Goal: Task Accomplishment & Management: Complete application form

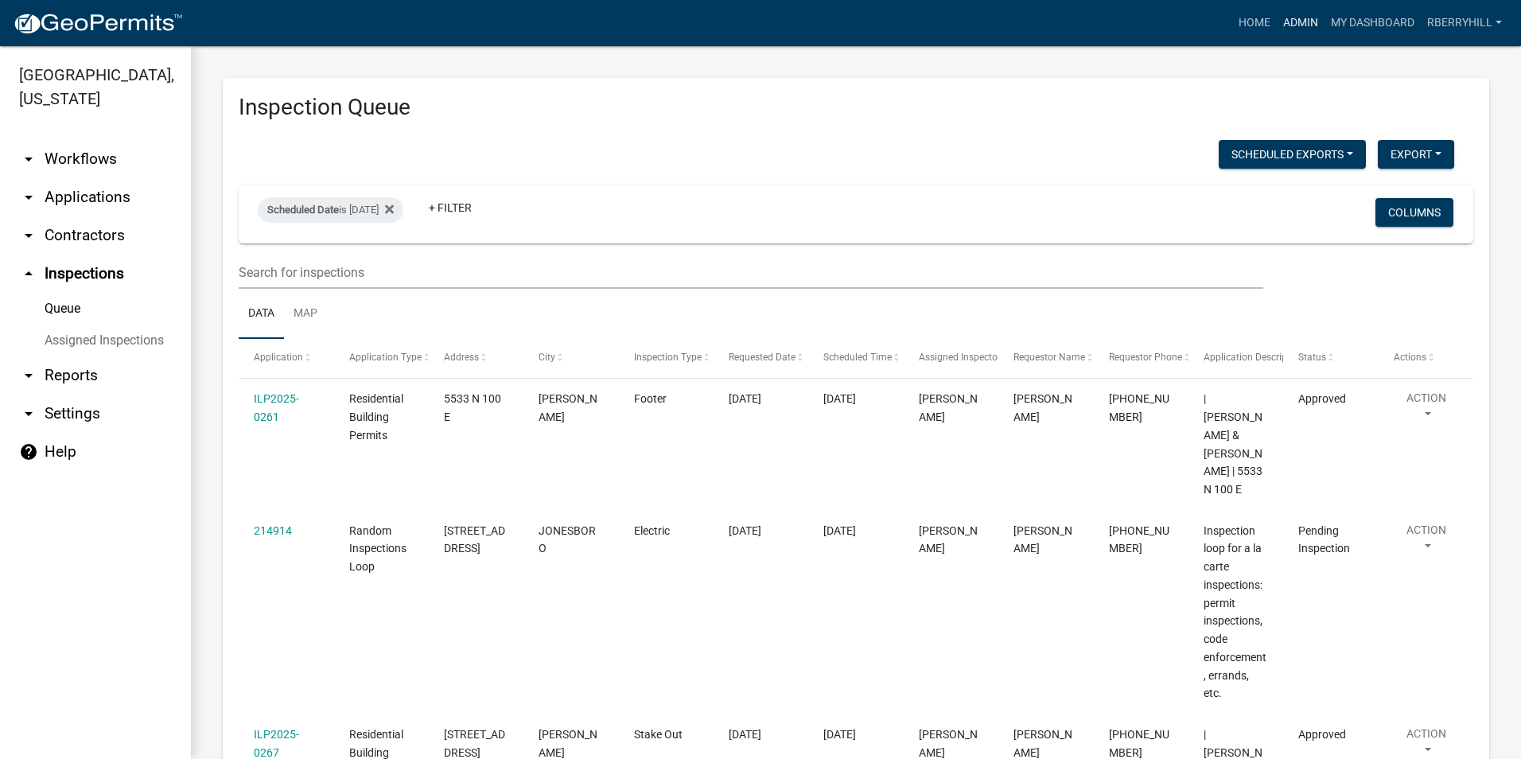
click at [1305, 21] on link "Admin" at bounding box center [1301, 23] width 48 height 30
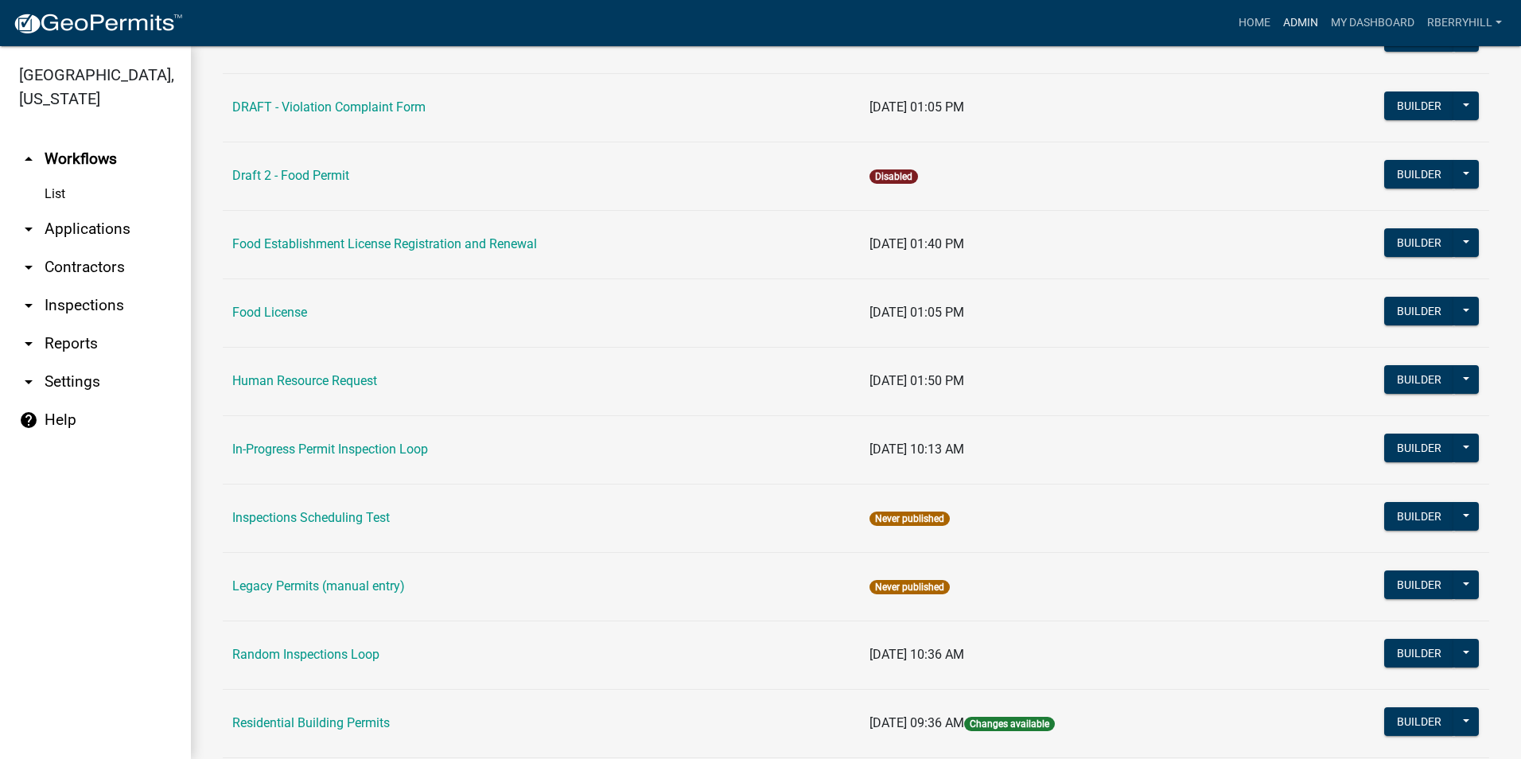
scroll to position [1340, 0]
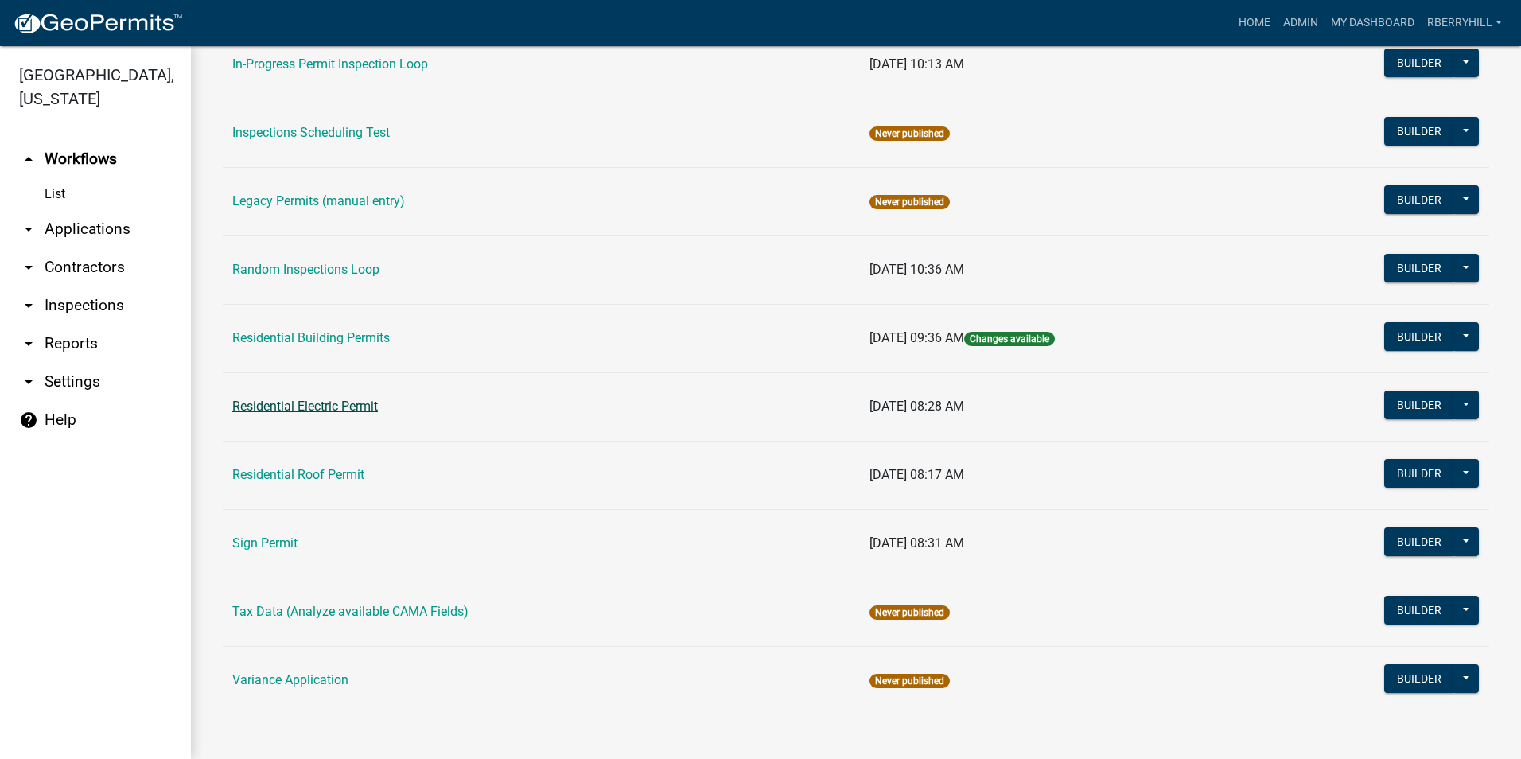
click at [334, 400] on link "Residential Electric Permit" at bounding box center [305, 406] width 146 height 15
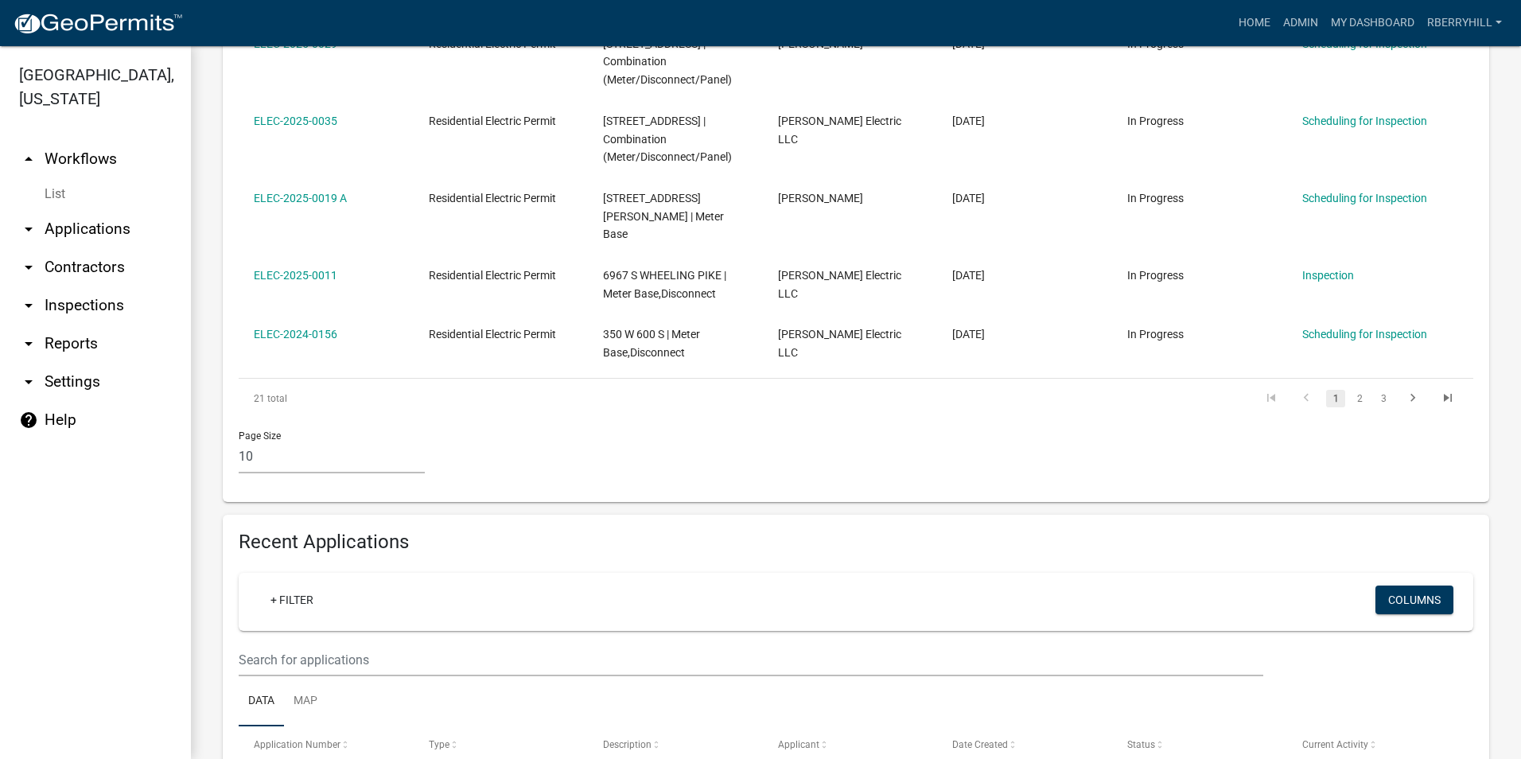
scroll to position [795, 0]
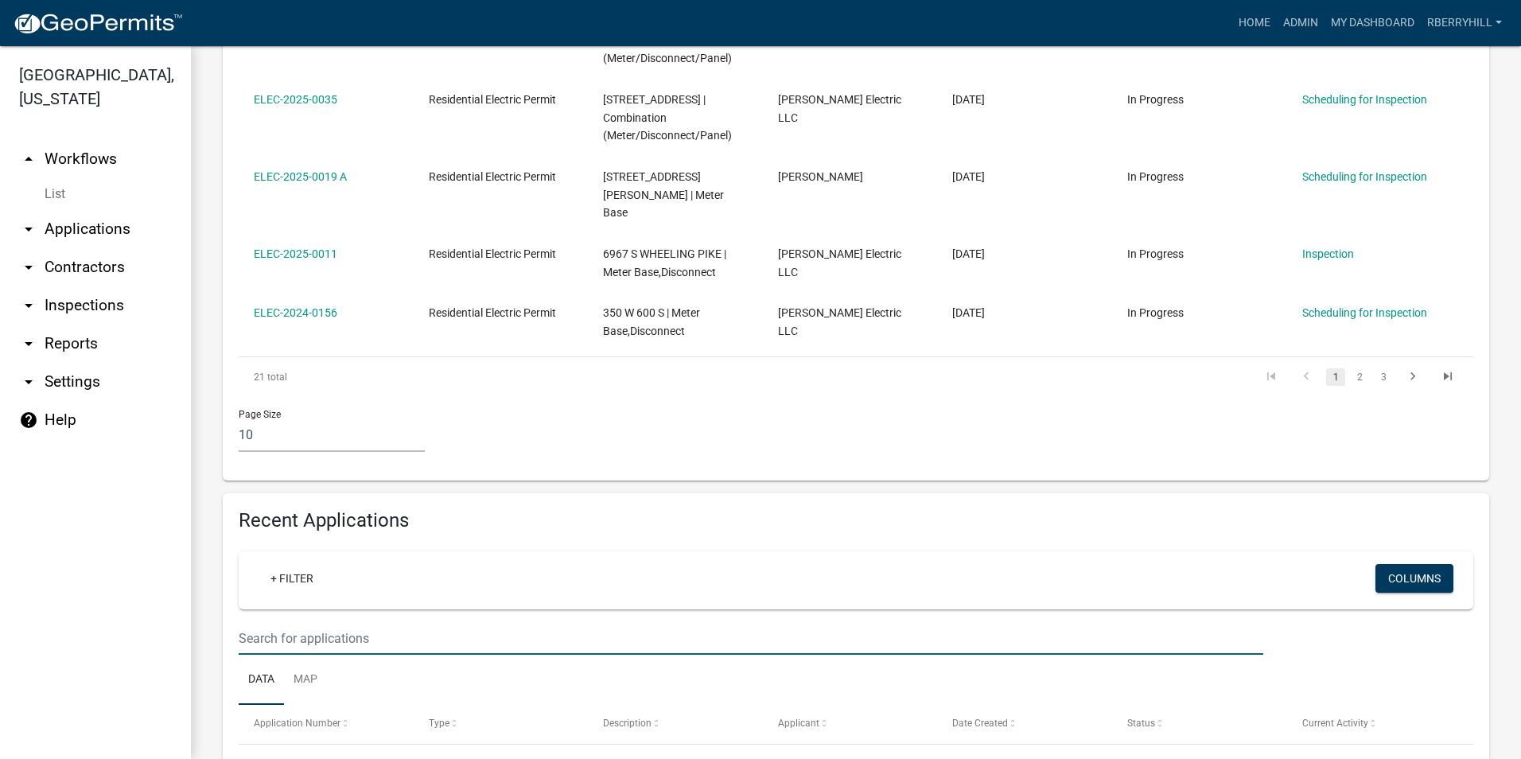
click at [248, 622] on input "text" at bounding box center [751, 638] width 1025 height 33
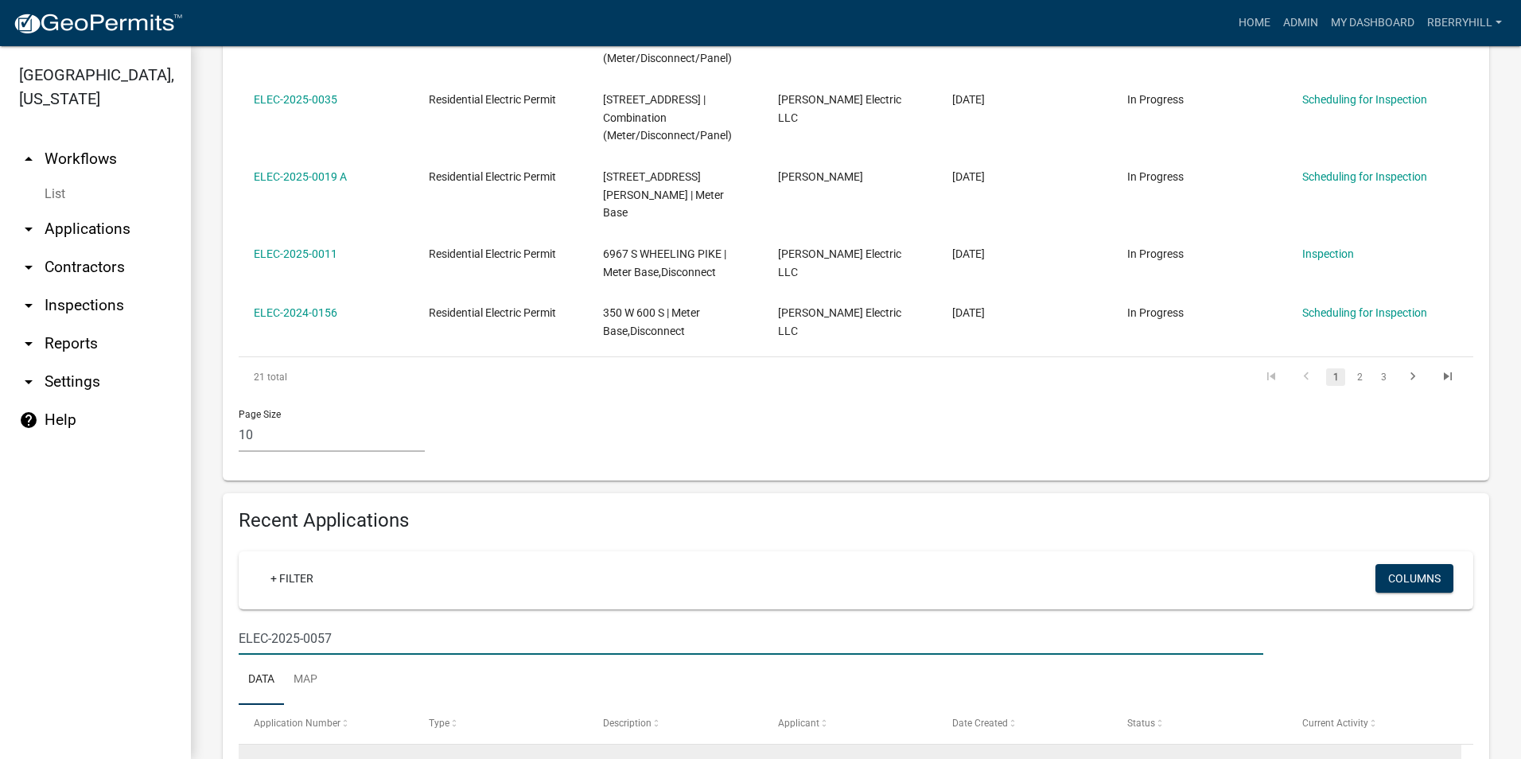
type input "ELEC-2025-0057"
click at [1367, 758] on link "Request for Inspection" at bounding box center [1357, 764] width 111 height 13
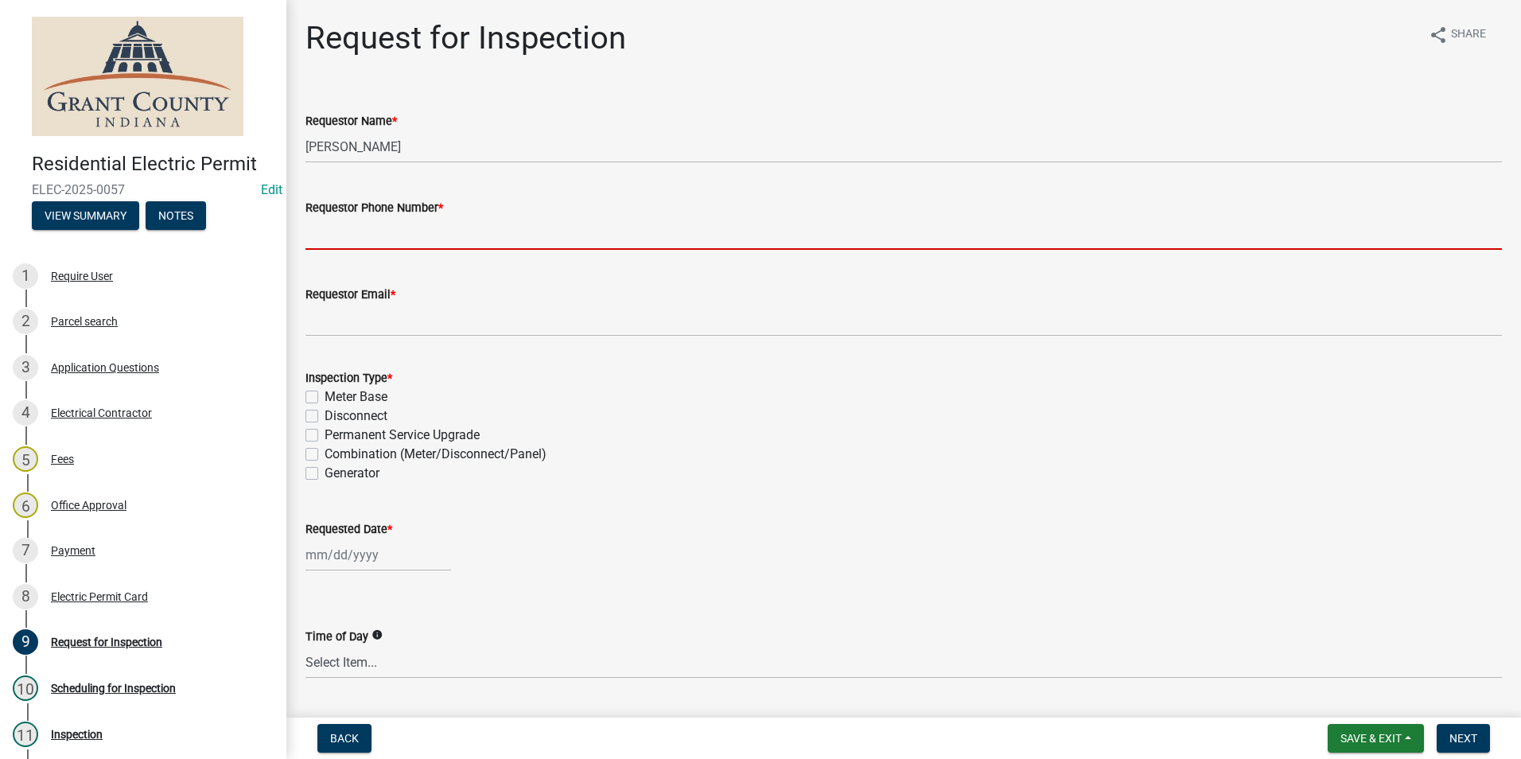
click at [389, 234] on input "Requestor Phone Number *" at bounding box center [903, 233] width 1196 height 33
type input "7656684765"
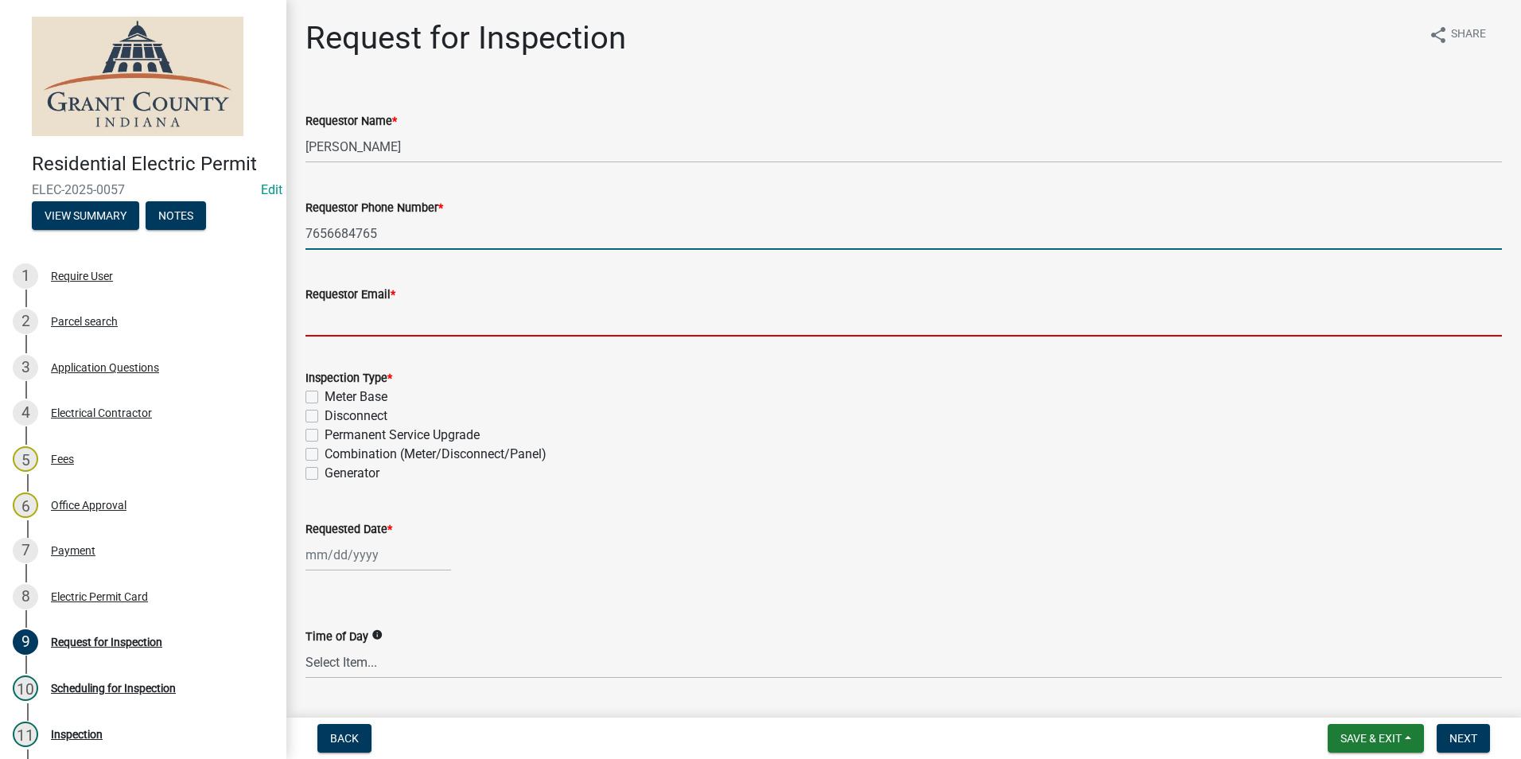
type input "[EMAIL_ADDRESS][DOMAIN_NAME]"
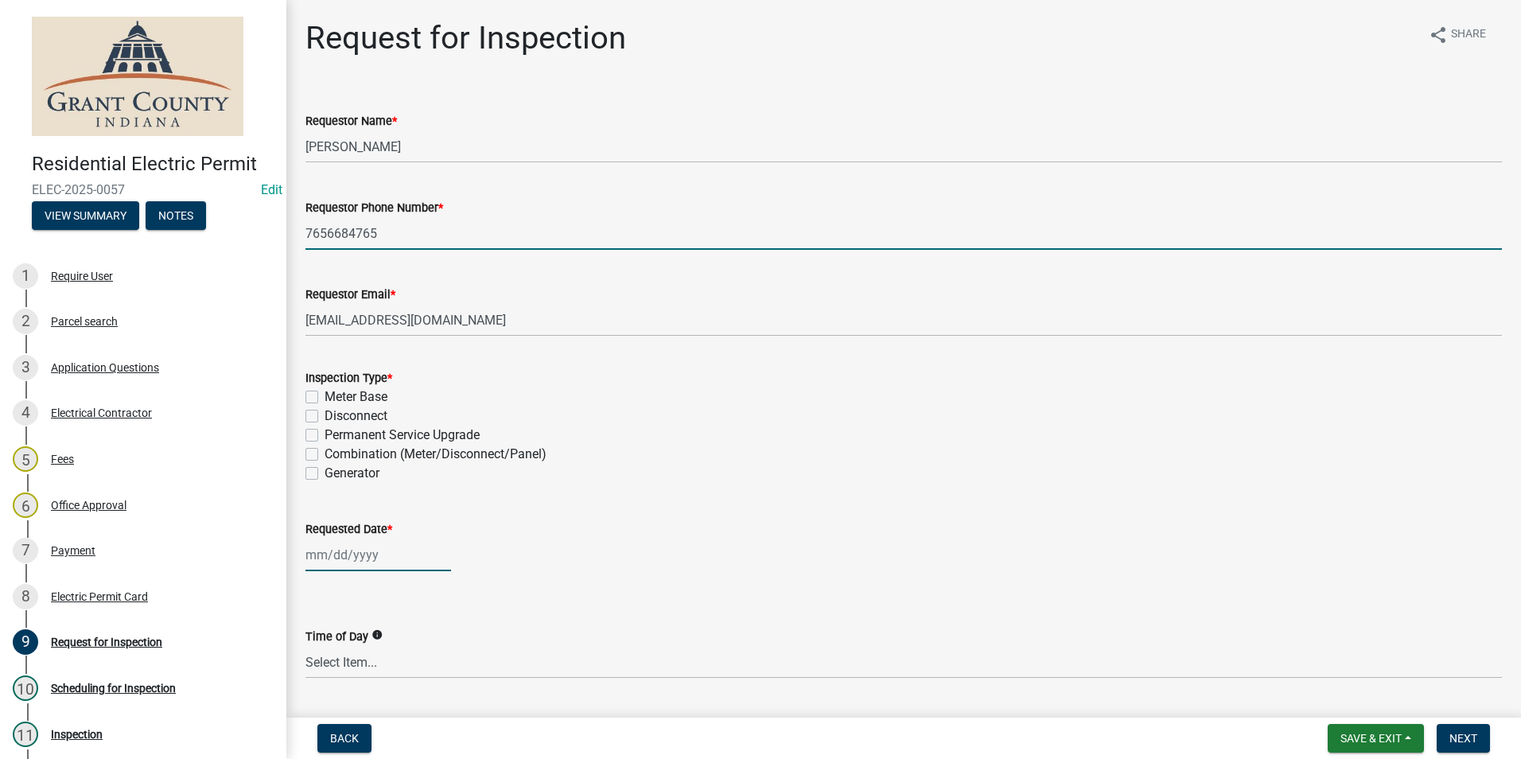
type input "[DATE]"
type textarea "n/a"
select select "9"
select select "2025"
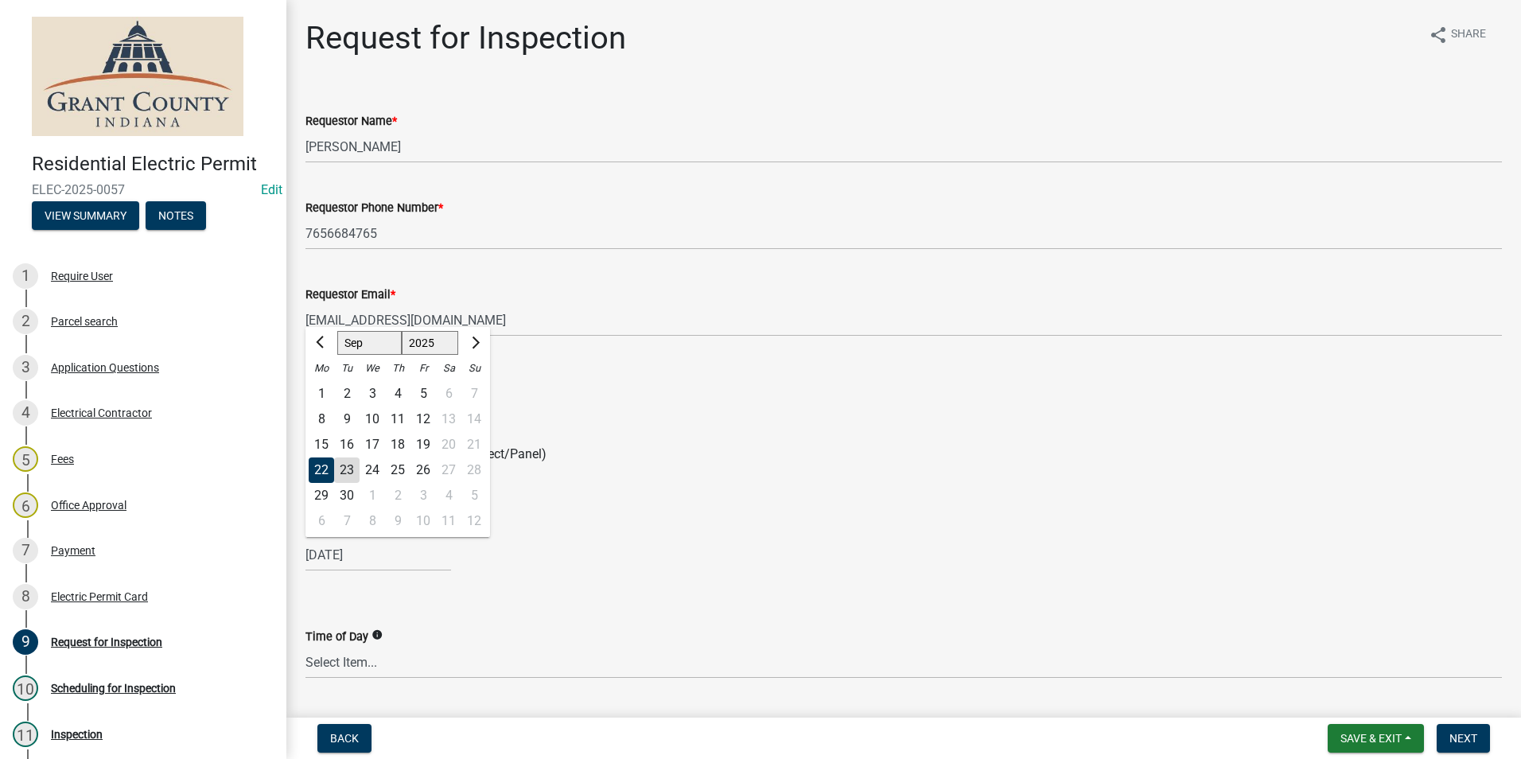
drag, startPoint x: 319, startPoint y: 468, endPoint x: 320, endPoint y: 460, distance: 8.0
click at [317, 465] on div "22" at bounding box center [321, 469] width 25 height 25
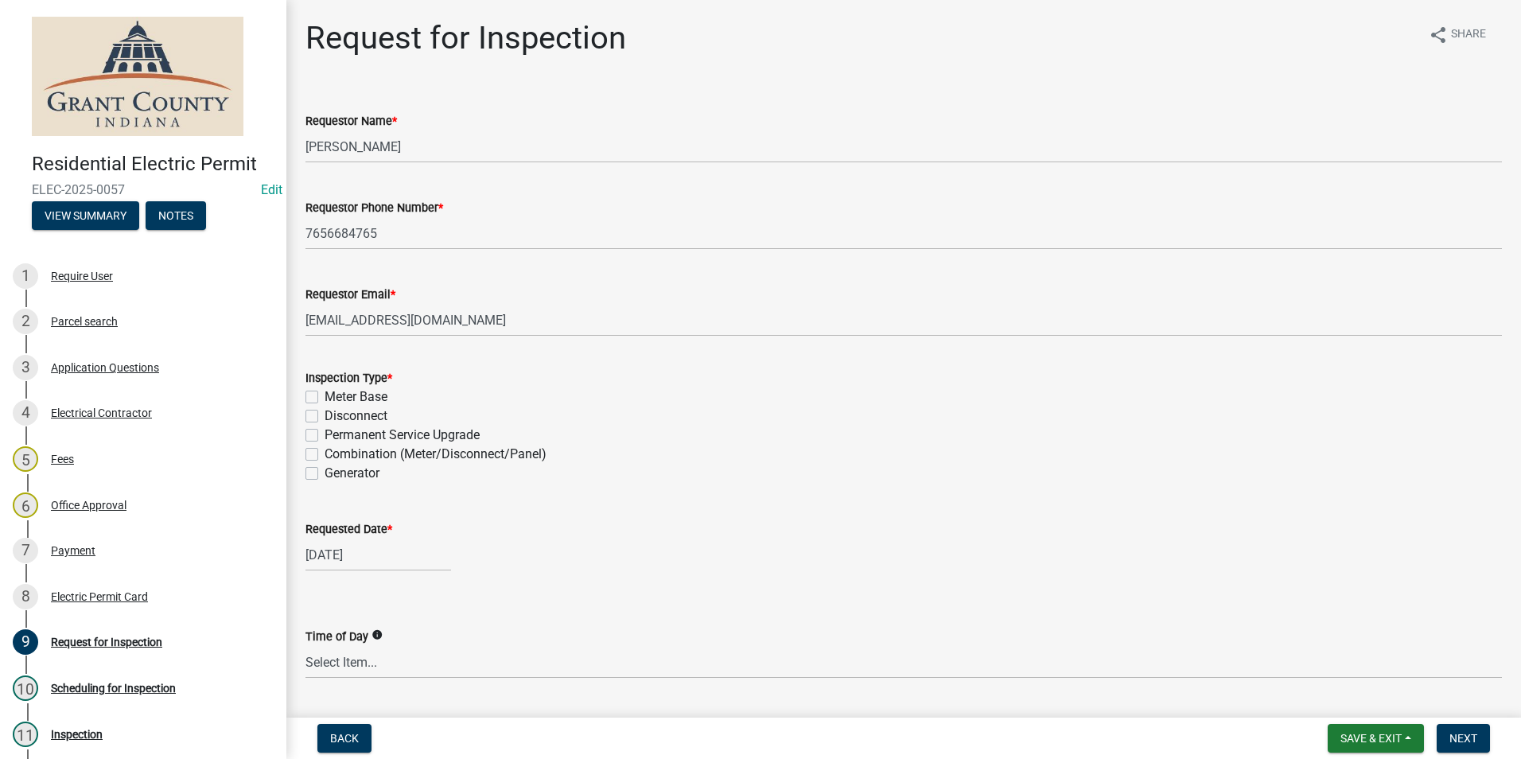
click at [325, 455] on label "Combination (Meter/Disconnect/Panel)" at bounding box center [436, 454] width 222 height 19
click at [325, 455] on input "Combination (Meter/Disconnect/Panel)" at bounding box center [330, 450] width 10 height 10
checkbox input "true"
checkbox input "false"
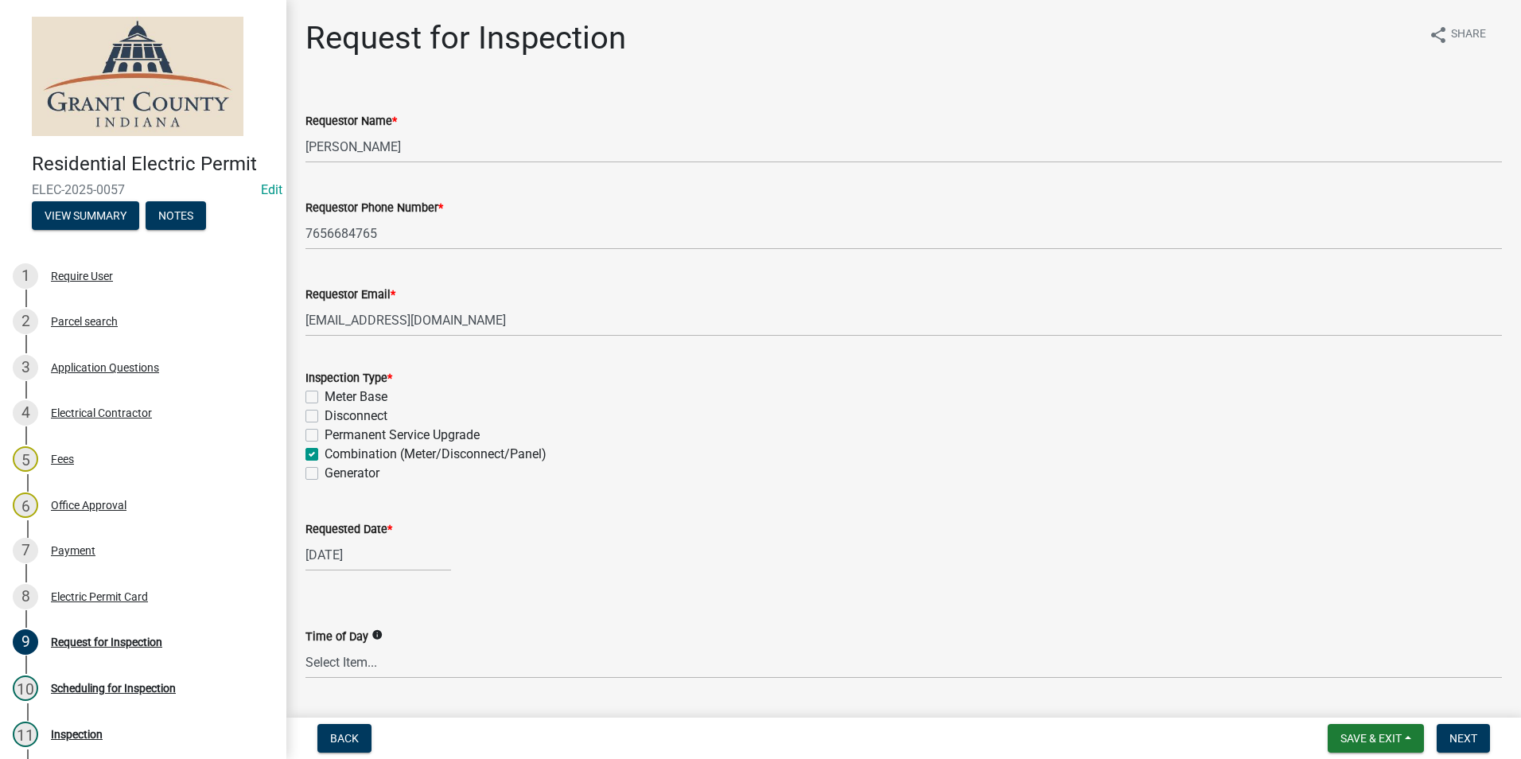
checkbox input "false"
checkbox input "true"
checkbox input "false"
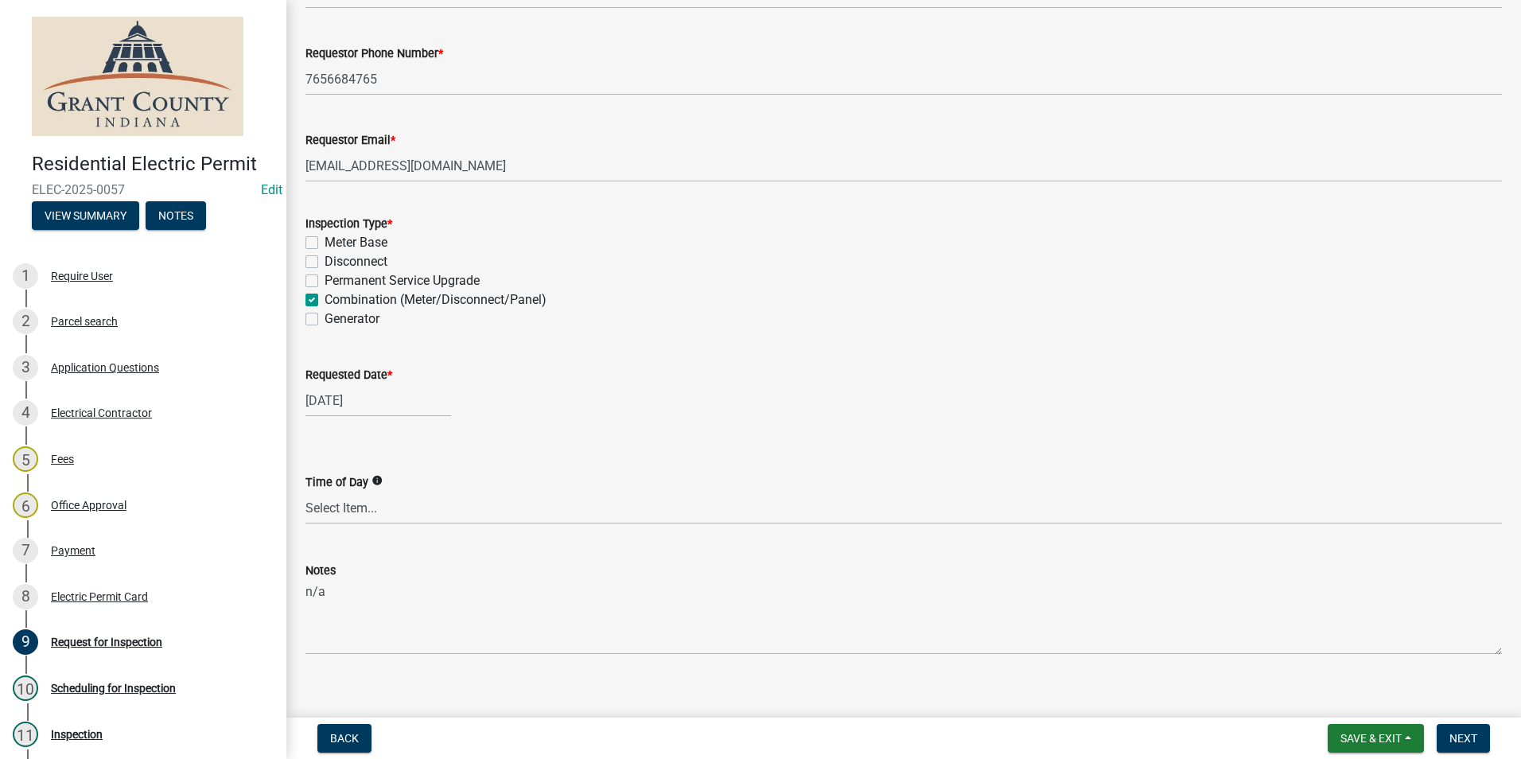
scroll to position [173, 0]
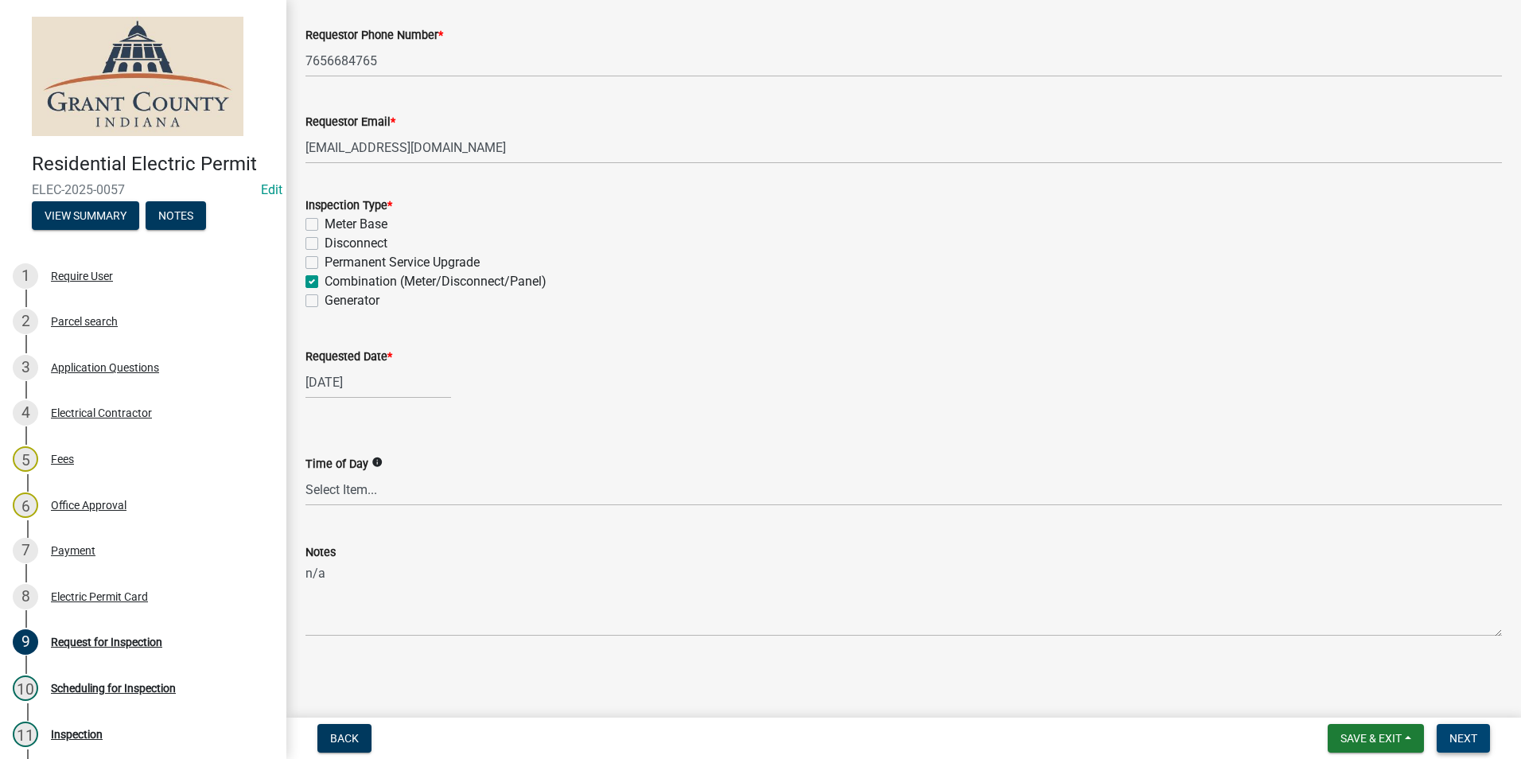
click at [1466, 739] on span "Next" at bounding box center [1463, 738] width 28 height 13
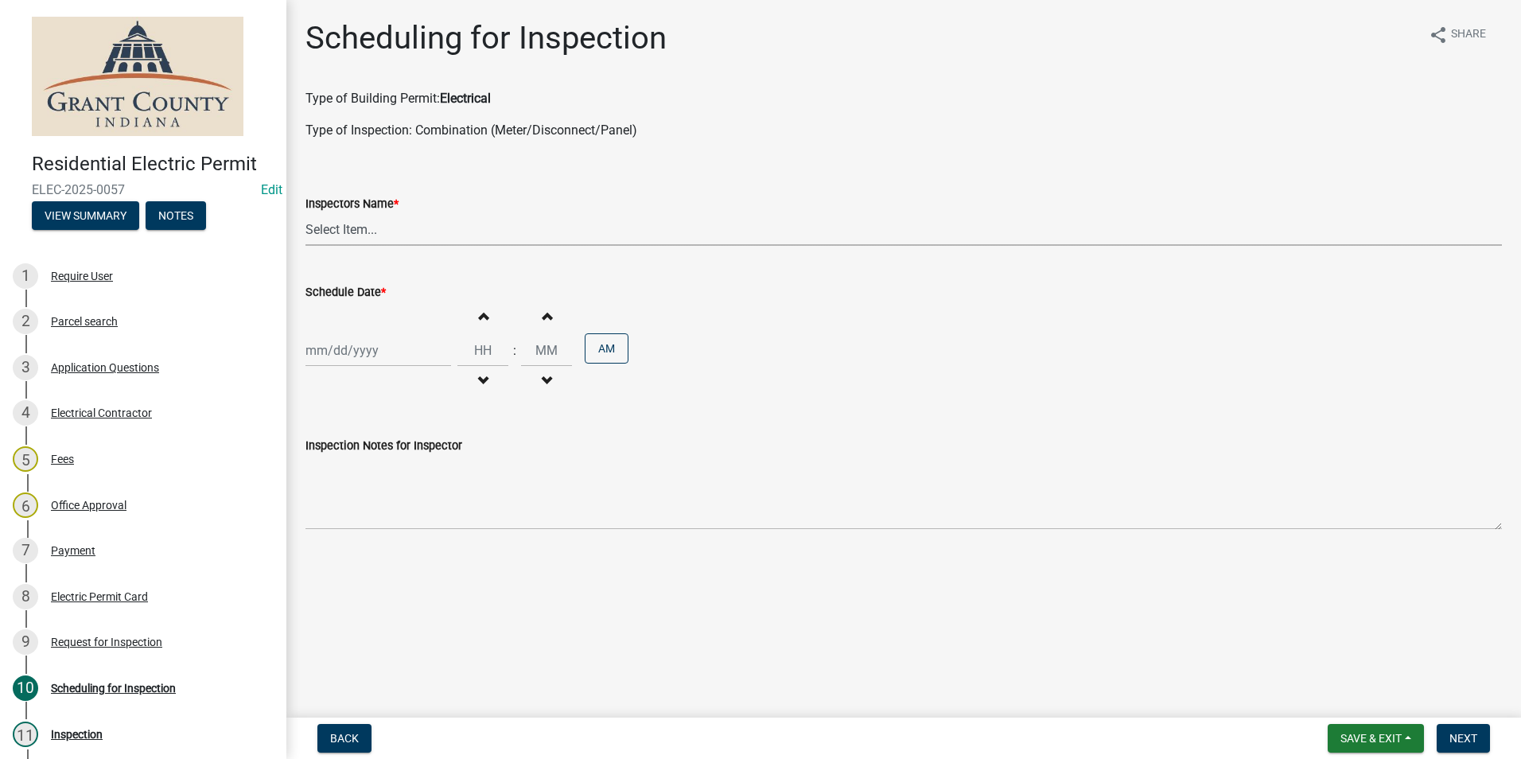
click at [347, 229] on select "Select Item... rberryhill ([PERSON_NAME]) [PERSON_NAME] ([PERSON_NAME]) BBenefi…" at bounding box center [903, 229] width 1196 height 33
select select "d7f9a44a-d2ea-4d3c-83b3-1aa71c950bd5"
click at [305, 213] on select "Select Item... rberryhill ([PERSON_NAME]) [PERSON_NAME] ([PERSON_NAME]) BBenefi…" at bounding box center [903, 229] width 1196 height 33
click at [344, 360] on div at bounding box center [378, 350] width 146 height 33
select select "9"
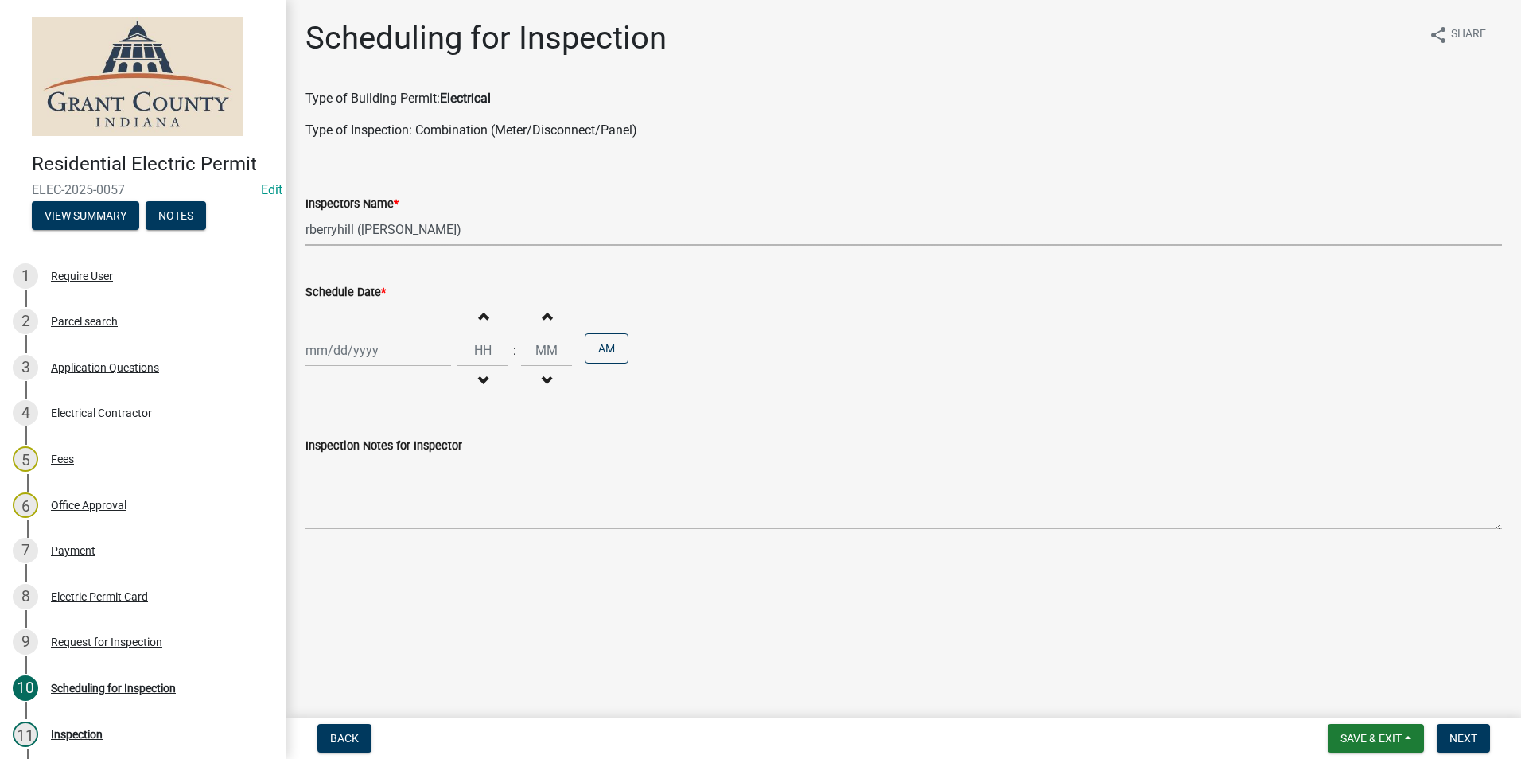
select select "2025"
click at [321, 508] on div "22" at bounding box center [321, 511] width 25 height 25
type input "[DATE]"
click at [1461, 742] on span "Next" at bounding box center [1463, 738] width 28 height 13
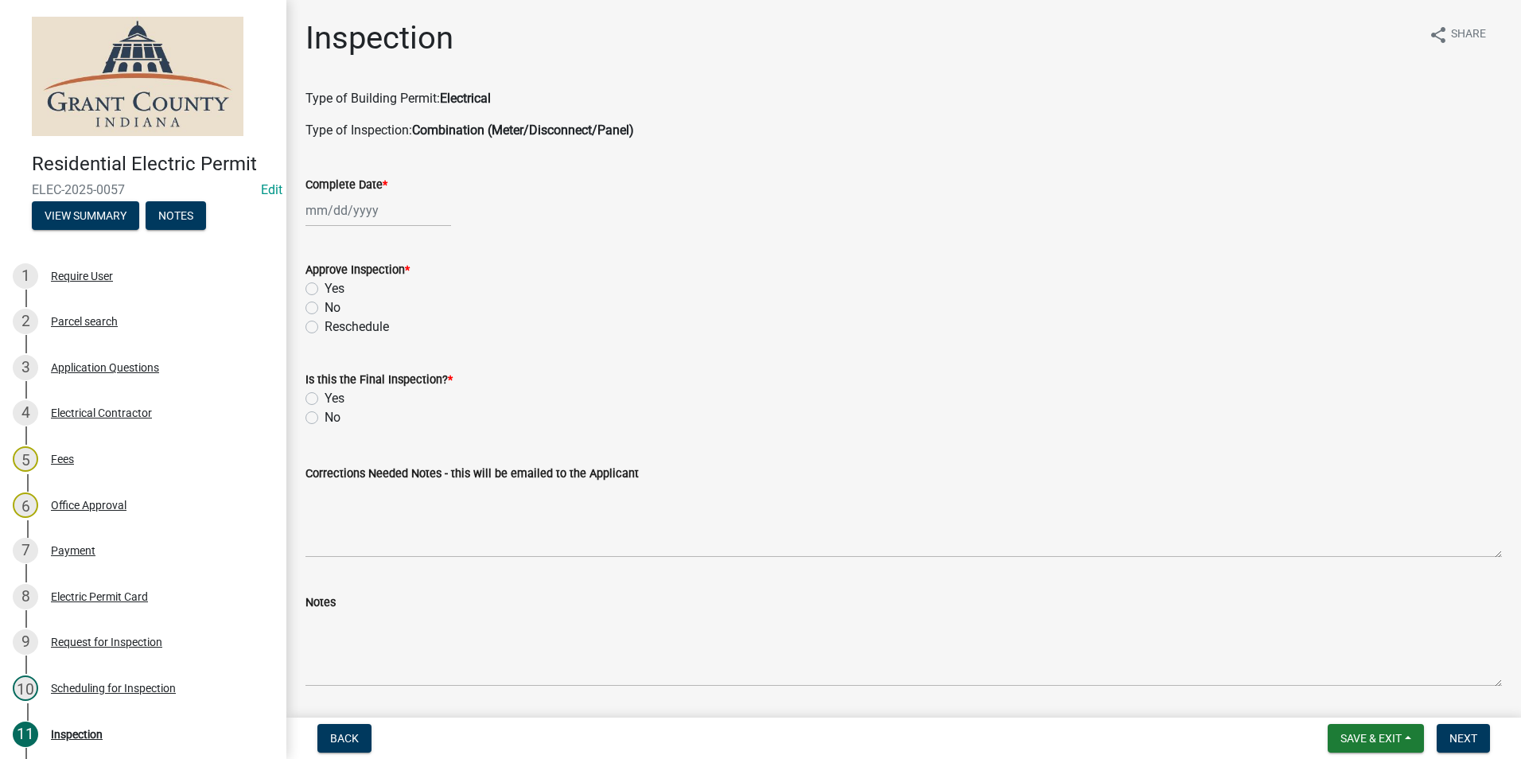
click at [350, 212] on div at bounding box center [378, 210] width 146 height 33
select select "9"
select select "2025"
click at [312, 368] on div "22" at bounding box center [321, 371] width 25 height 25
type input "[DATE]"
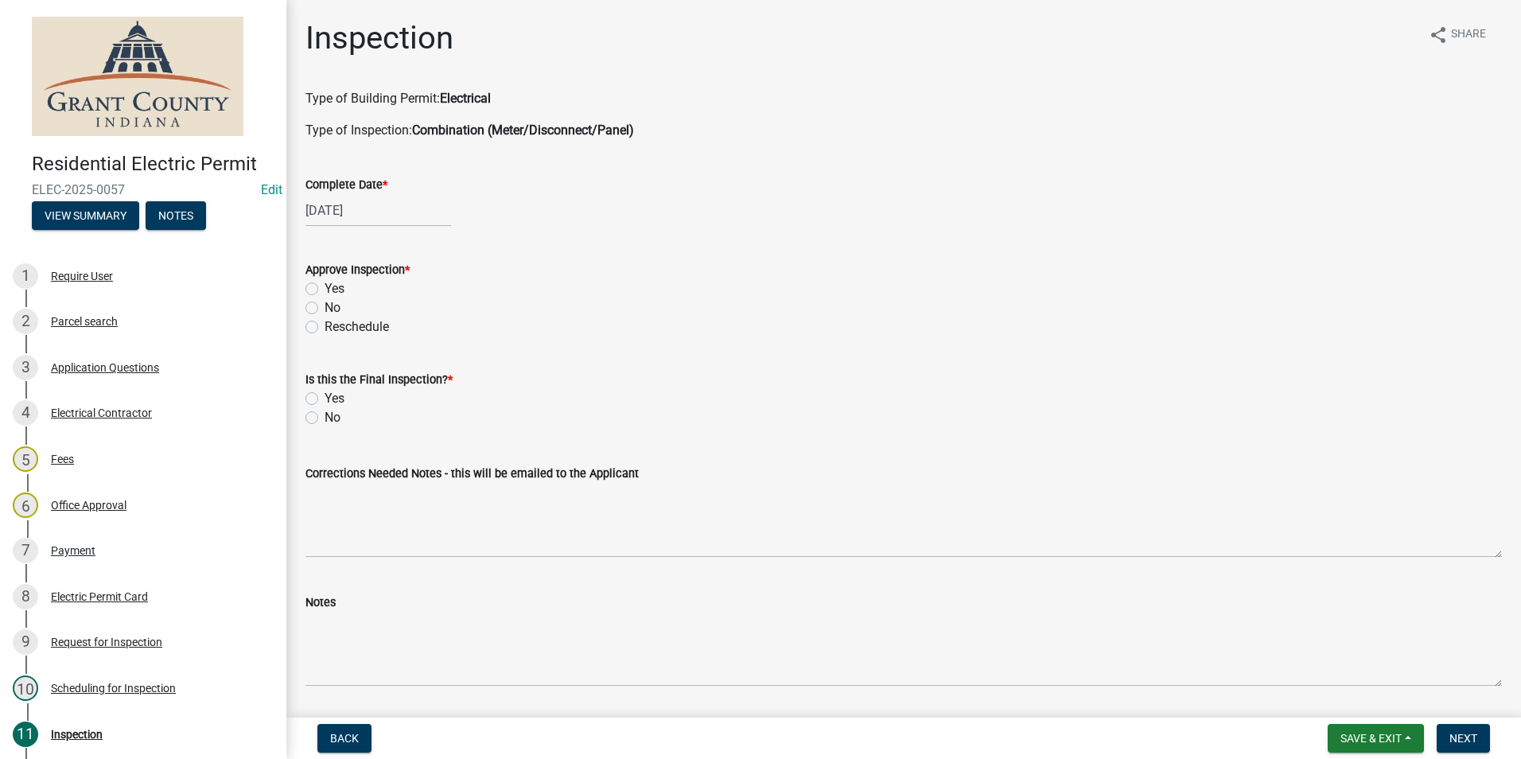
click at [325, 287] on label "Yes" at bounding box center [335, 288] width 20 height 19
click at [325, 287] on input "Yes" at bounding box center [330, 284] width 10 height 10
radio input "true"
click at [325, 399] on label "Yes" at bounding box center [335, 398] width 20 height 19
click at [325, 399] on input "Yes" at bounding box center [330, 394] width 10 height 10
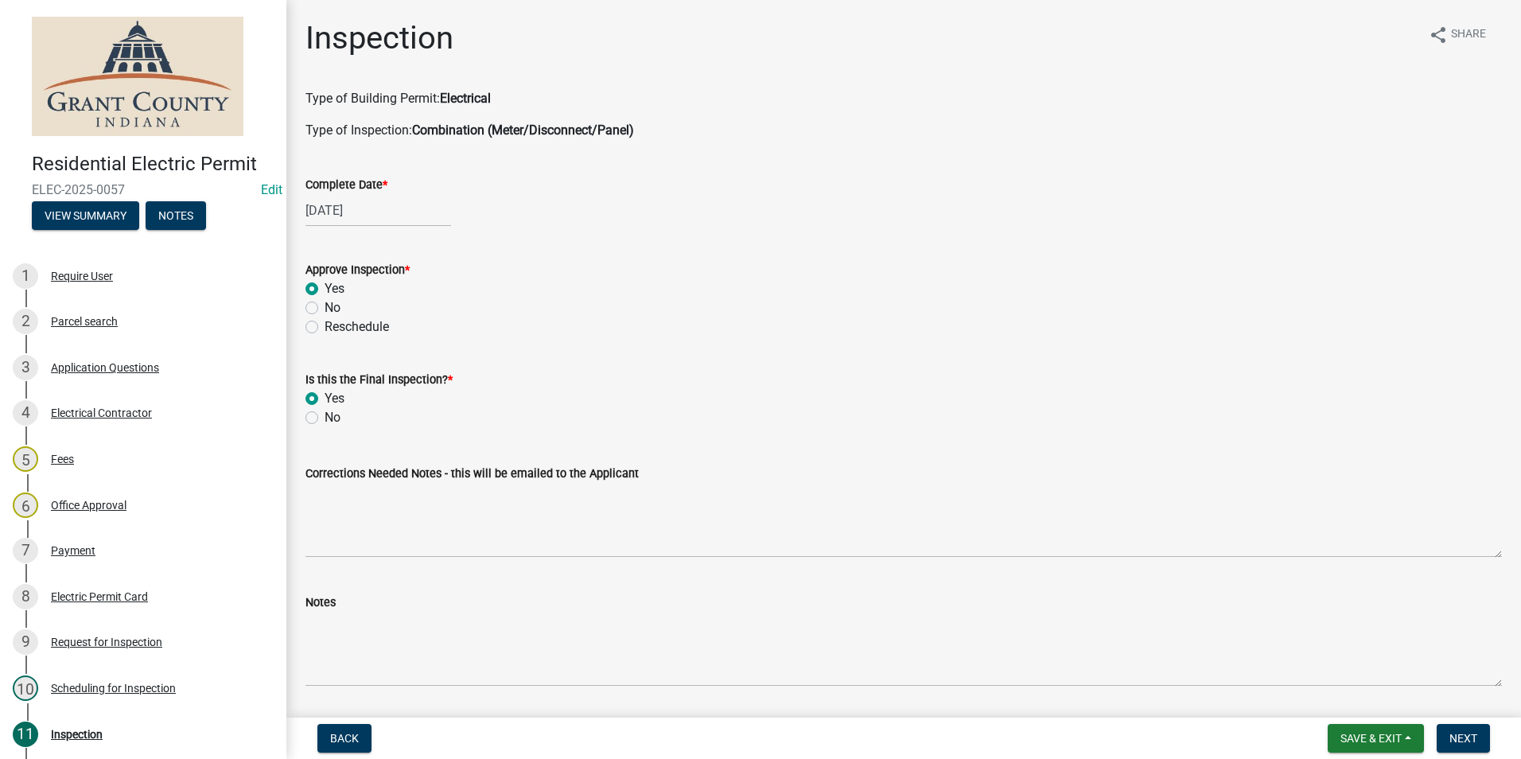
radio input "true"
click at [307, 611] on div "Notes" at bounding box center [903, 602] width 1196 height 19
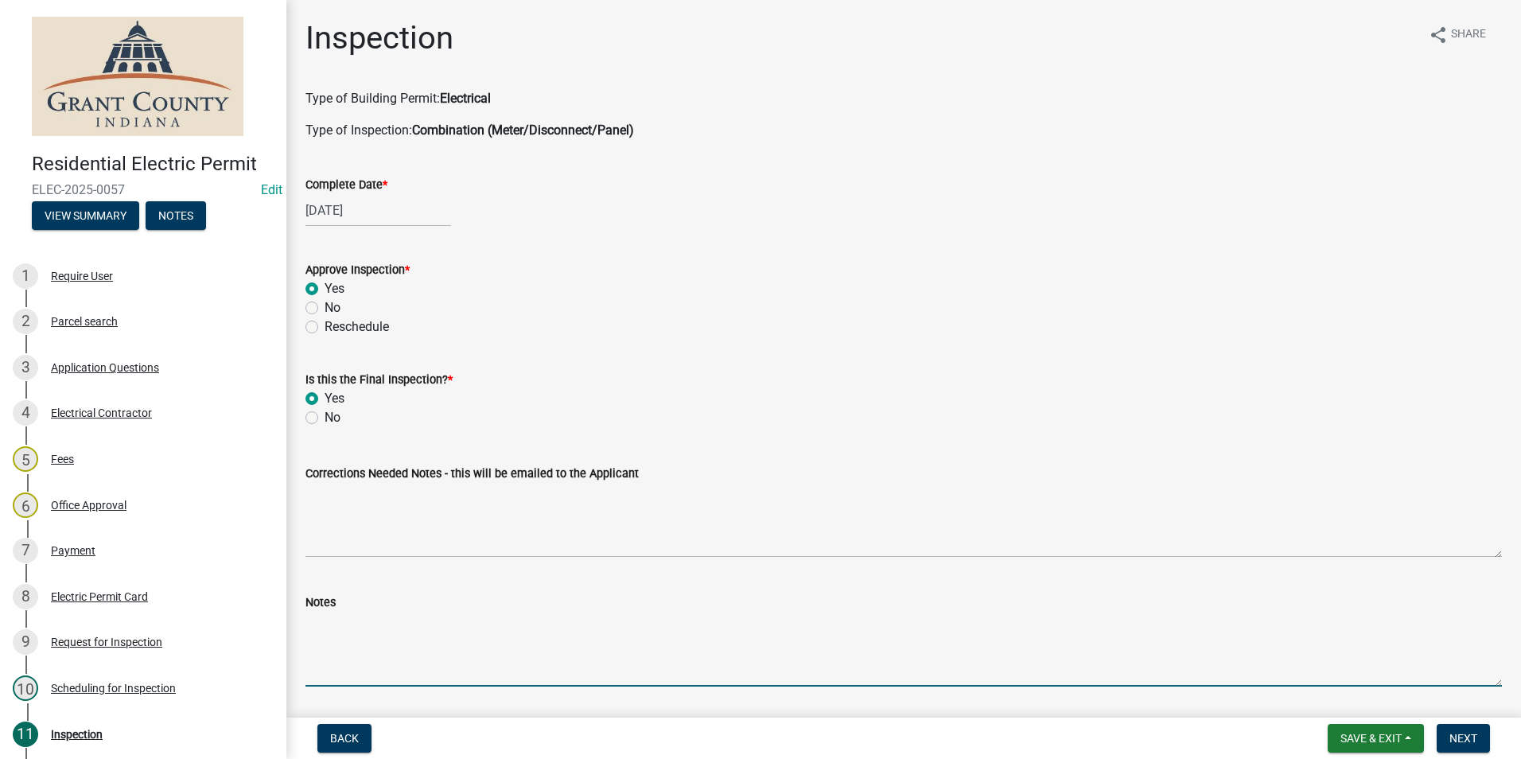
click at [314, 619] on textarea "Notes" at bounding box center [903, 649] width 1196 height 75
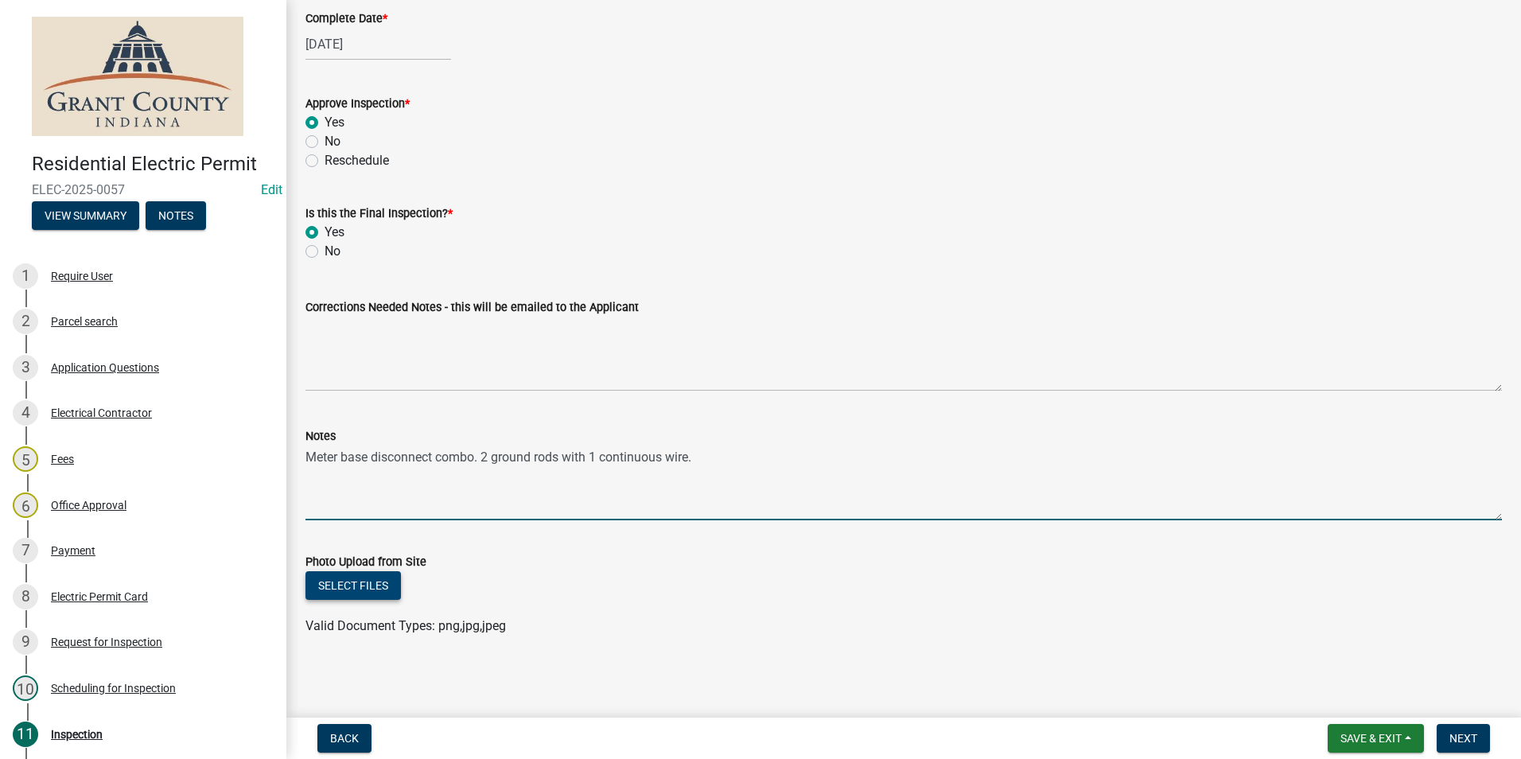
scroll to position [167, 0]
type textarea "Meter base disconnect combo. 2 ground rods with 1 continuous wire. AEP emailed."
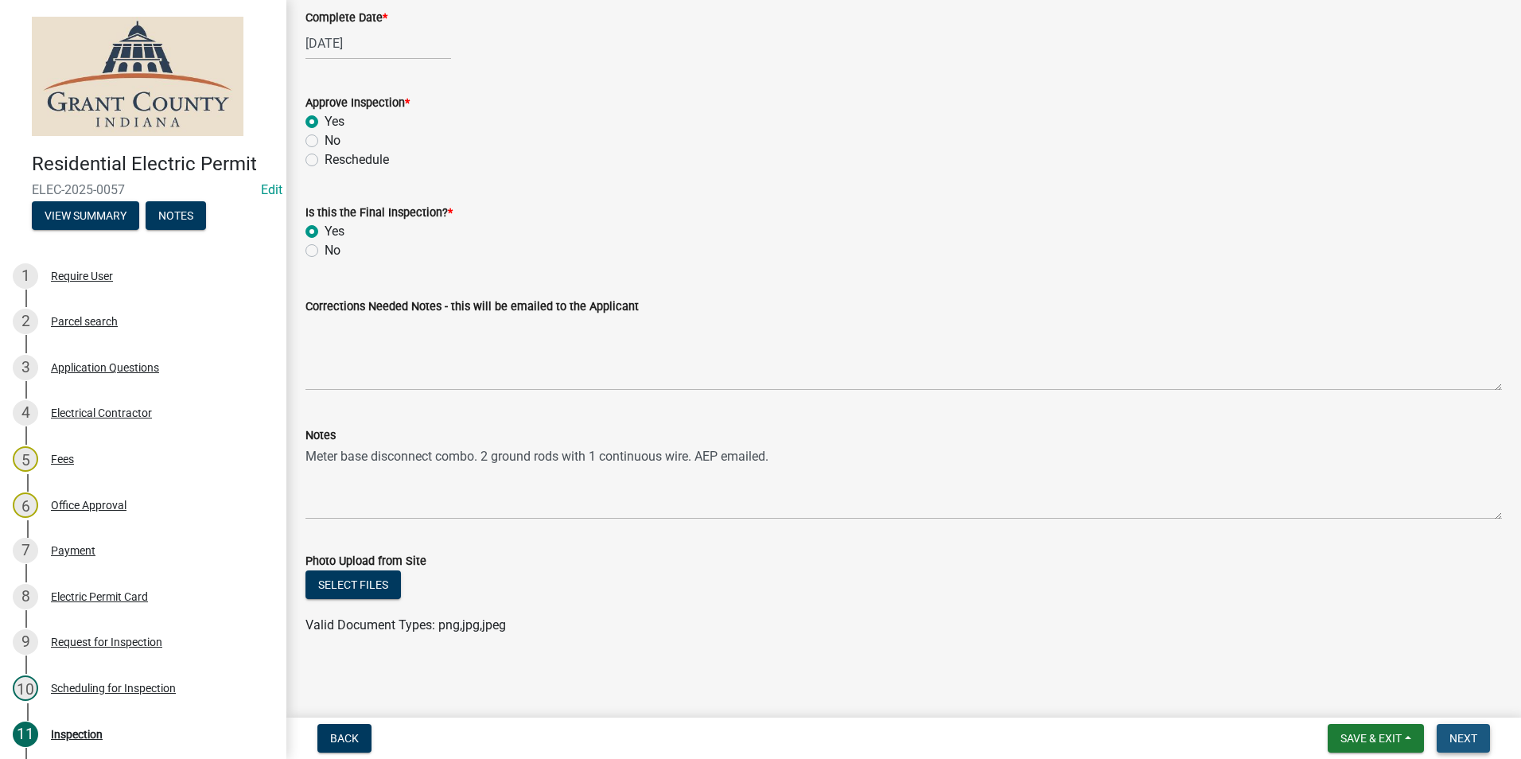
click at [1465, 737] on span "Next" at bounding box center [1463, 738] width 28 height 13
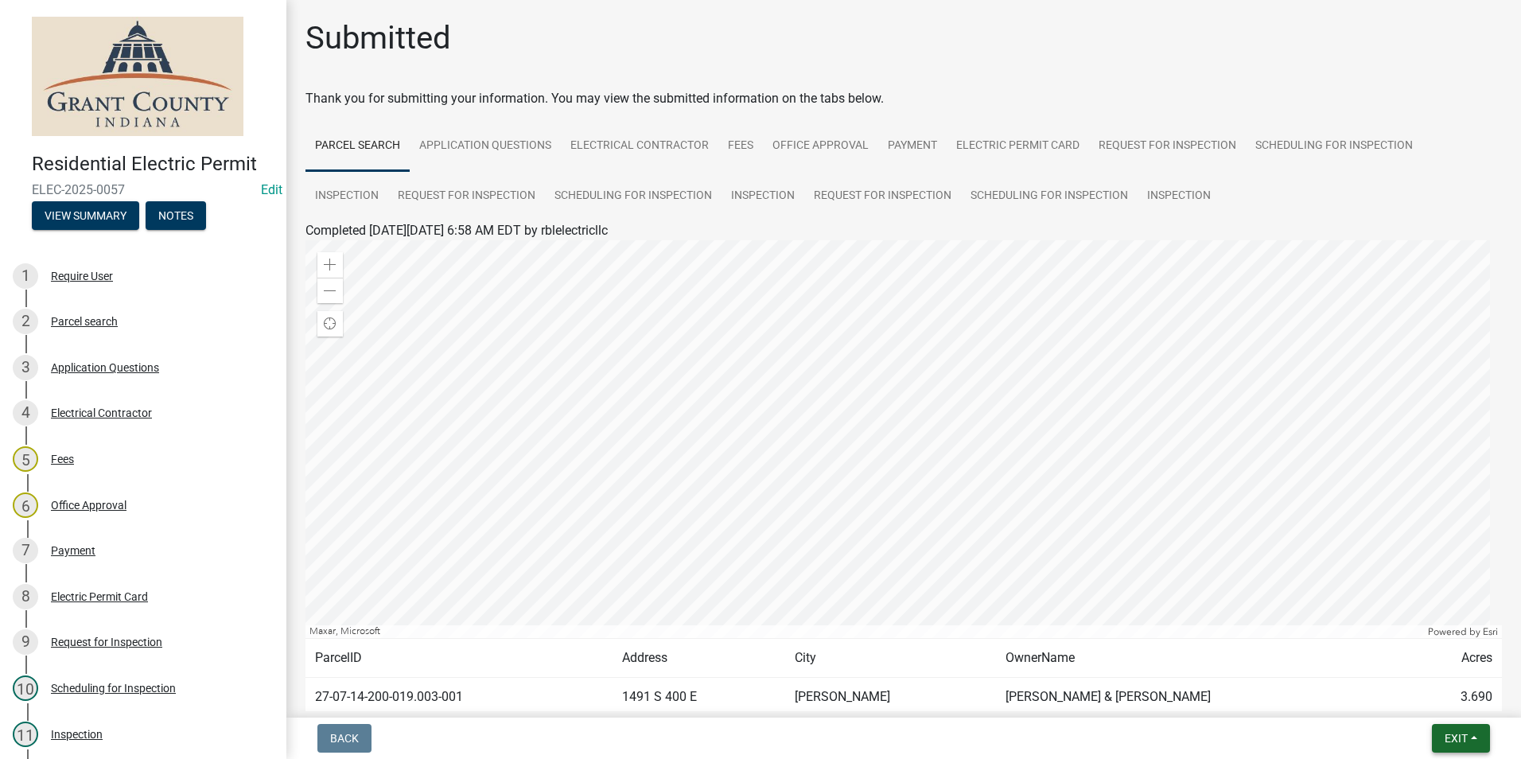
click at [1462, 741] on span "Exit" at bounding box center [1456, 738] width 23 height 13
click at [1453, 698] on button "Save & Exit" at bounding box center [1426, 697] width 127 height 38
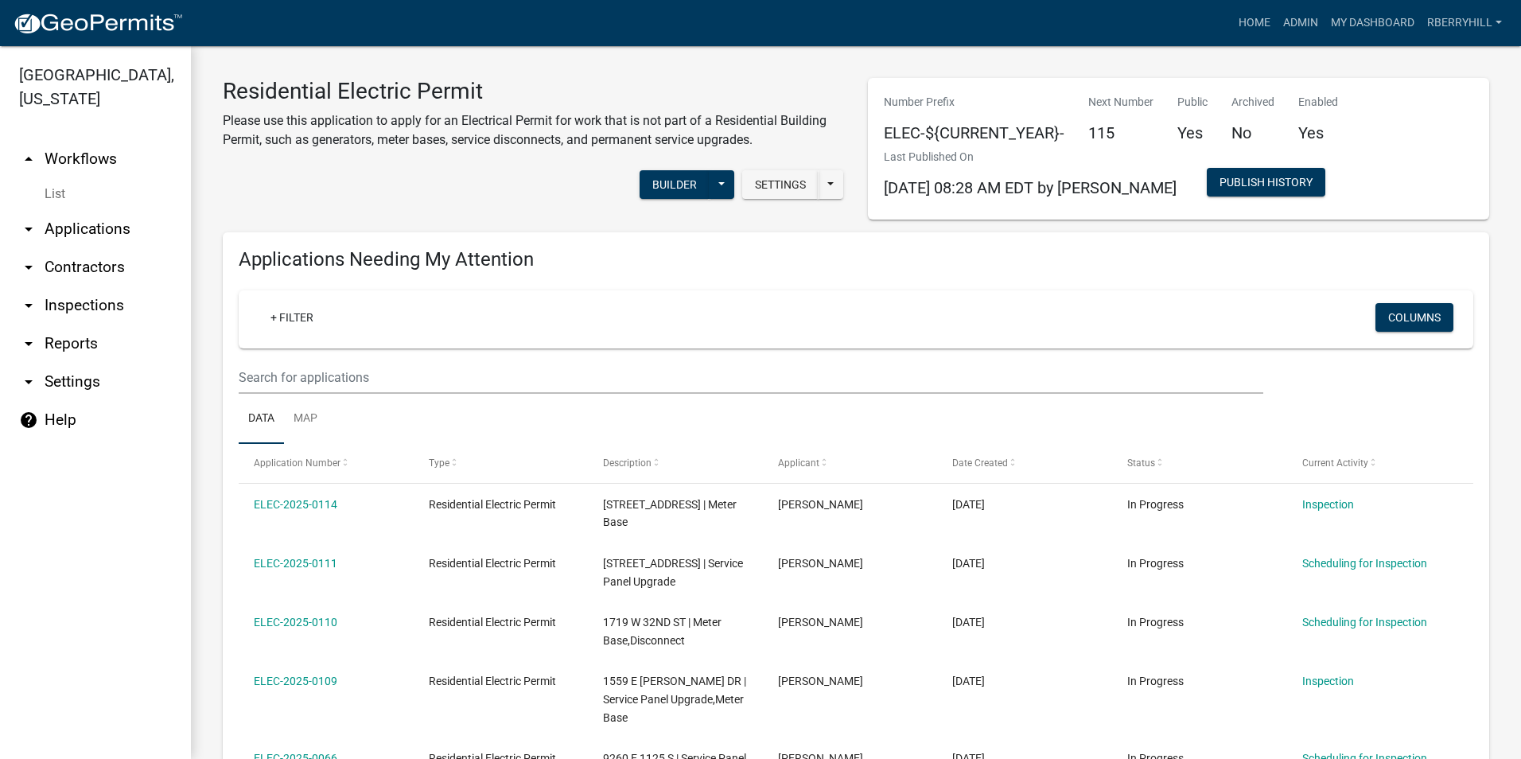
click at [72, 286] on link "arrow_drop_down Inspections" at bounding box center [95, 305] width 191 height 38
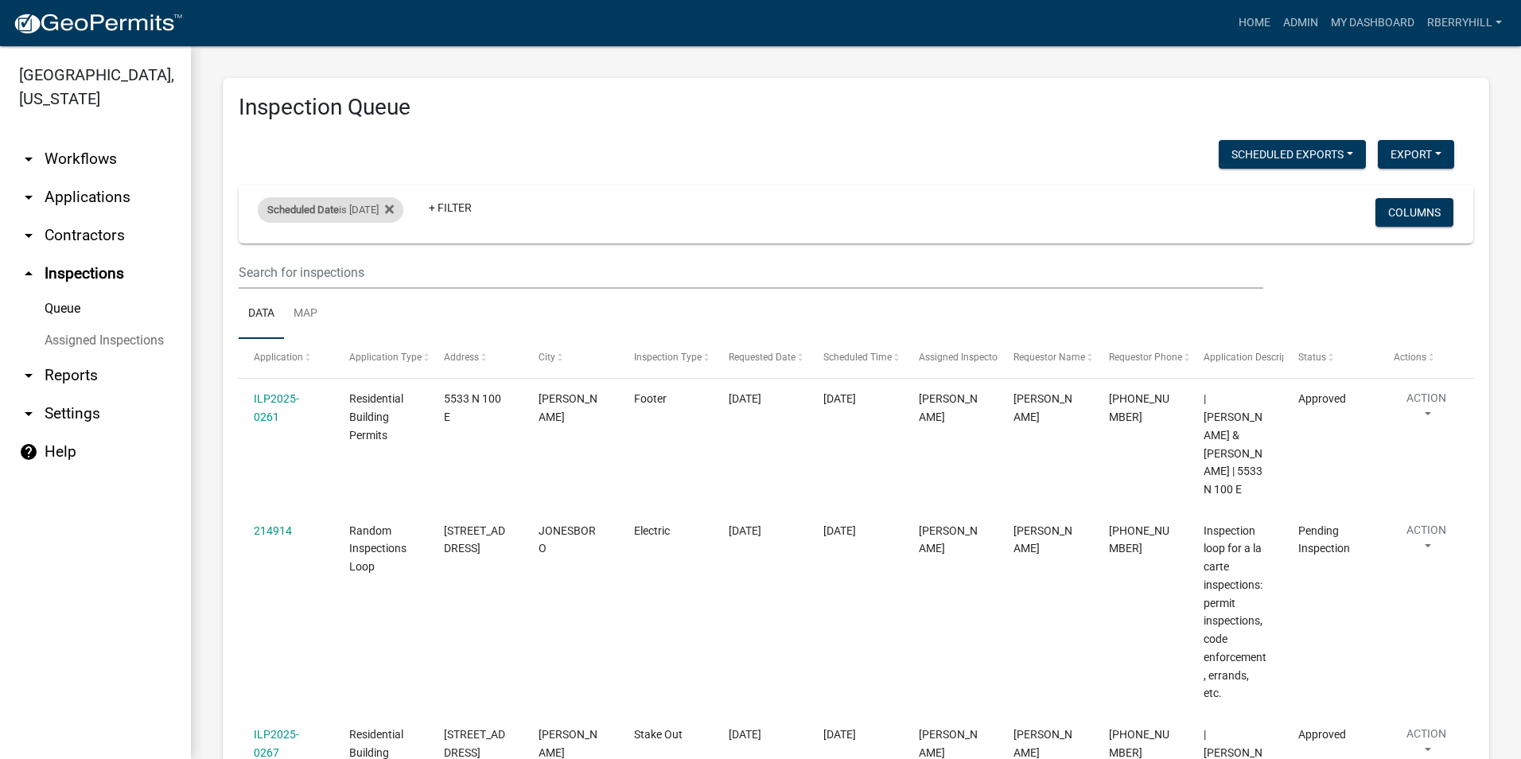
click at [401, 212] on div "Scheduled Date is [DATE]" at bounding box center [331, 209] width 146 height 25
click at [392, 270] on input "[DATE]" at bounding box center [344, 269] width 111 height 33
type input "[DATE]"
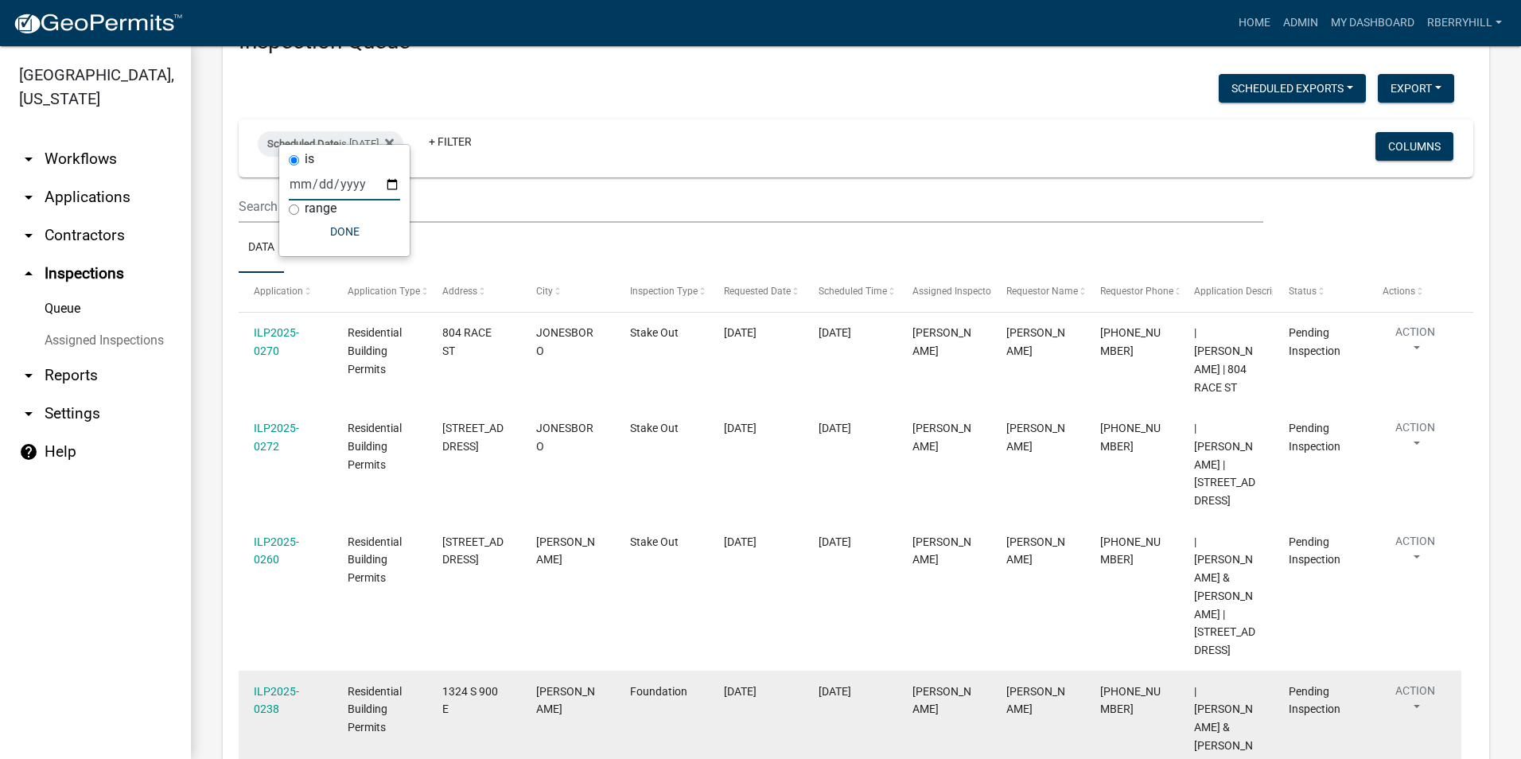
scroll to position [146, 0]
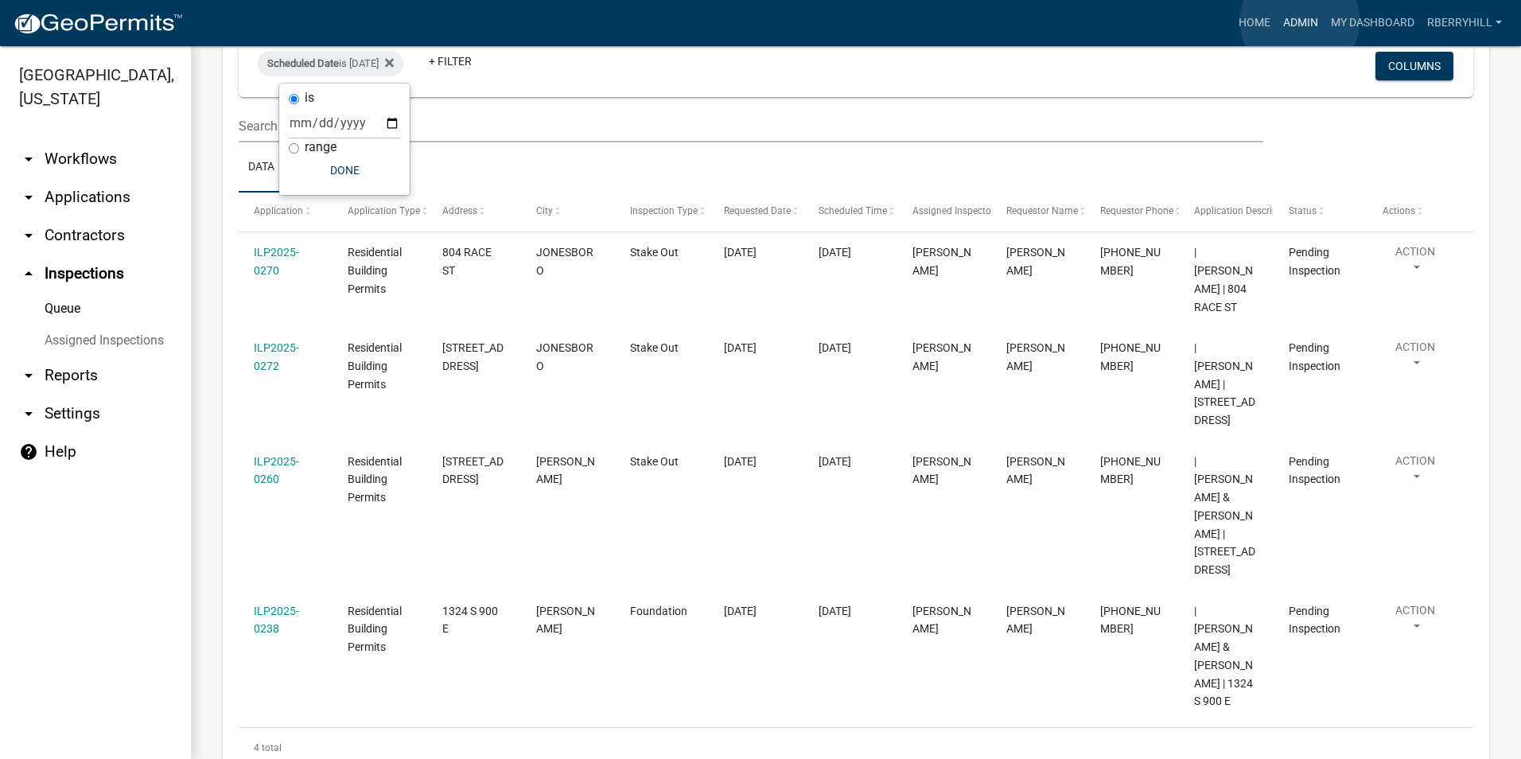
click at [1300, 21] on link "Admin" at bounding box center [1301, 23] width 48 height 30
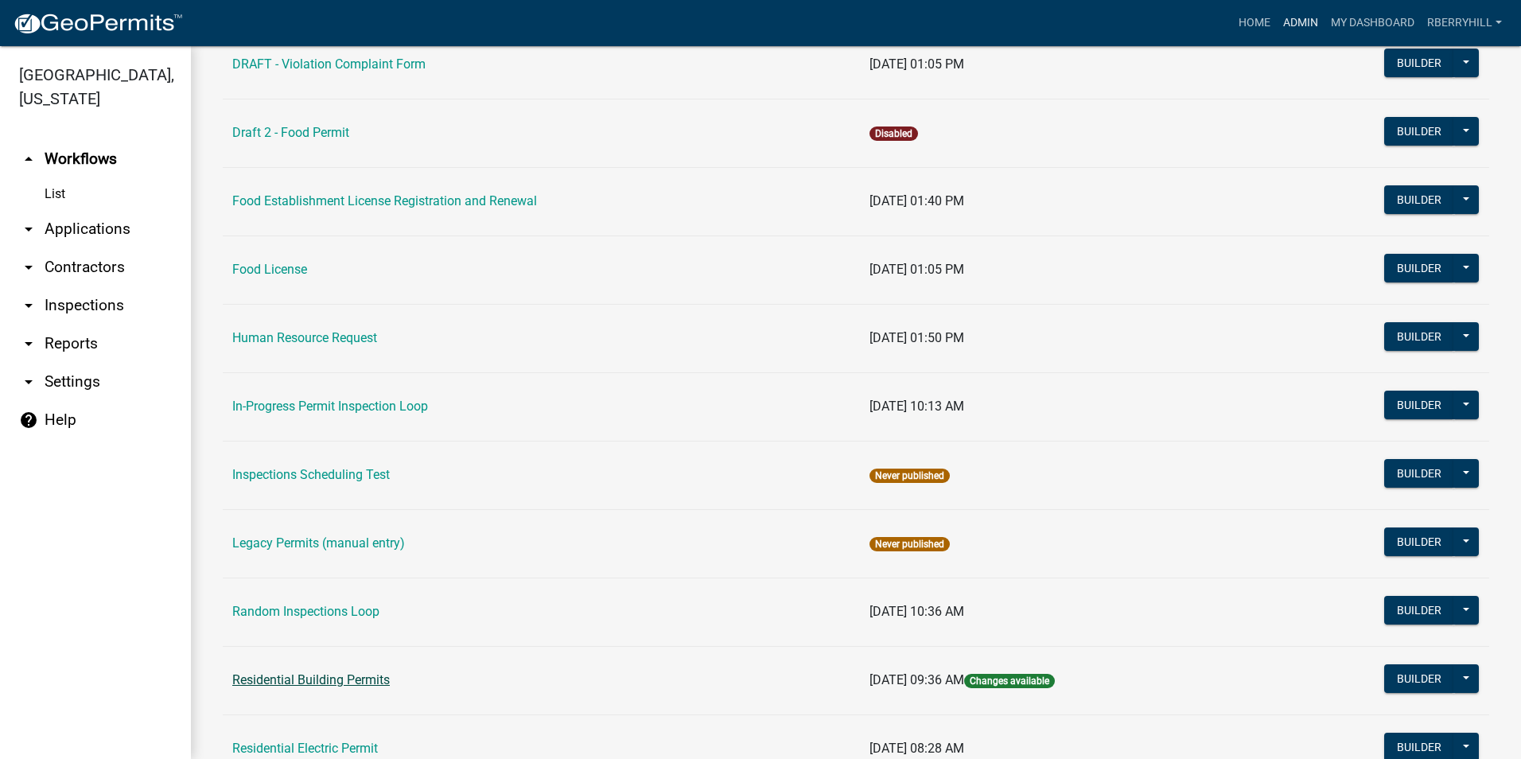
scroll to position [1193, 0]
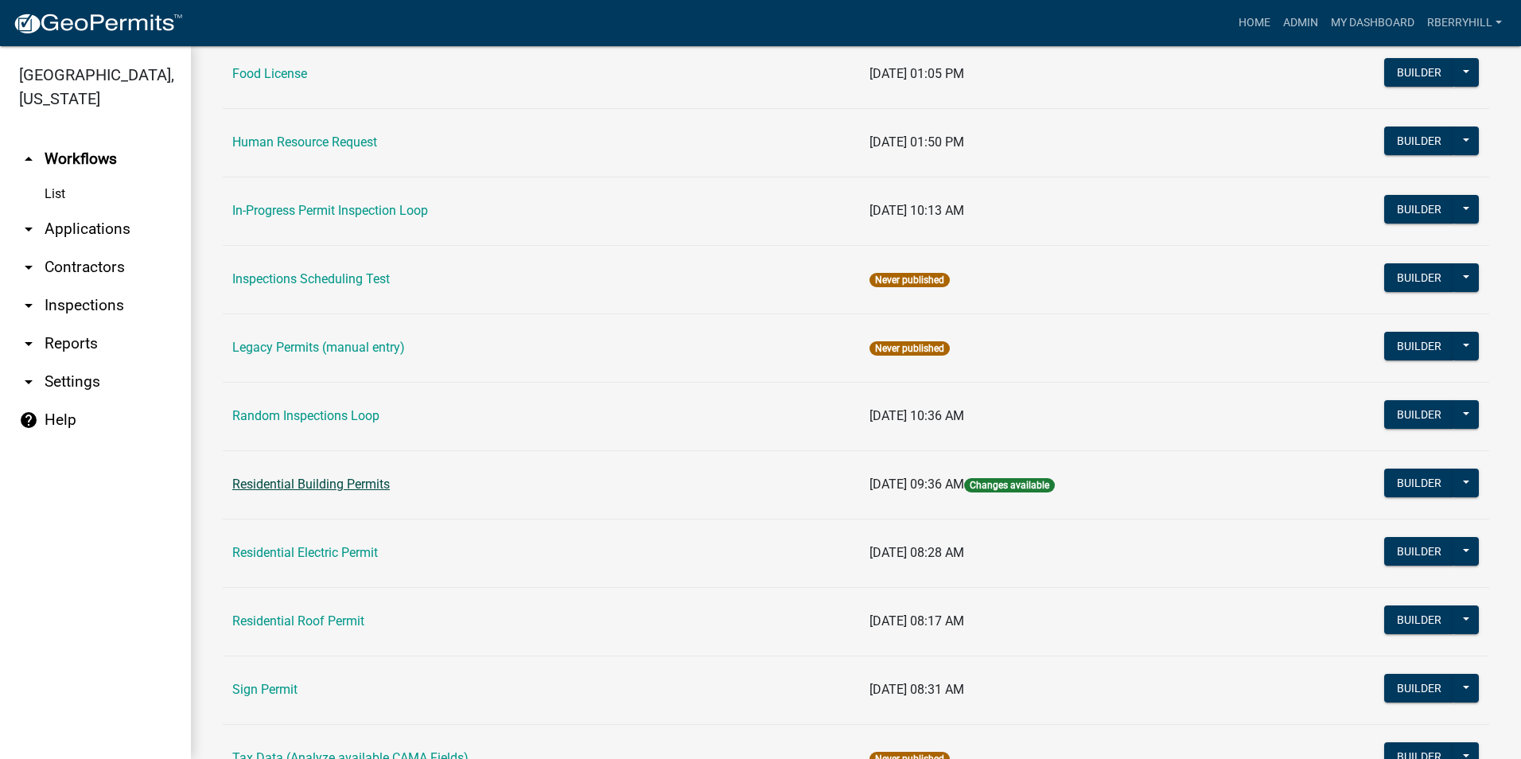
click at [362, 488] on link "Residential Building Permits" at bounding box center [311, 483] width 158 height 15
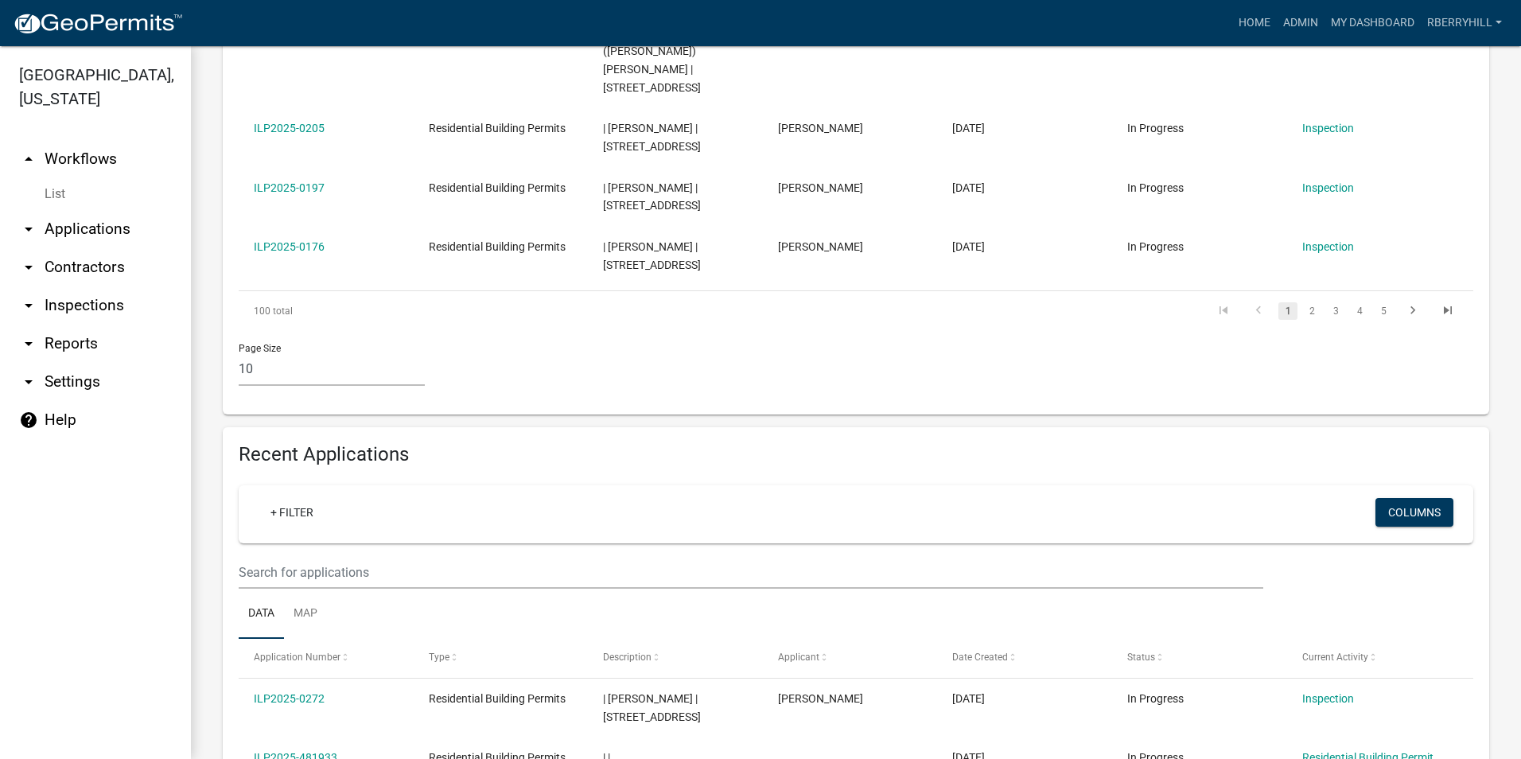
scroll to position [1034, 0]
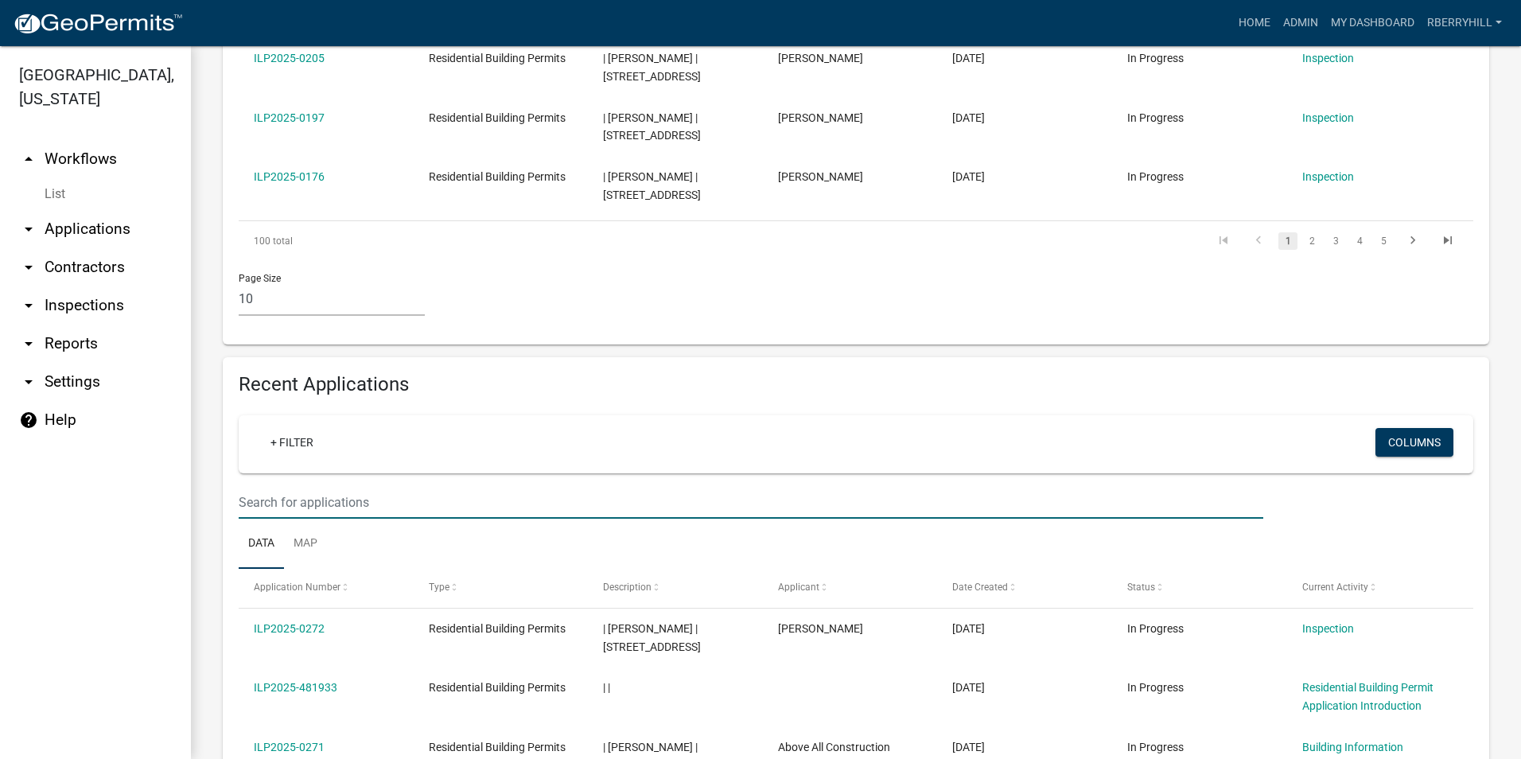
click at [254, 486] on input "text" at bounding box center [751, 502] width 1025 height 33
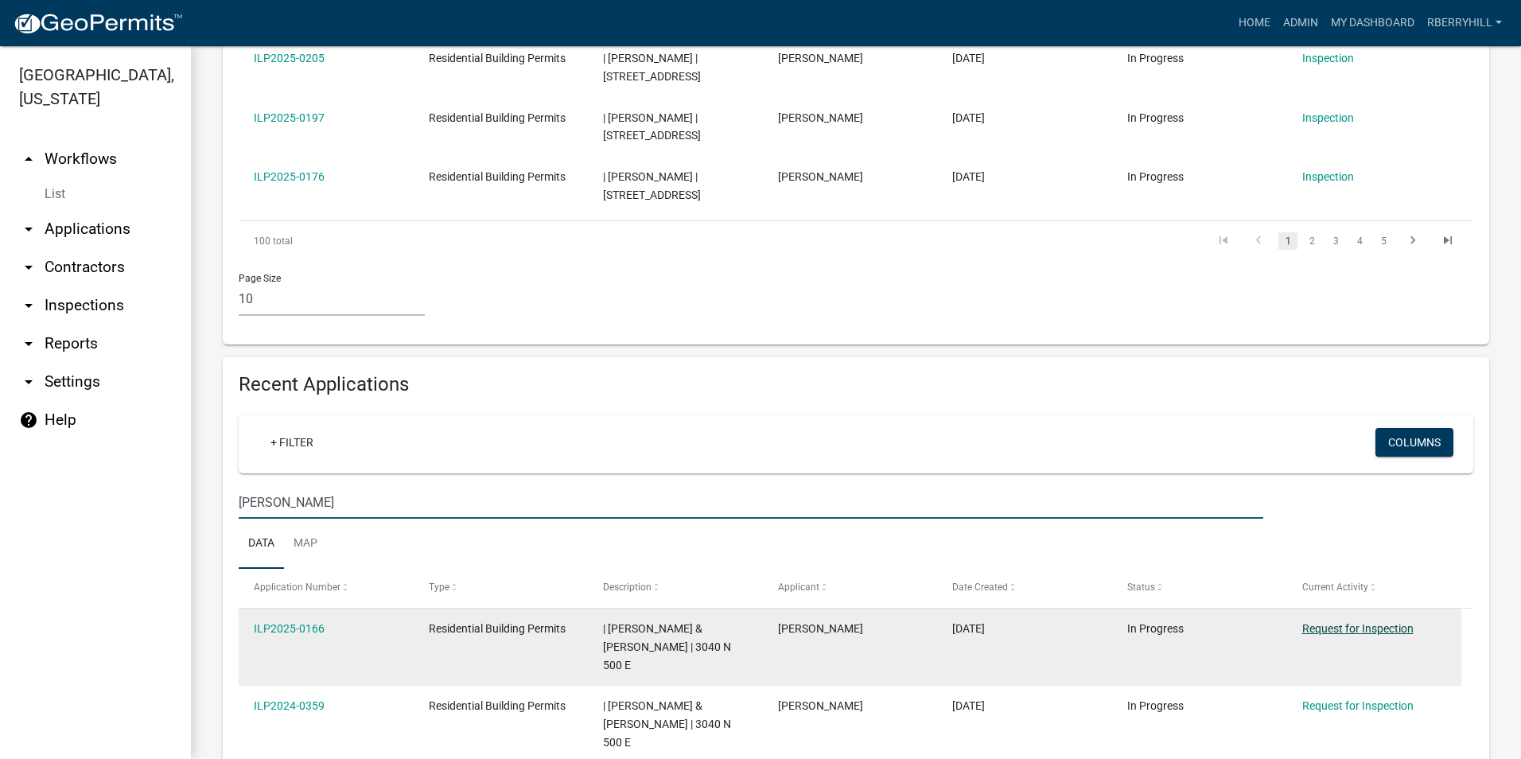
type input "[PERSON_NAME]"
click at [1347, 622] on link "Request for Inspection" at bounding box center [1357, 628] width 111 height 13
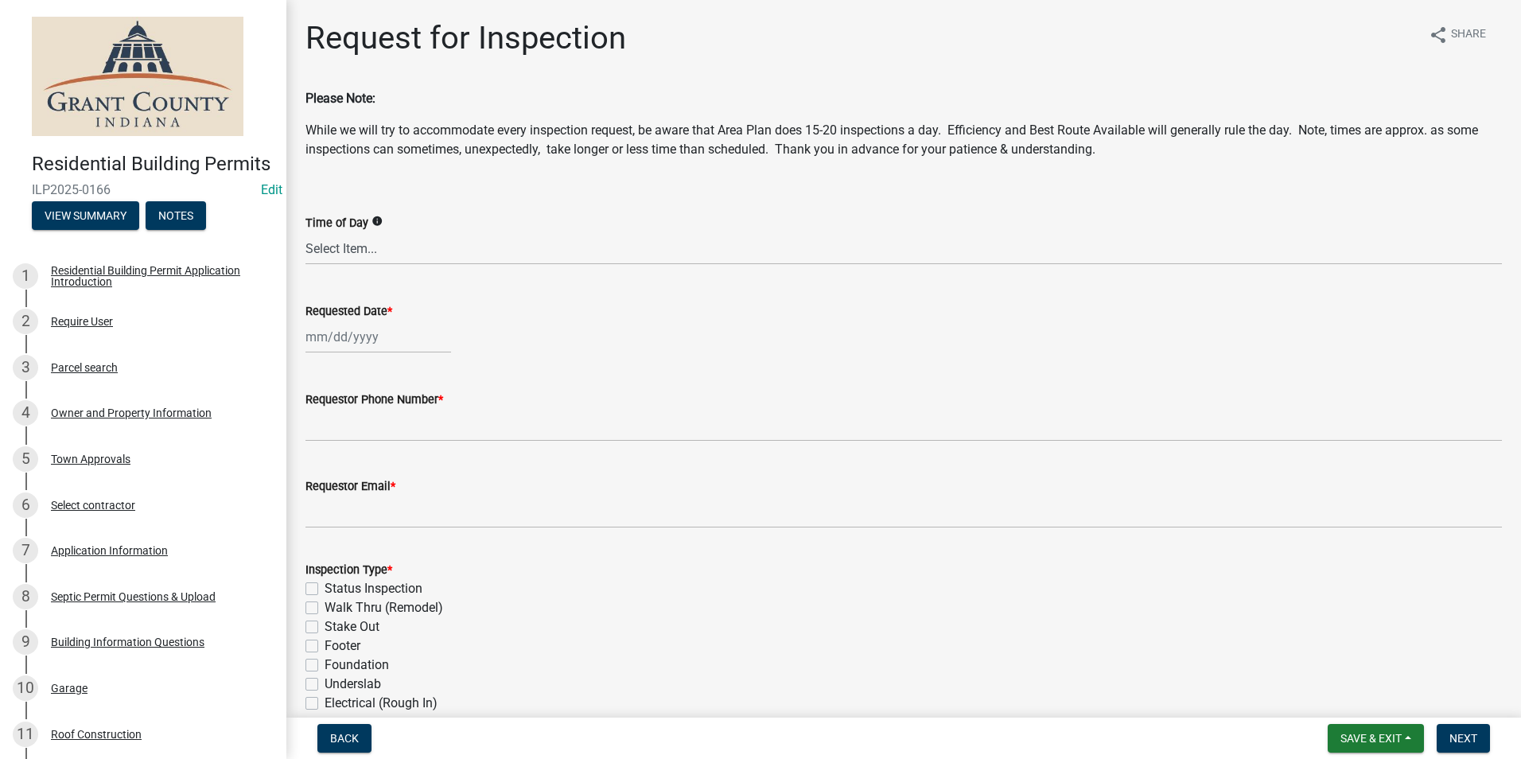
click at [346, 339] on div at bounding box center [378, 337] width 146 height 33
select select "9"
select select "2025"
click at [345, 498] on div "23" at bounding box center [346, 497] width 25 height 25
type input "[DATE]"
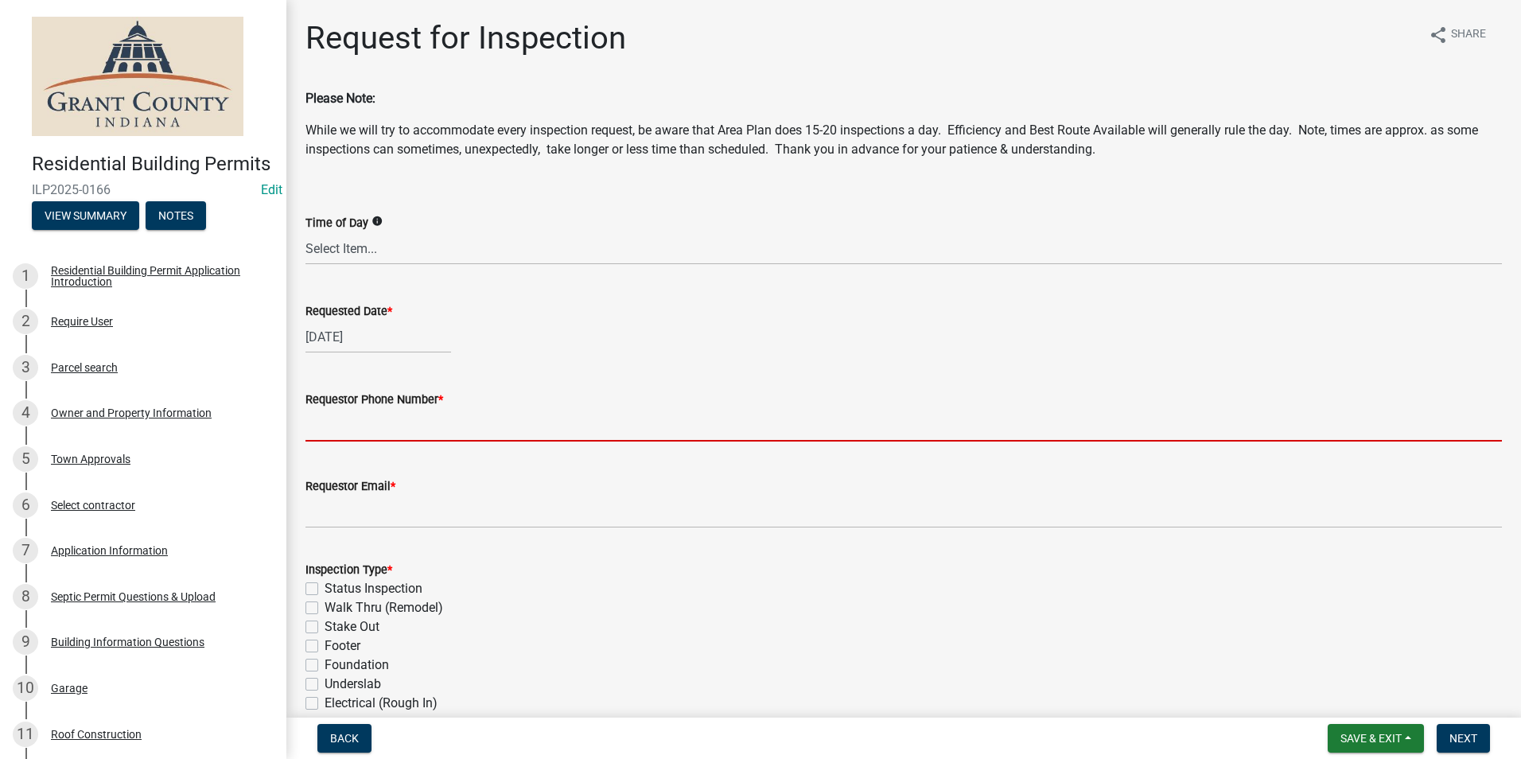
click at [353, 427] on input "Requestor Phone Number *" at bounding box center [903, 425] width 1196 height 33
type input "7656684765"
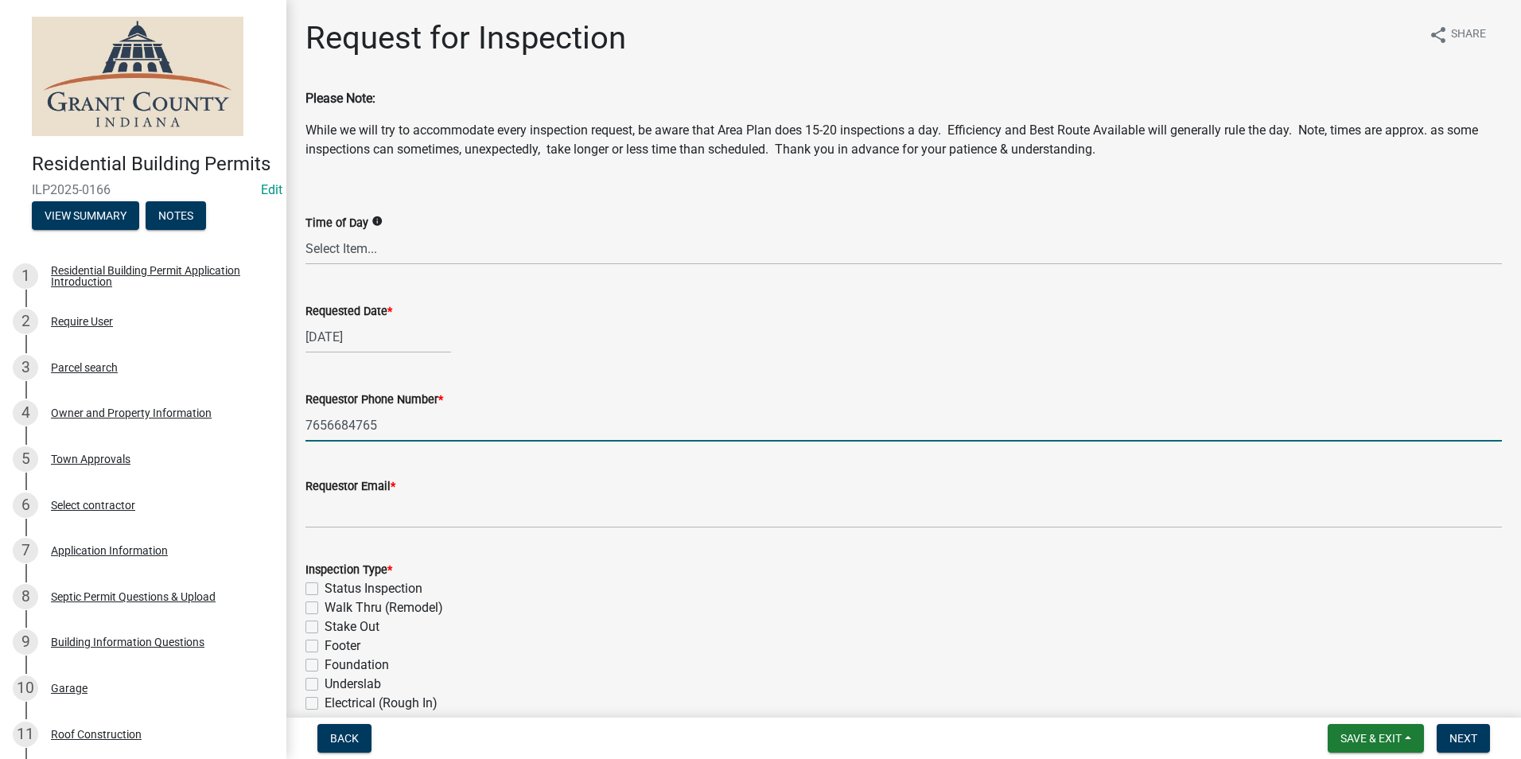
type input "[EMAIL_ADDRESS][DOMAIN_NAME]"
type textarea "n/a"
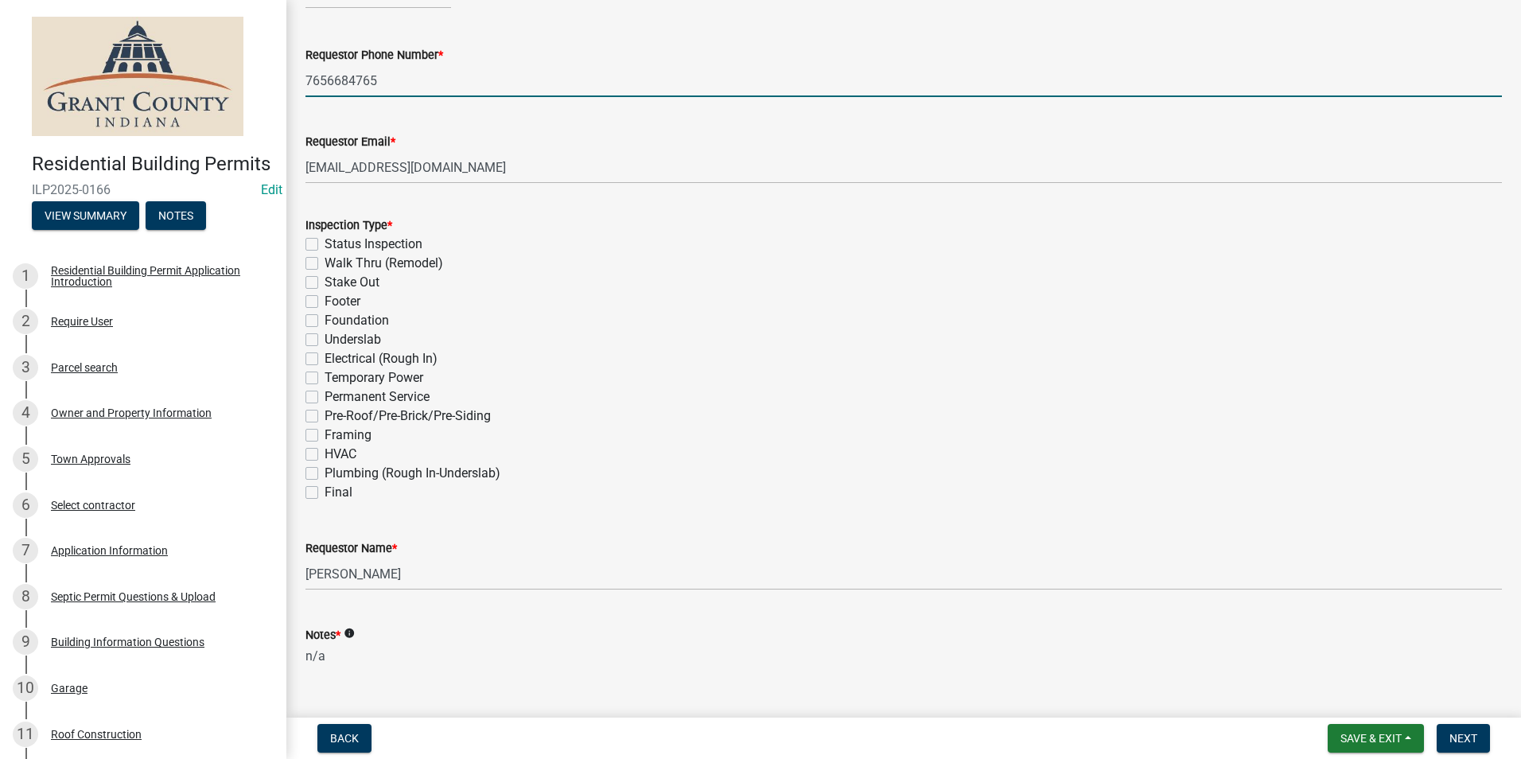
scroll to position [427, 0]
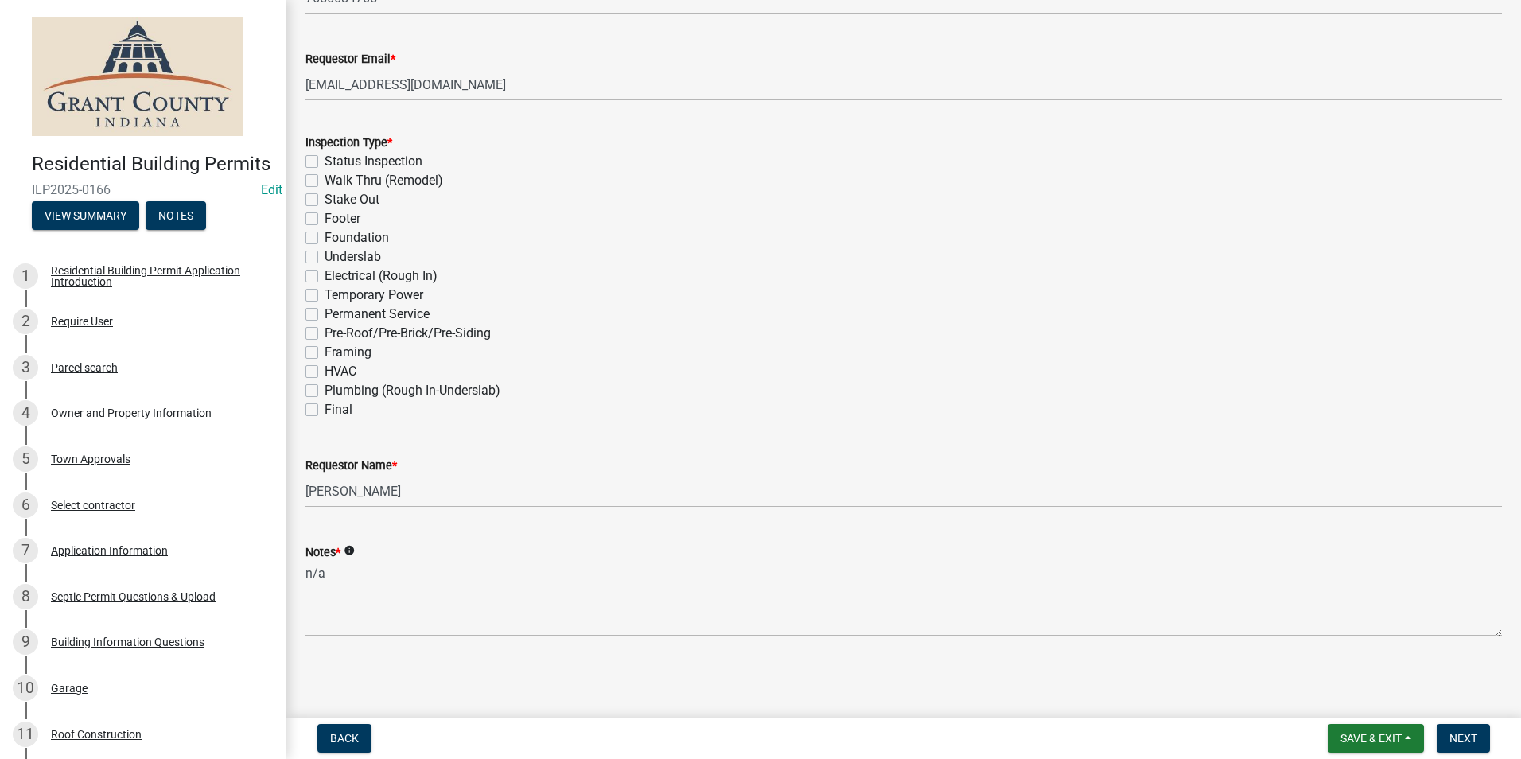
click at [325, 259] on label "Underslab" at bounding box center [353, 256] width 56 height 19
click at [325, 258] on input "Underslab" at bounding box center [330, 252] width 10 height 10
checkbox input "true"
checkbox input "false"
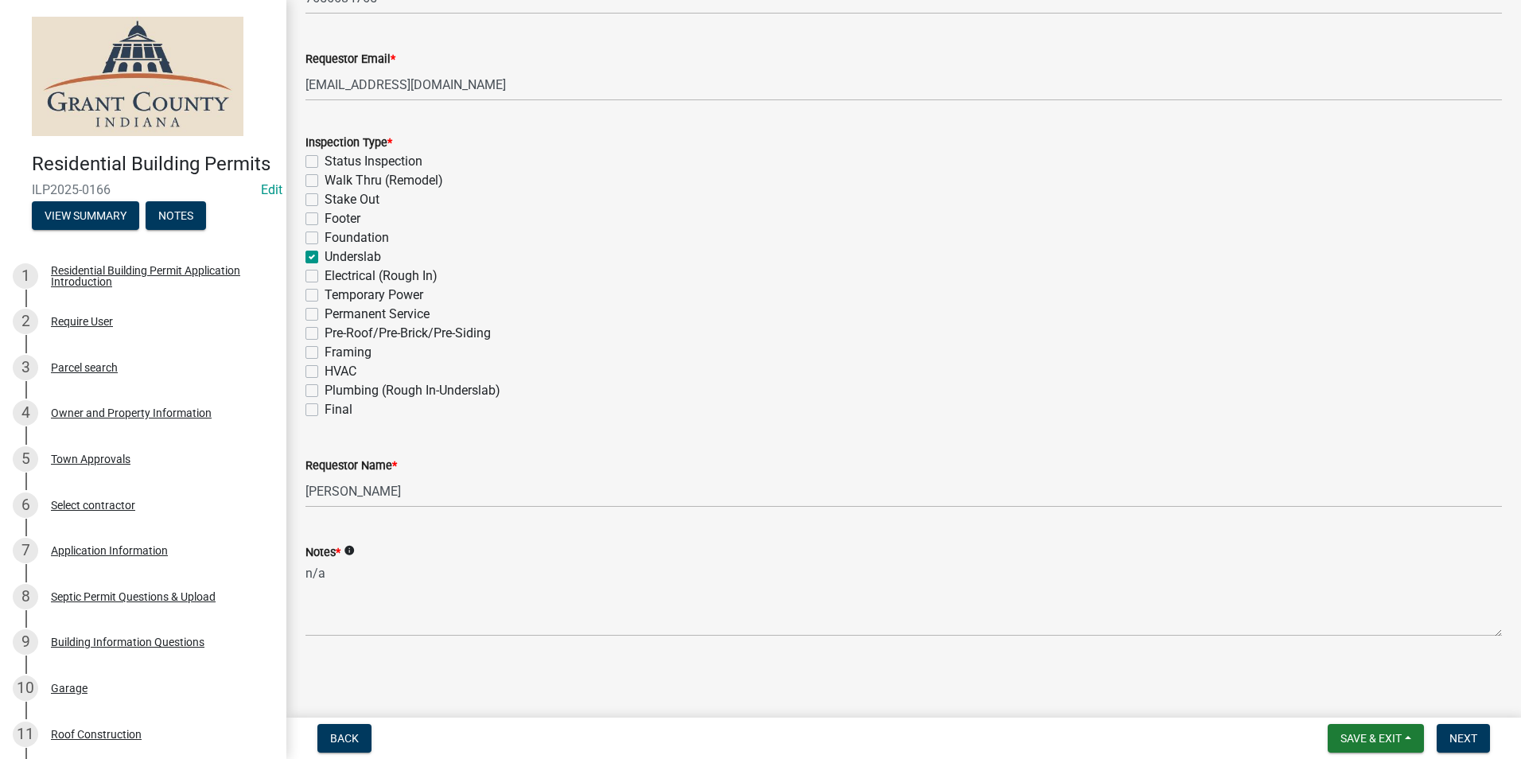
checkbox input "false"
checkbox input "true"
checkbox input "false"
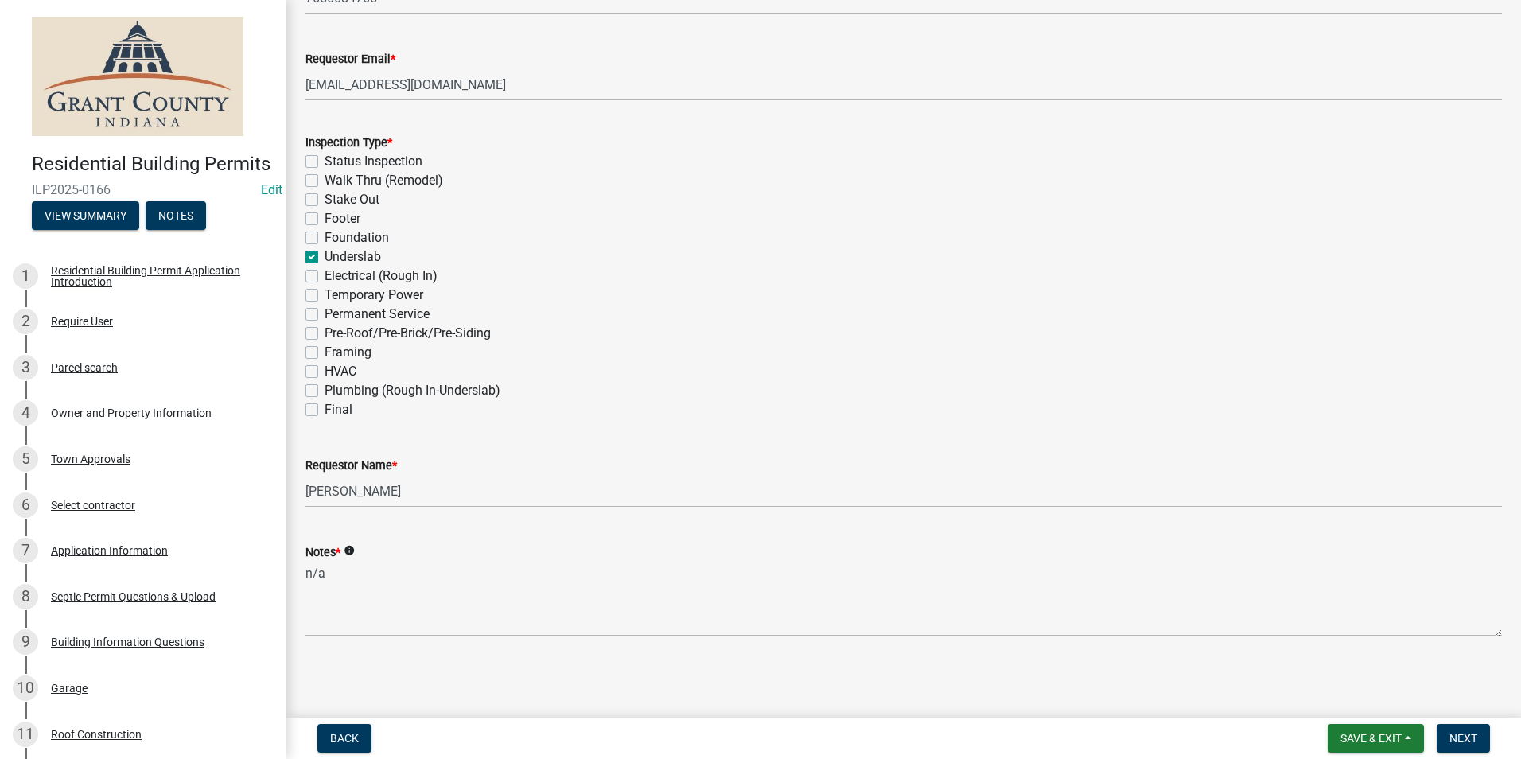
checkbox input "false"
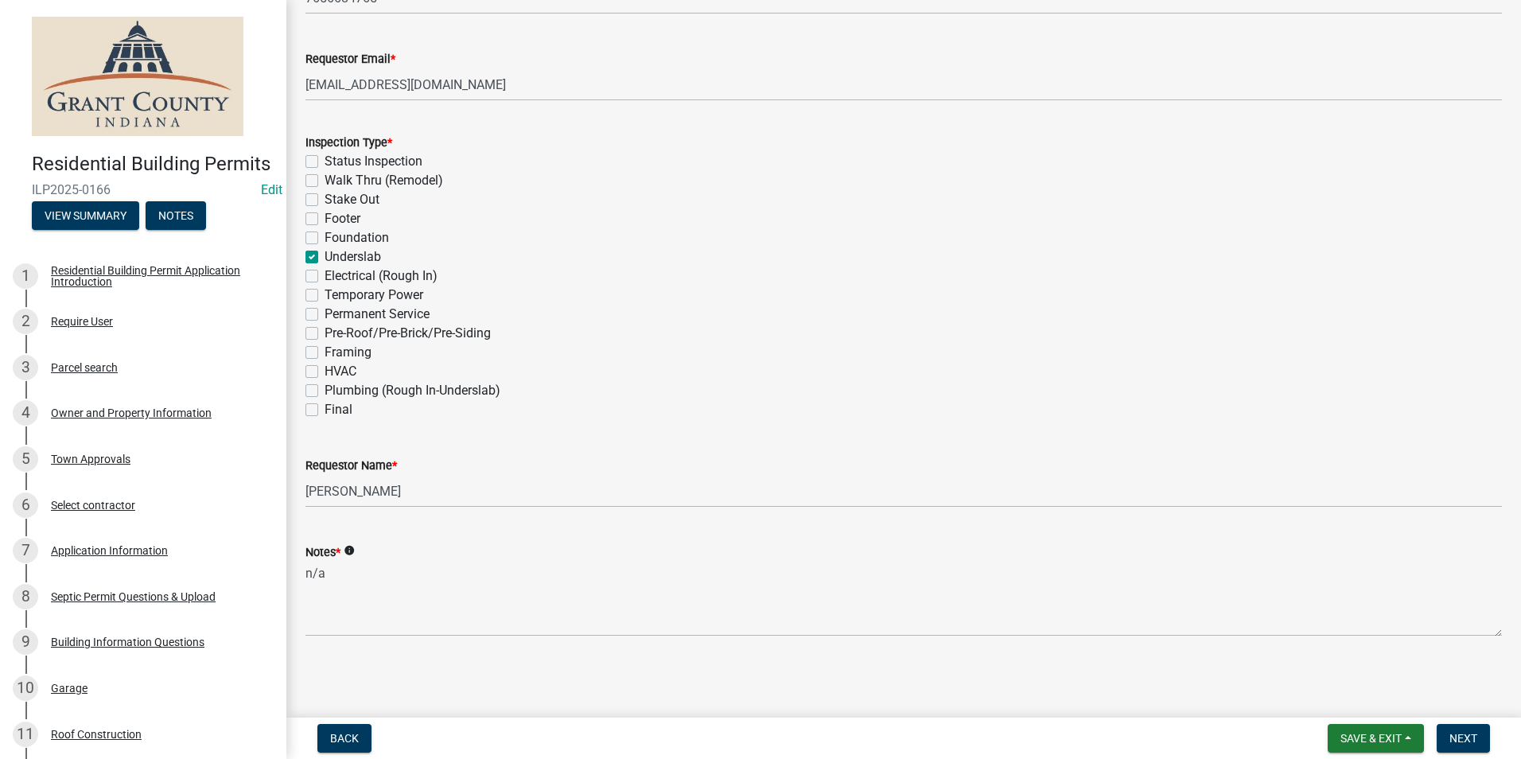
checkbox input "false"
click at [1464, 738] on span "Next" at bounding box center [1463, 738] width 28 height 13
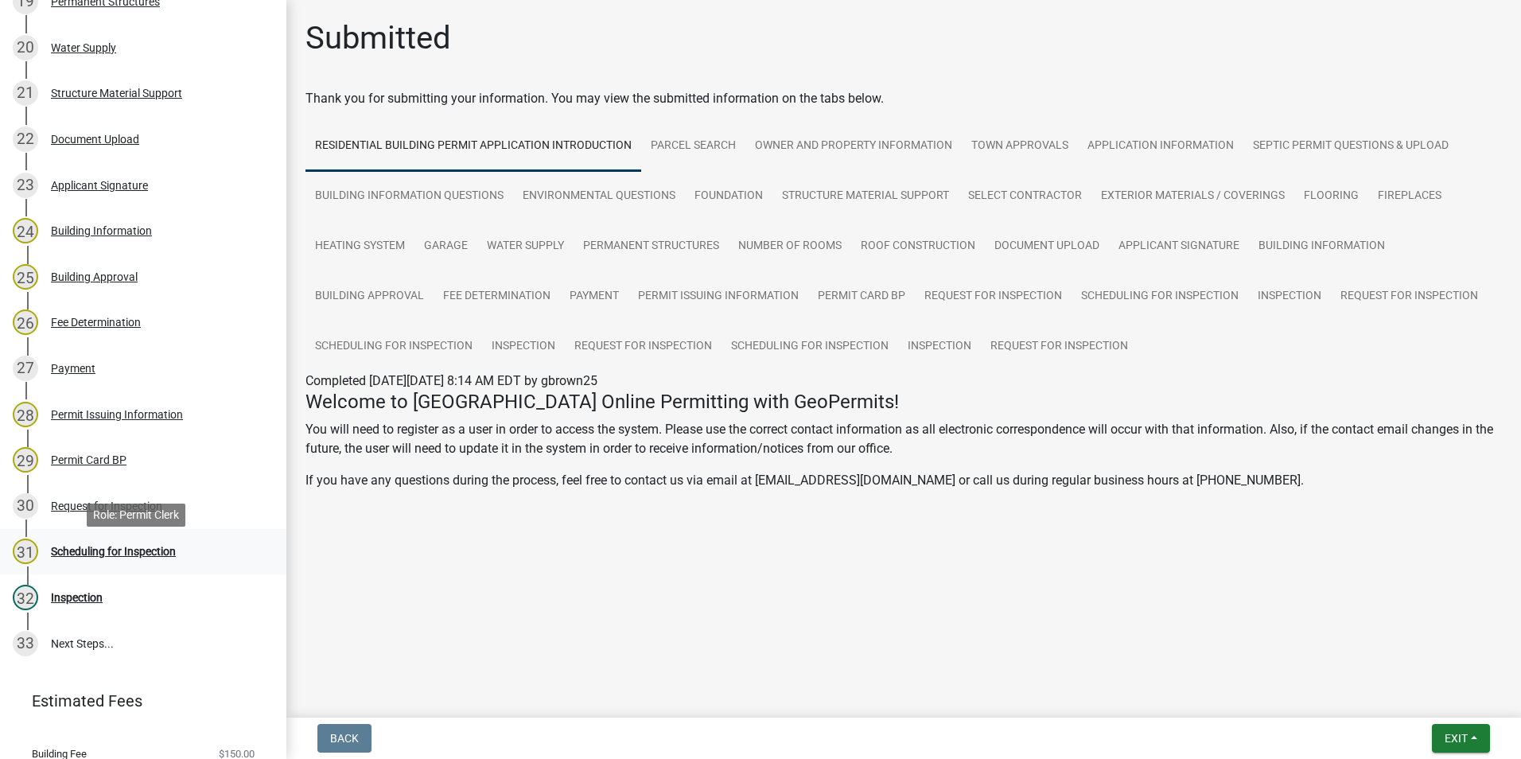
scroll to position [1114, 0]
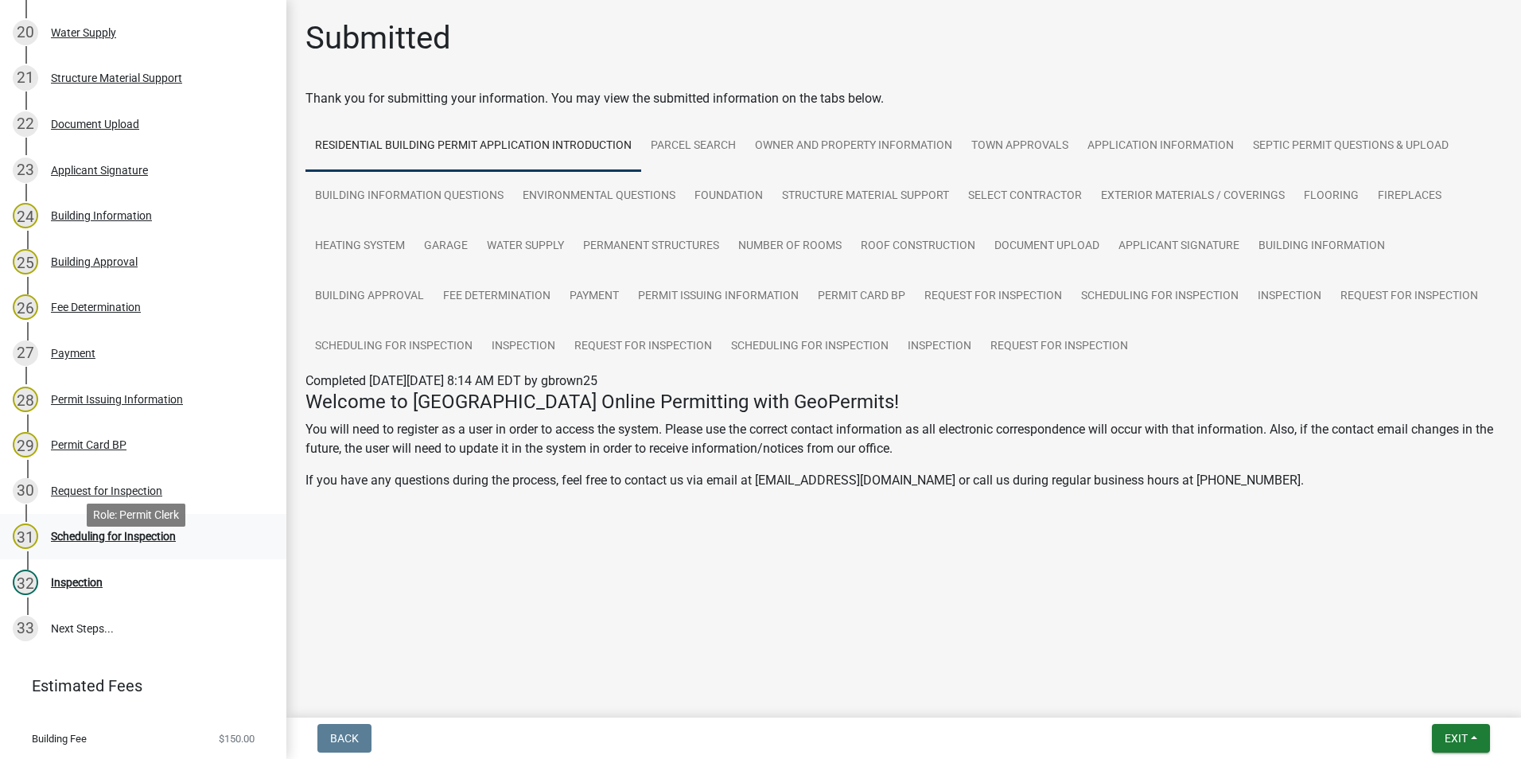
click at [141, 542] on div "Scheduling for Inspection" at bounding box center [113, 536] width 125 height 11
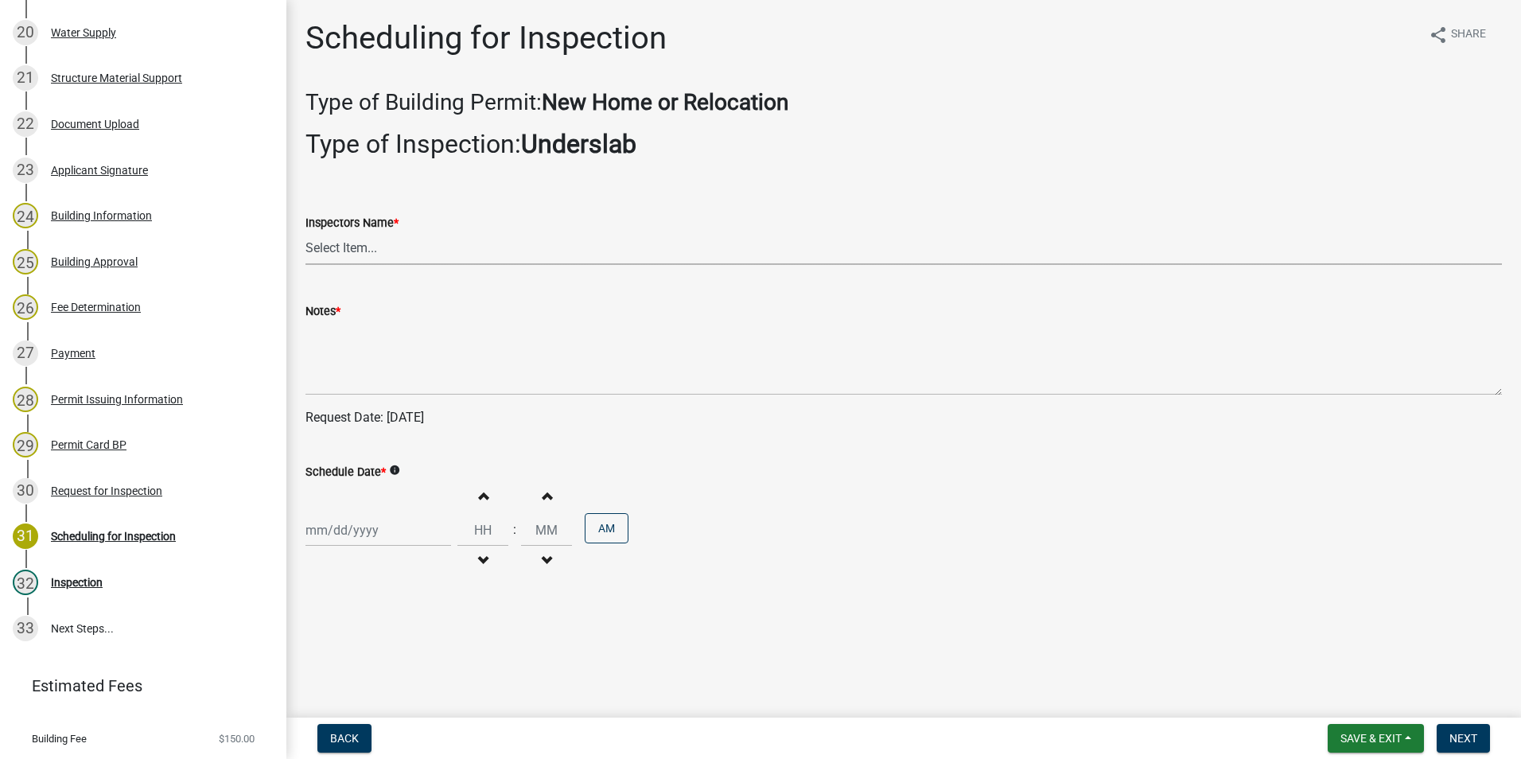
click at [368, 247] on select "Select Item... rberryhill ([PERSON_NAME]) [PERSON_NAME] ([PERSON_NAME]) BBenefi…" at bounding box center [903, 248] width 1196 height 33
select select "d7f9a44a-d2ea-4d3c-83b3-1aa71c950bd5"
click at [305, 232] on select "Select Item... rberryhill ([PERSON_NAME]) [PERSON_NAME] ([PERSON_NAME]) BBenefi…" at bounding box center [903, 248] width 1196 height 33
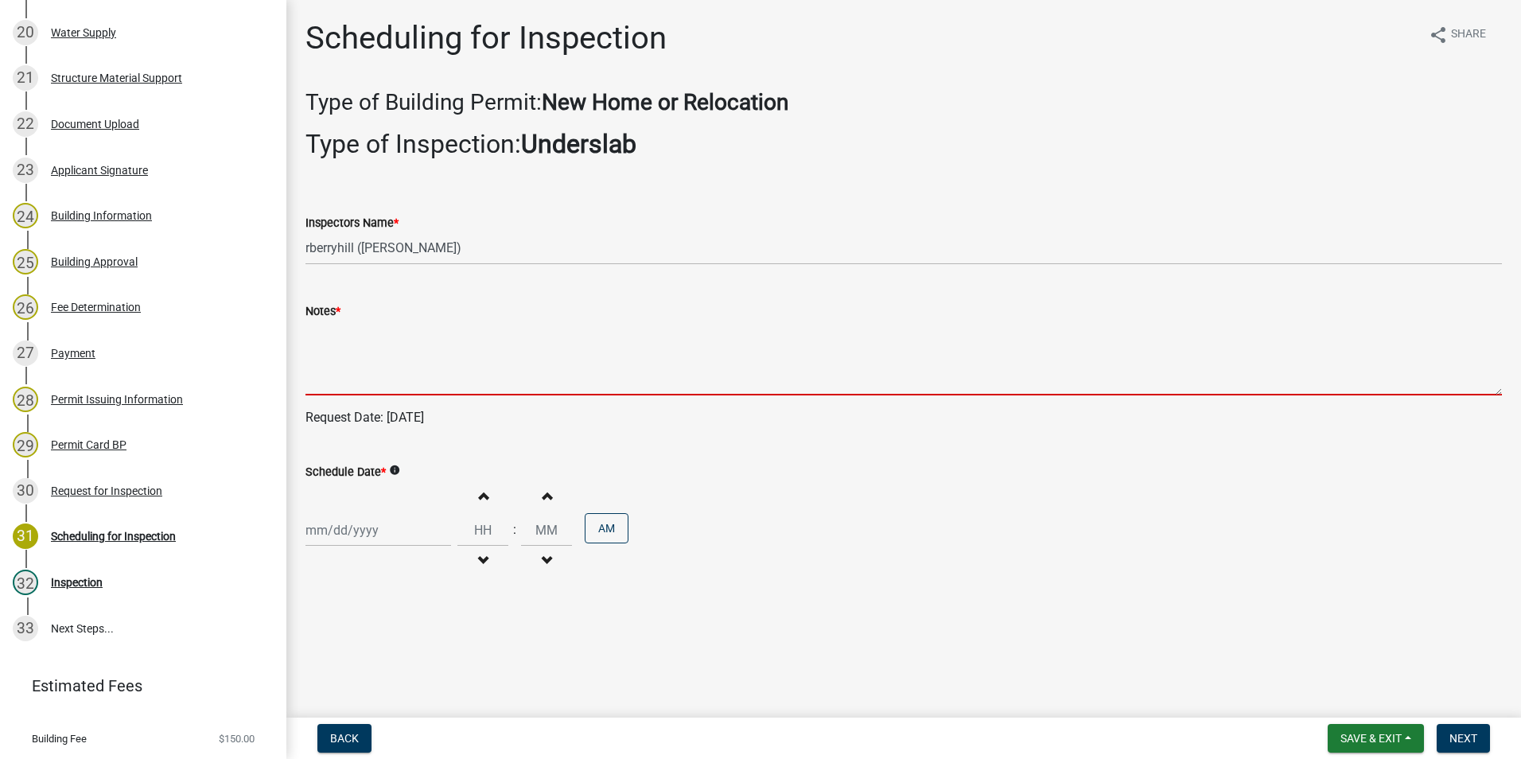
click at [336, 340] on textarea "Notes *" at bounding box center [903, 358] width 1196 height 75
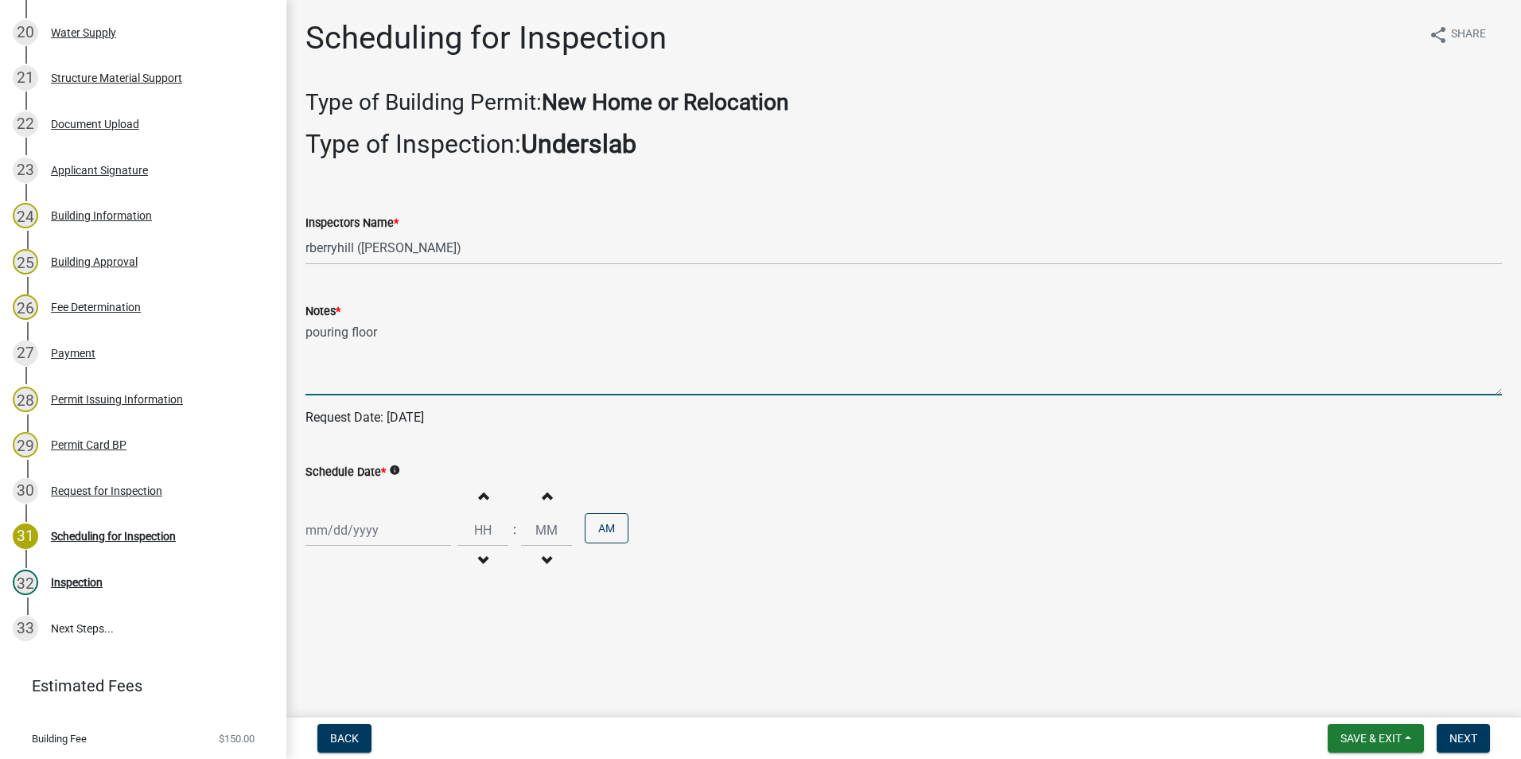
type textarea "pouring floor"
select select "9"
select select "2025"
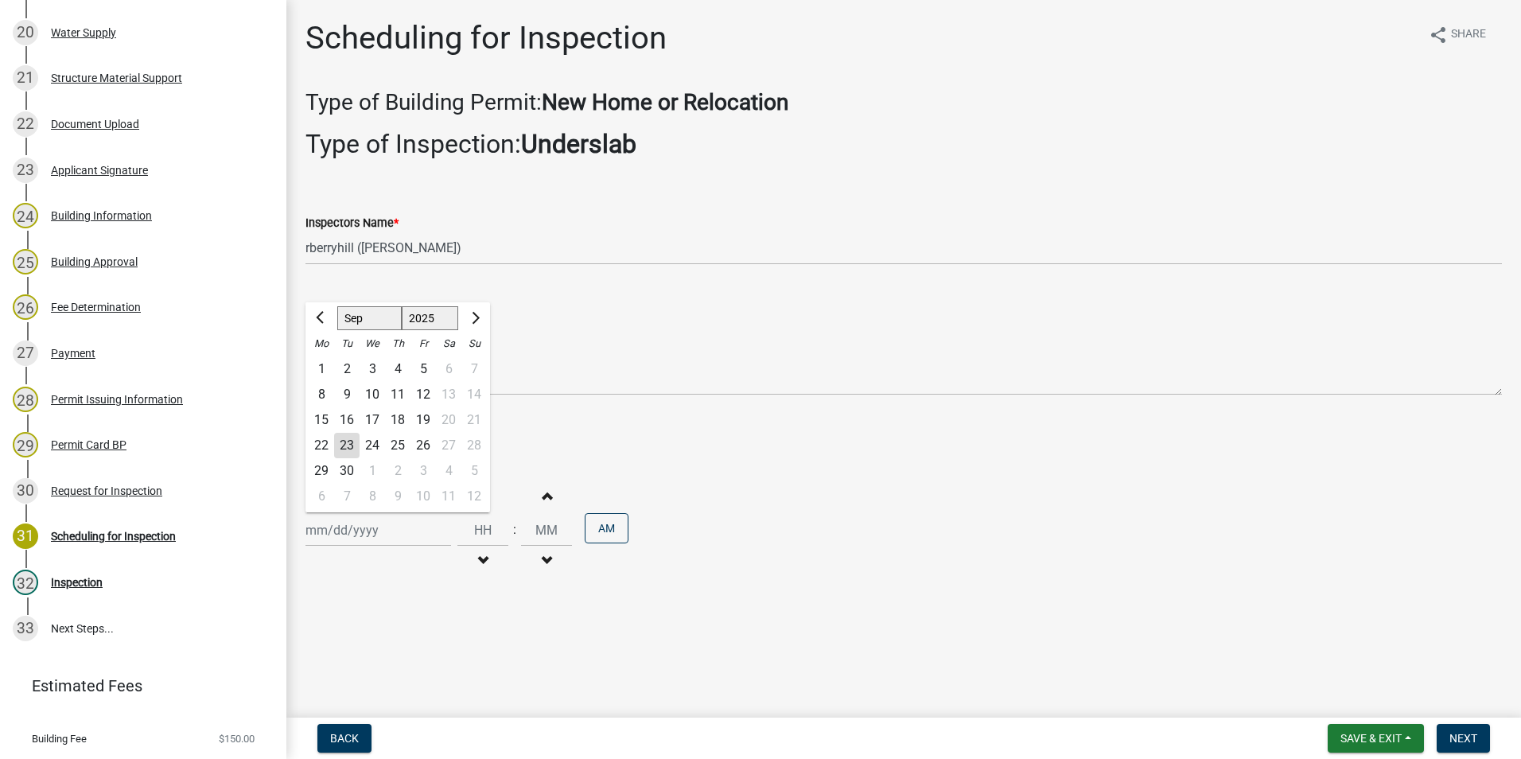
drag, startPoint x: 354, startPoint y: 527, endPoint x: 359, endPoint y: 518, distance: 10.0
click at [354, 527] on div "[PERSON_NAME] Feb Mar Apr [PERSON_NAME][DATE] Oct Nov [DATE] 1526 1527 1528 152…" at bounding box center [378, 530] width 146 height 33
click at [347, 444] on div "23" at bounding box center [346, 445] width 25 height 25
type input "[DATE]"
click at [1466, 741] on span "Next" at bounding box center [1463, 738] width 28 height 13
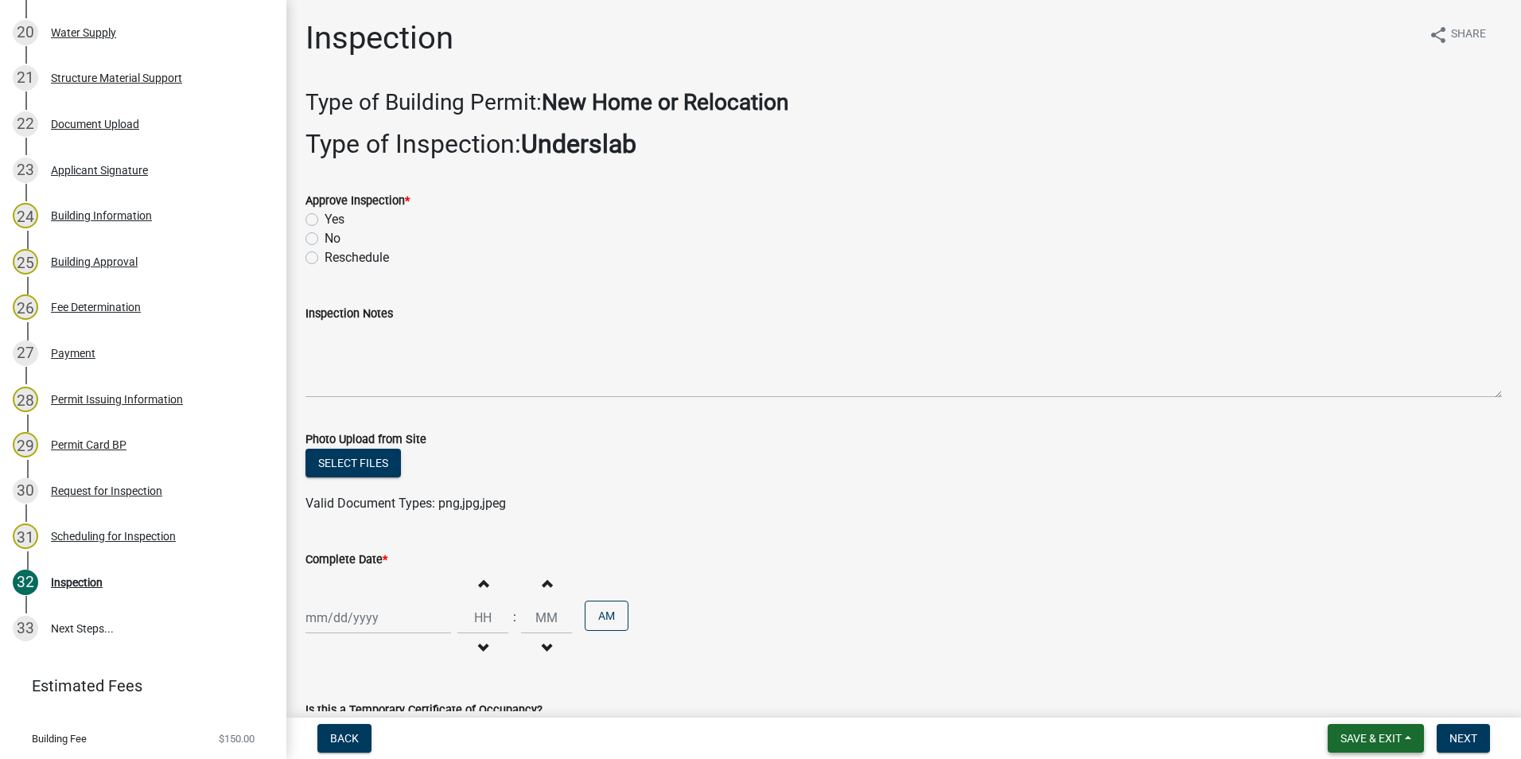
click at [1365, 732] on span "Save & Exit" at bounding box center [1370, 738] width 61 height 13
click at [1350, 693] on button "Save & Exit" at bounding box center [1360, 697] width 127 height 38
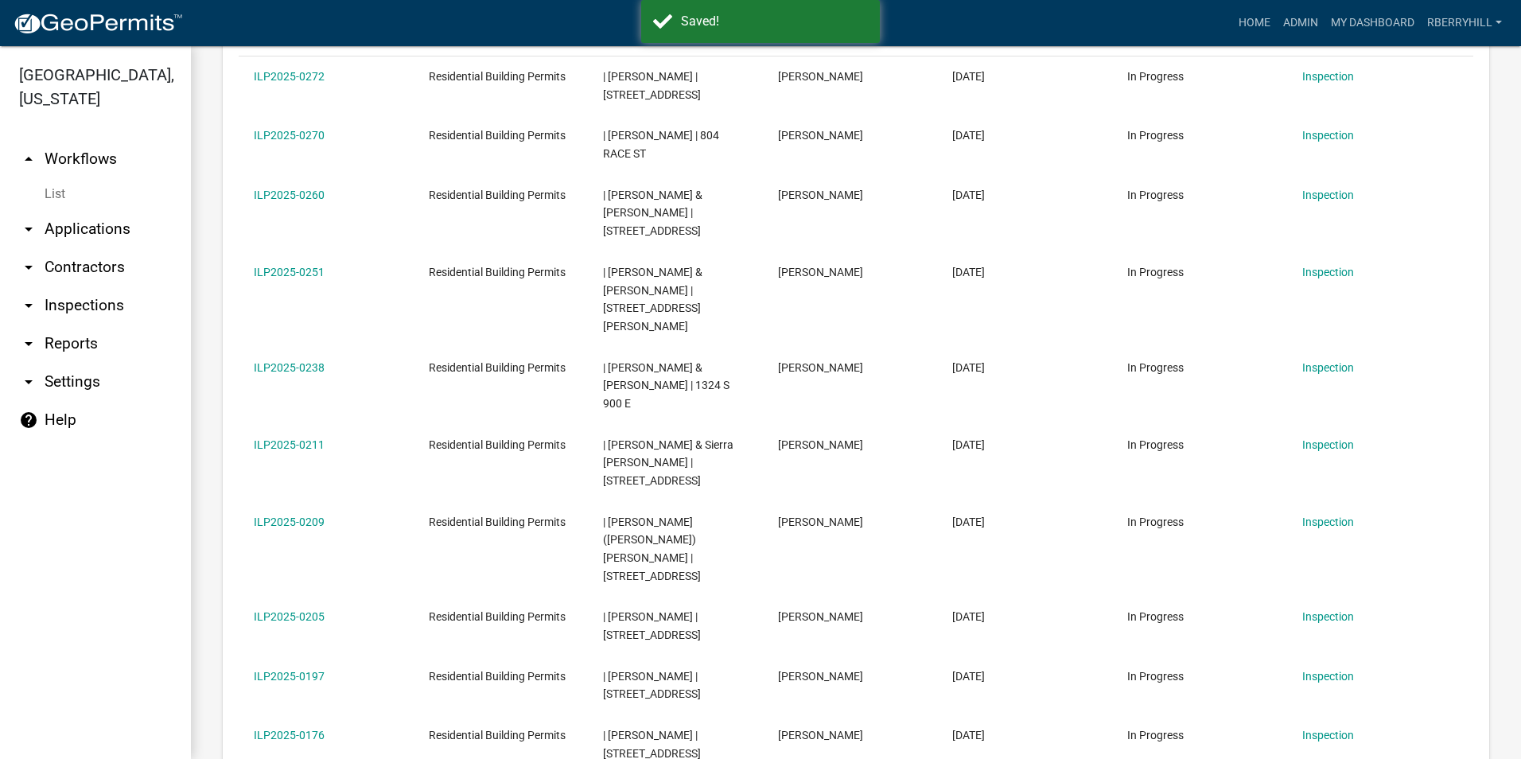
scroll to position [477, 0]
click at [99, 286] on link "arrow_drop_down Inspections" at bounding box center [95, 305] width 191 height 38
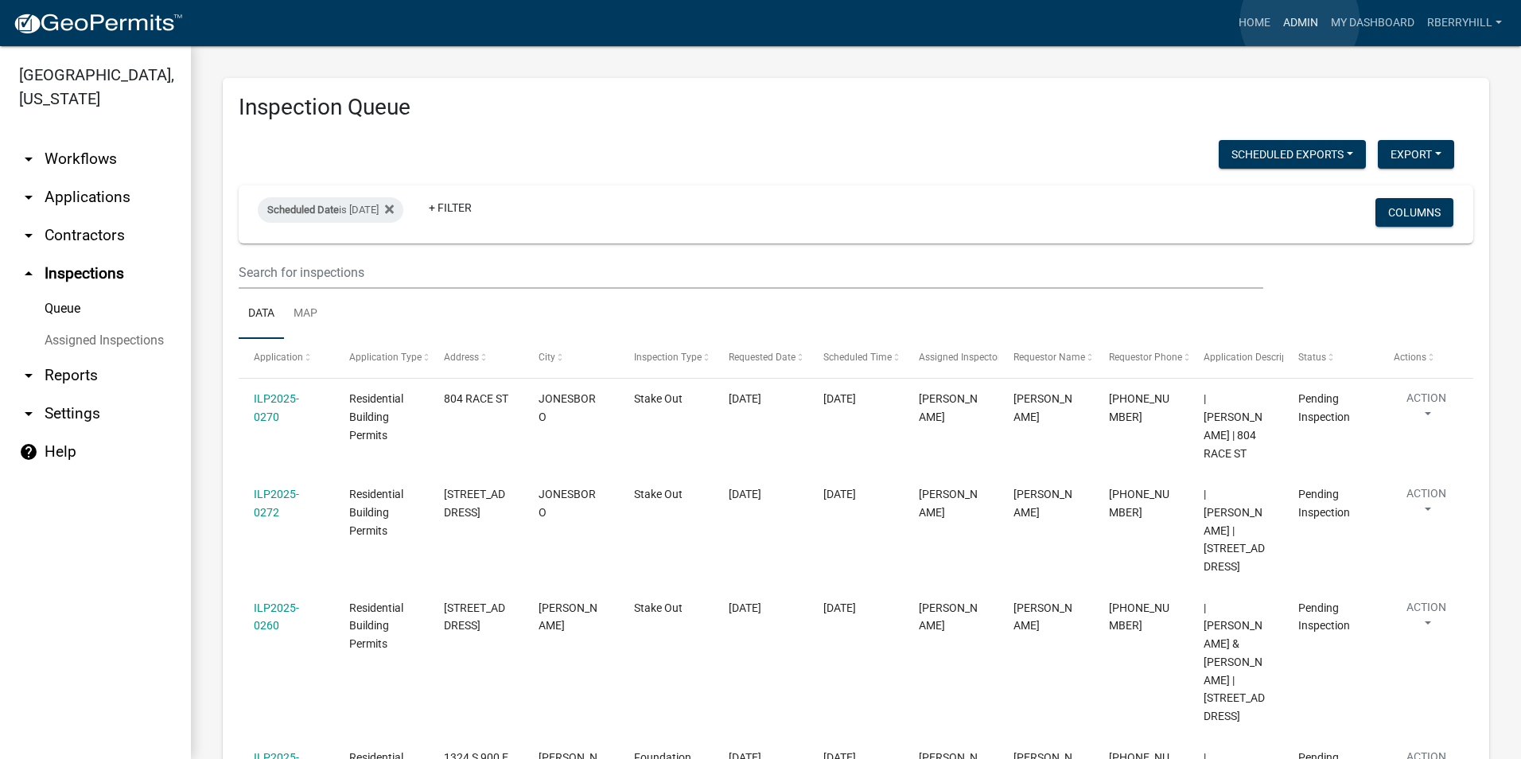
click at [1300, 21] on link "Admin" at bounding box center [1301, 23] width 48 height 30
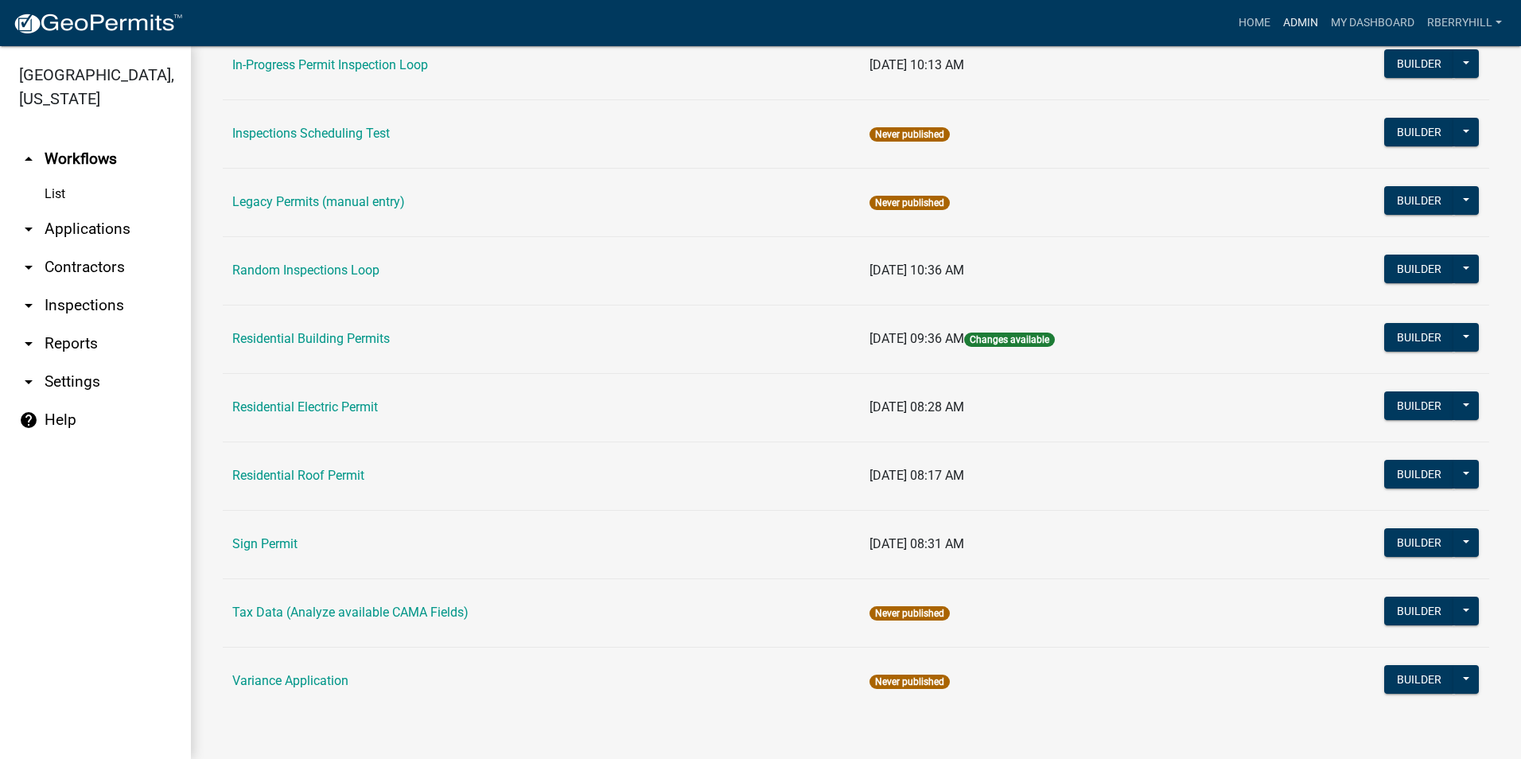
scroll to position [1340, 0]
click at [325, 336] on link "Residential Building Permits" at bounding box center [311, 337] width 158 height 15
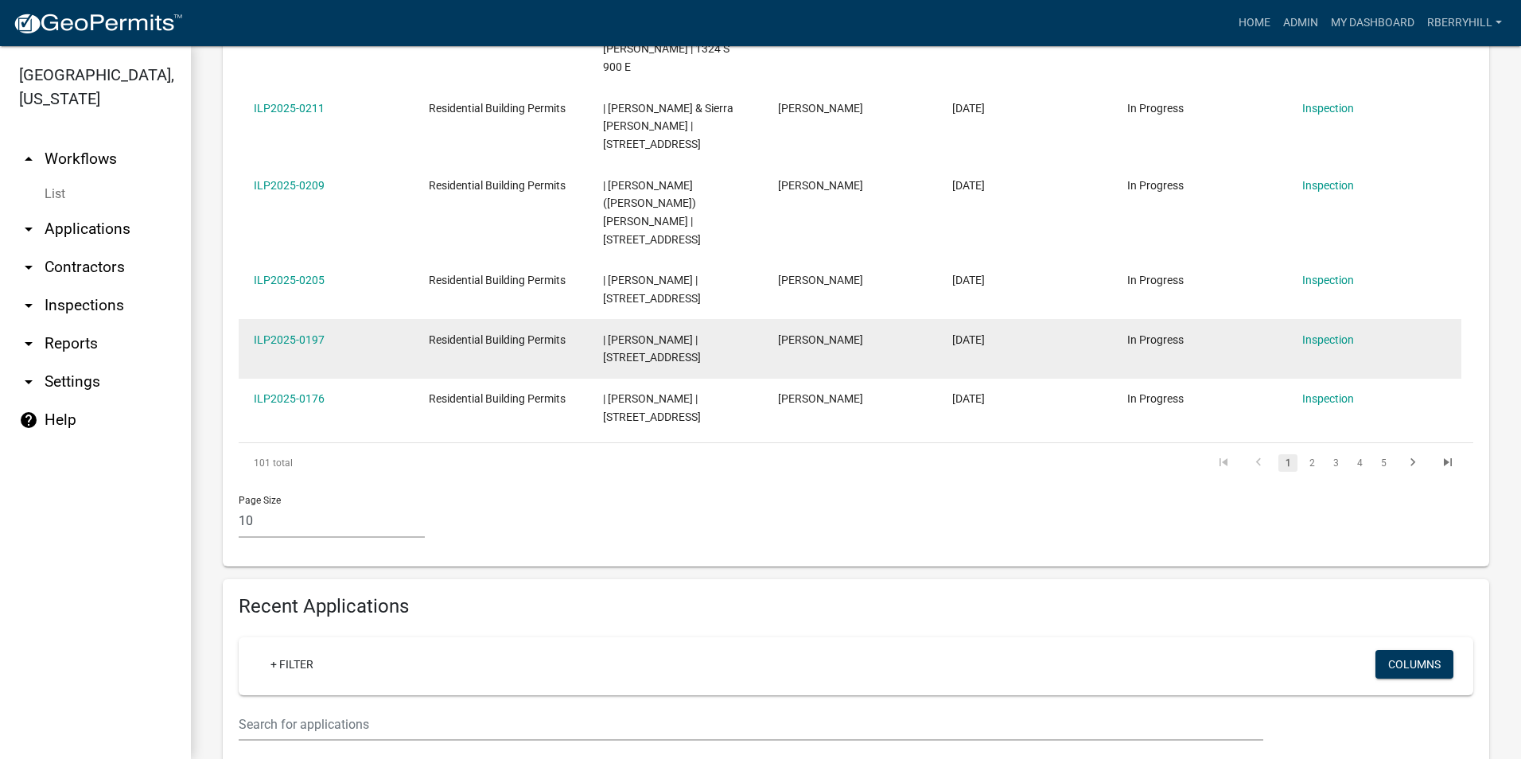
scroll to position [1034, 0]
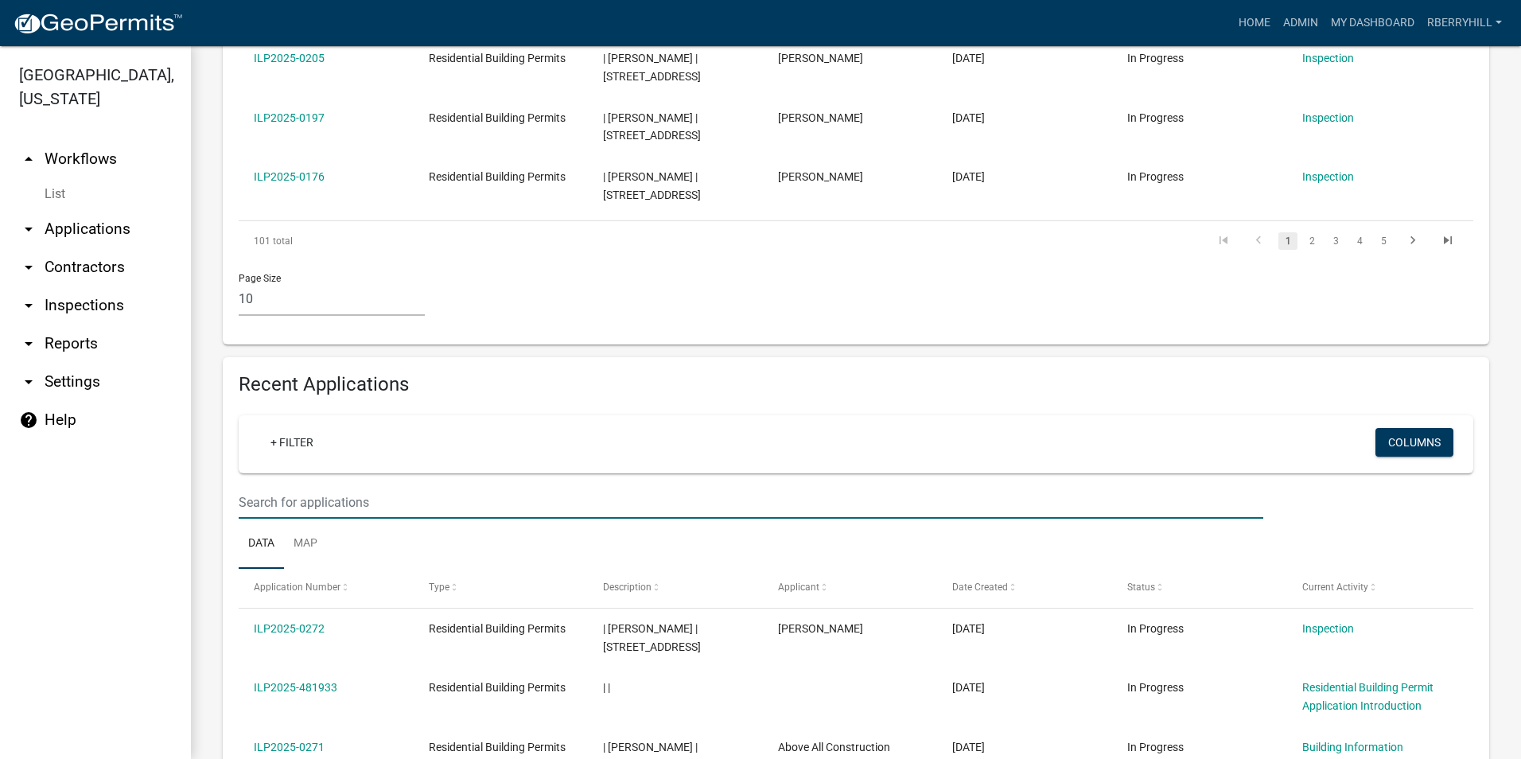
click at [246, 486] on input "text" at bounding box center [751, 502] width 1025 height 33
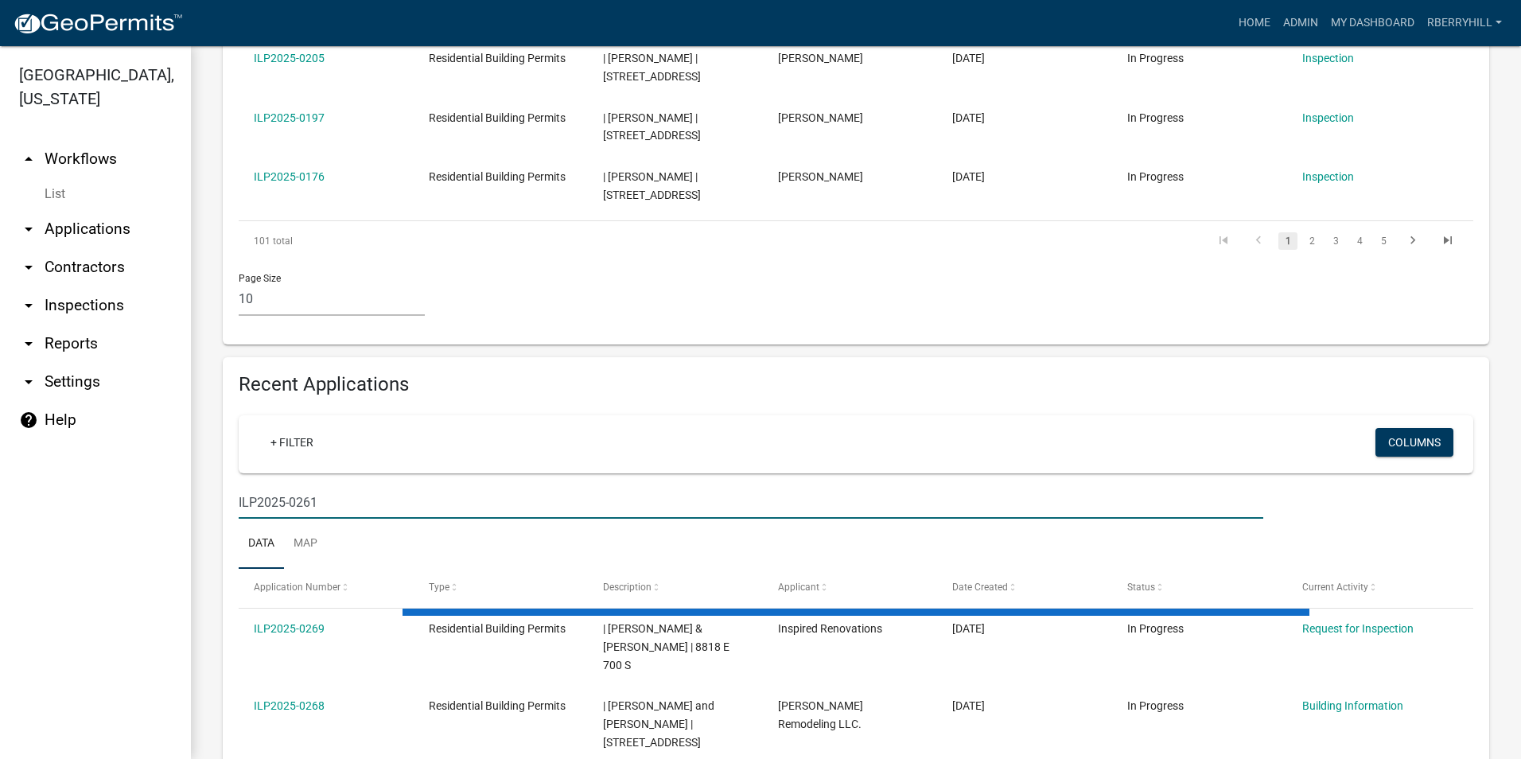
scroll to position [927, 0]
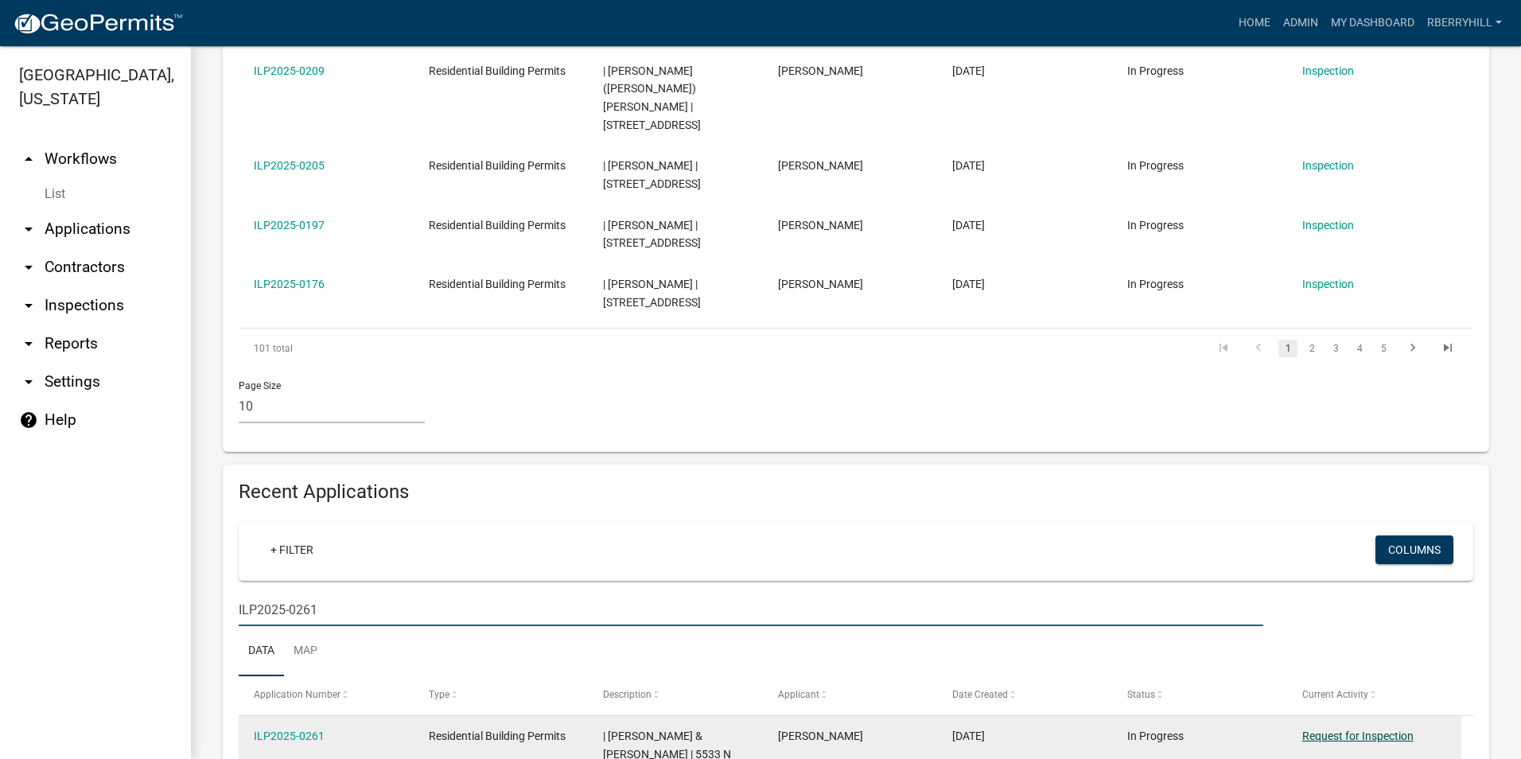
type input "ILP2025-0261"
click at [1375, 729] on link "Request for Inspection" at bounding box center [1357, 735] width 111 height 13
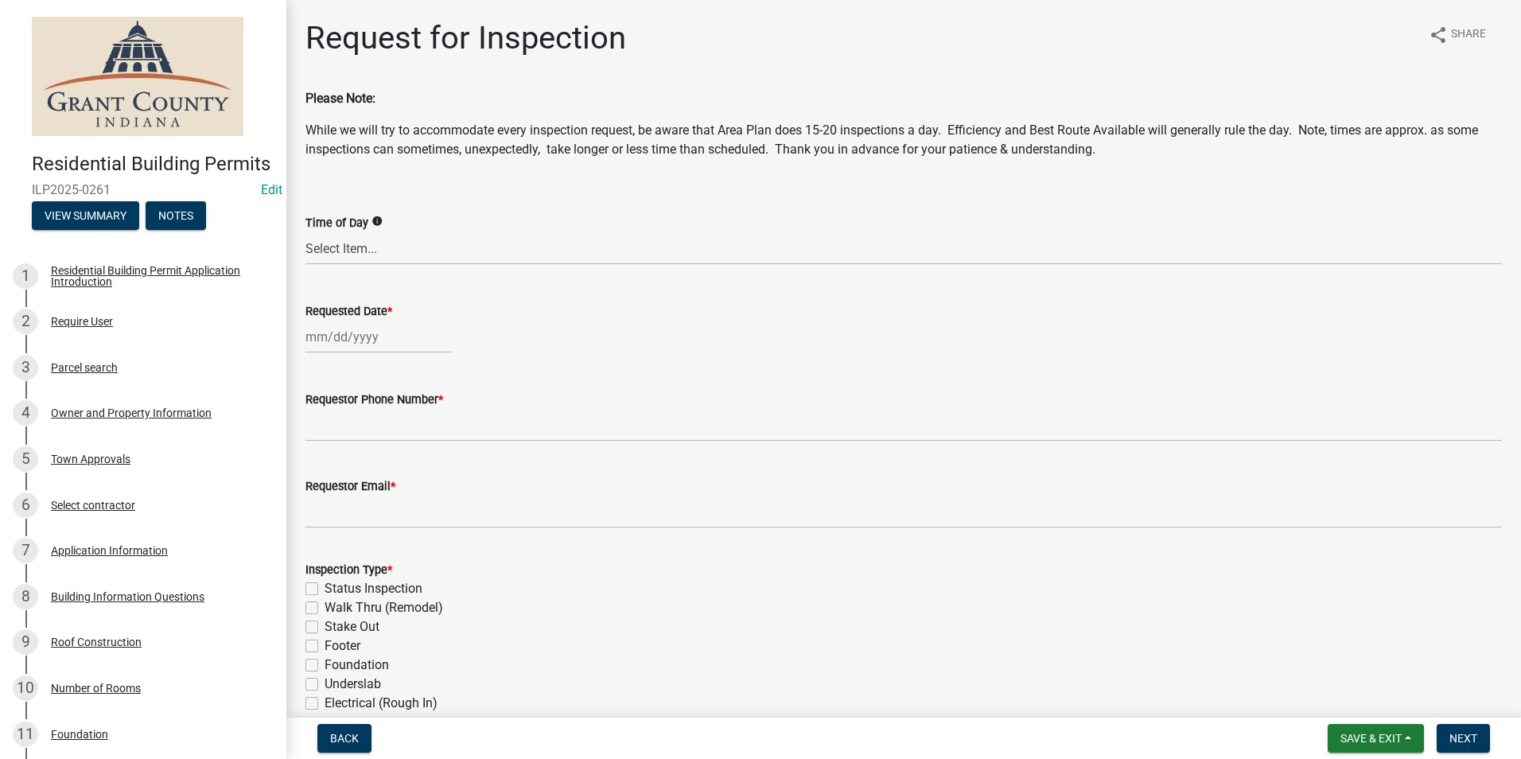
select select "9"
select select "2025"
click at [359, 336] on div "[PERSON_NAME] Feb Mar Apr [PERSON_NAME][DATE] Oct Nov [DATE] 1526 1527 1528 152…" at bounding box center [378, 337] width 146 height 33
click at [345, 497] on div "23" at bounding box center [346, 497] width 25 height 25
type input "[DATE]"
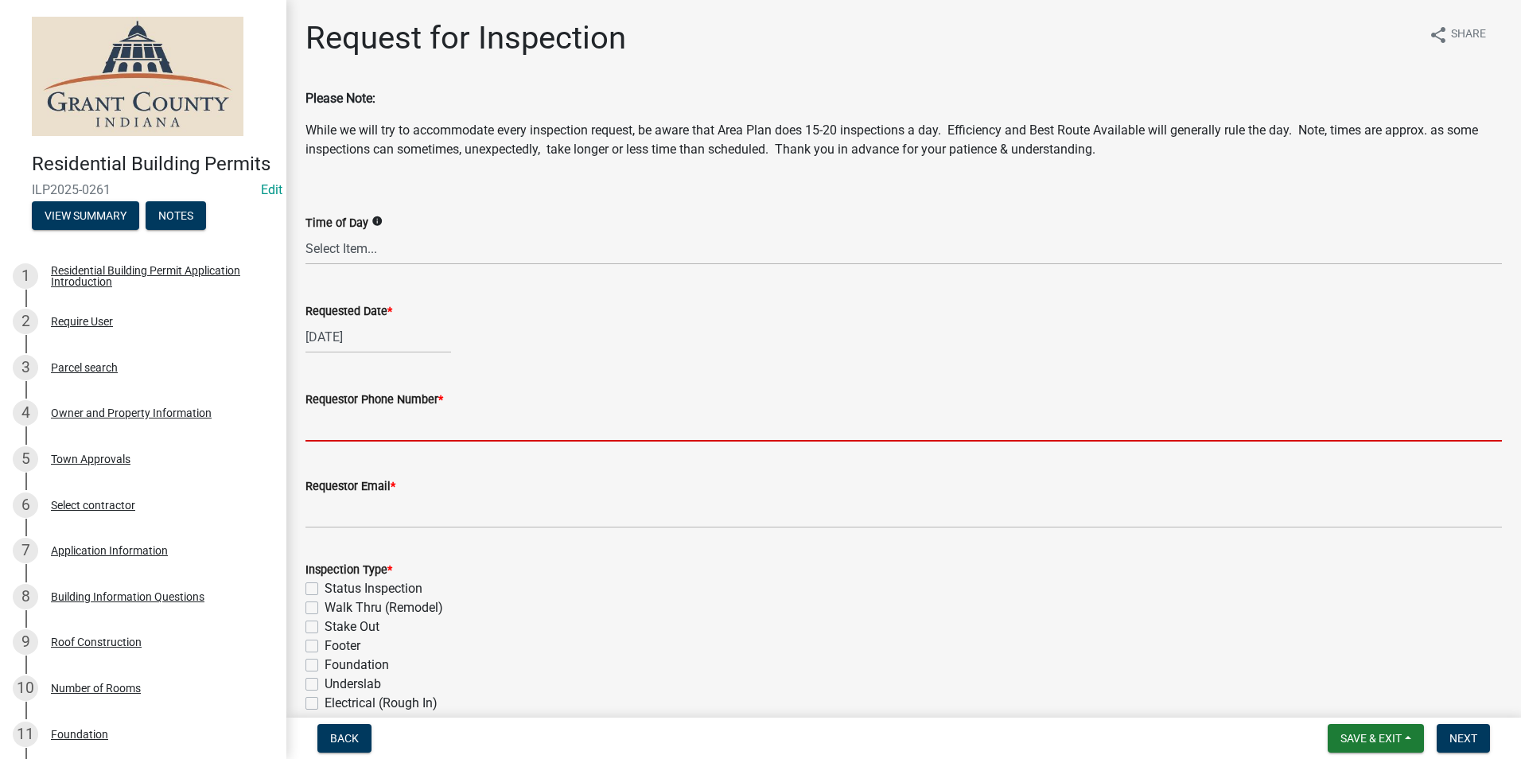
drag, startPoint x: 349, startPoint y: 423, endPoint x: 349, endPoint y: 432, distance: 8.8
click at [349, 423] on input "Requestor Phone Number *" at bounding box center [903, 425] width 1196 height 33
type input "7656684765"
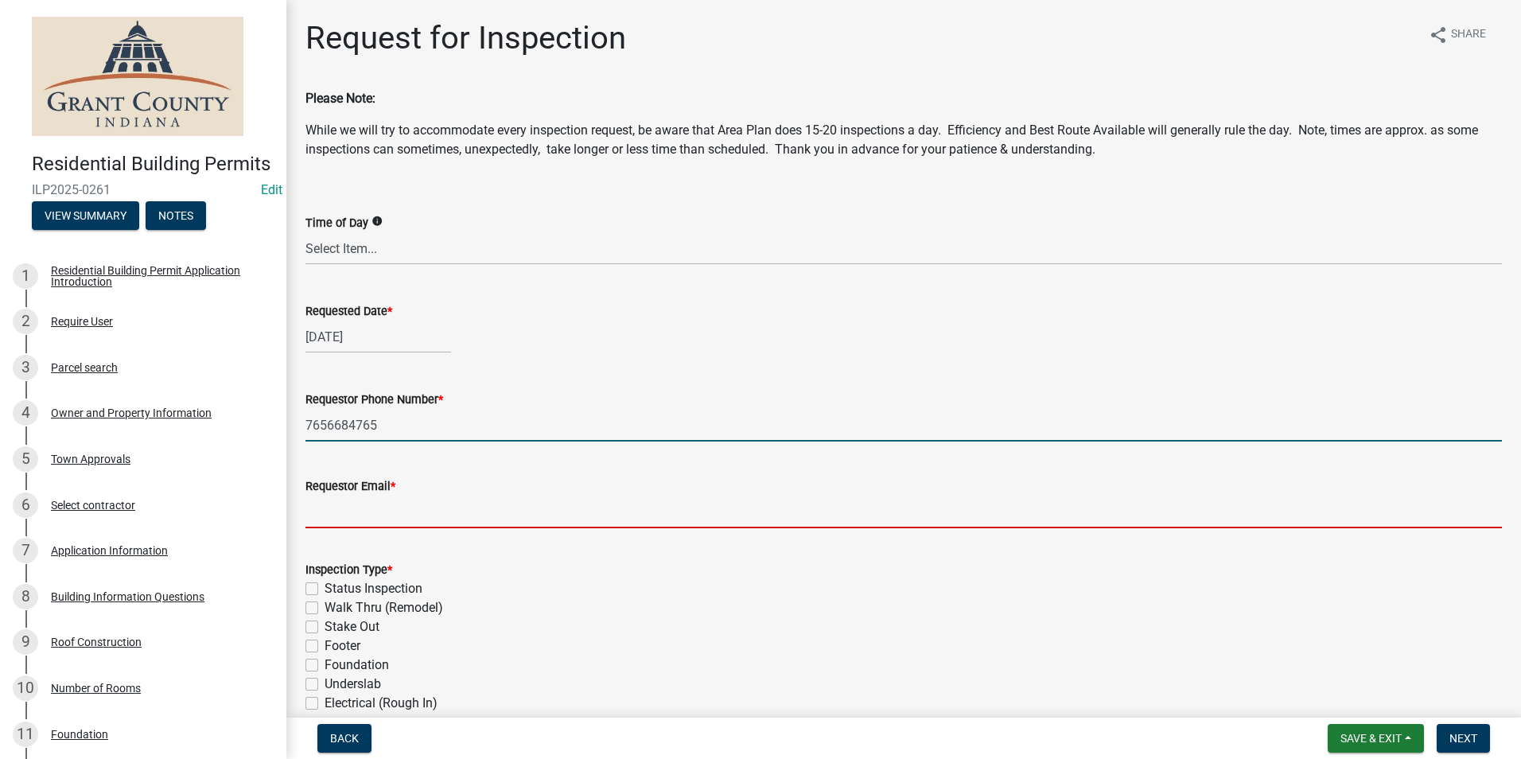
type input "[EMAIL_ADDRESS][DOMAIN_NAME]"
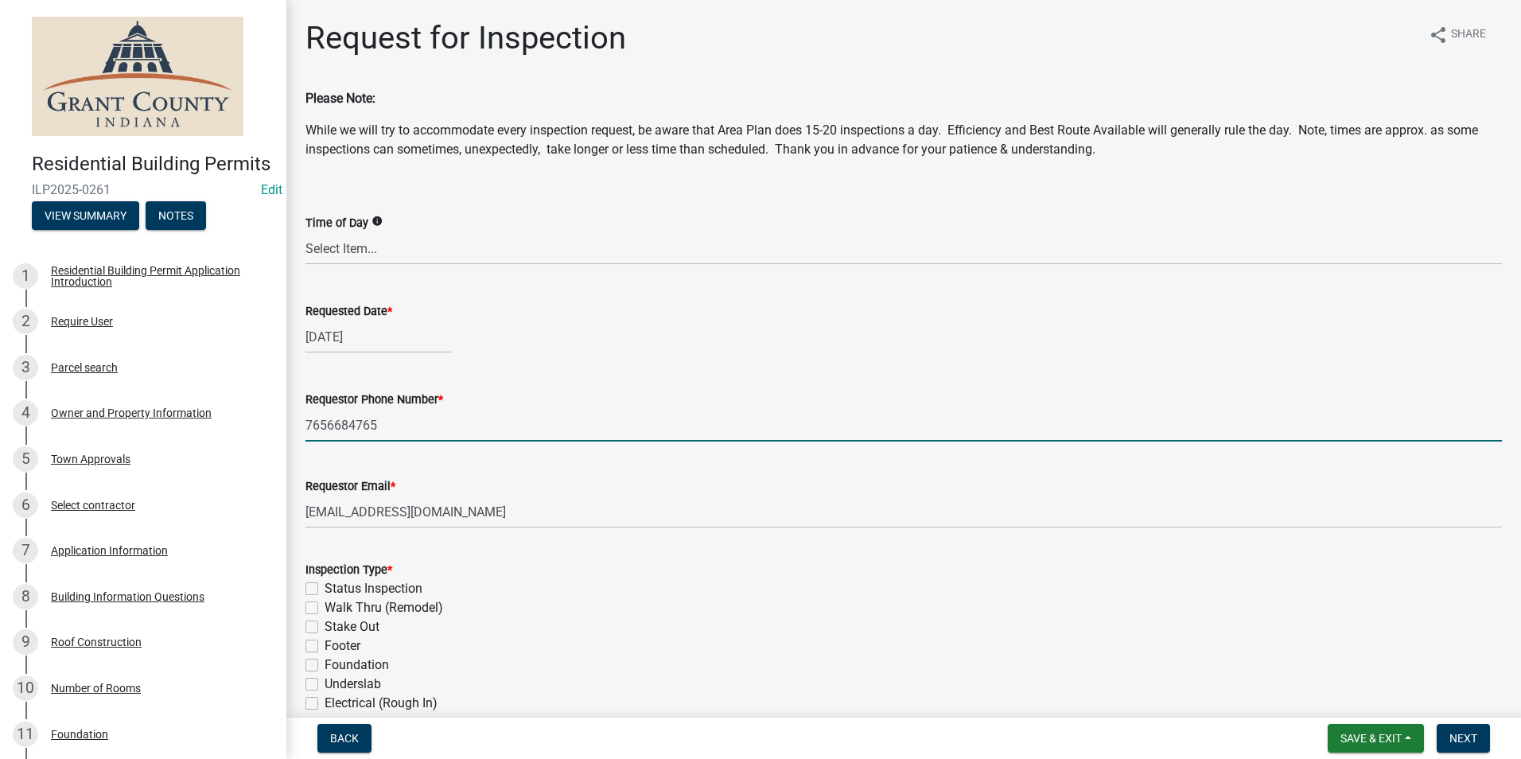
type textarea "n/a"
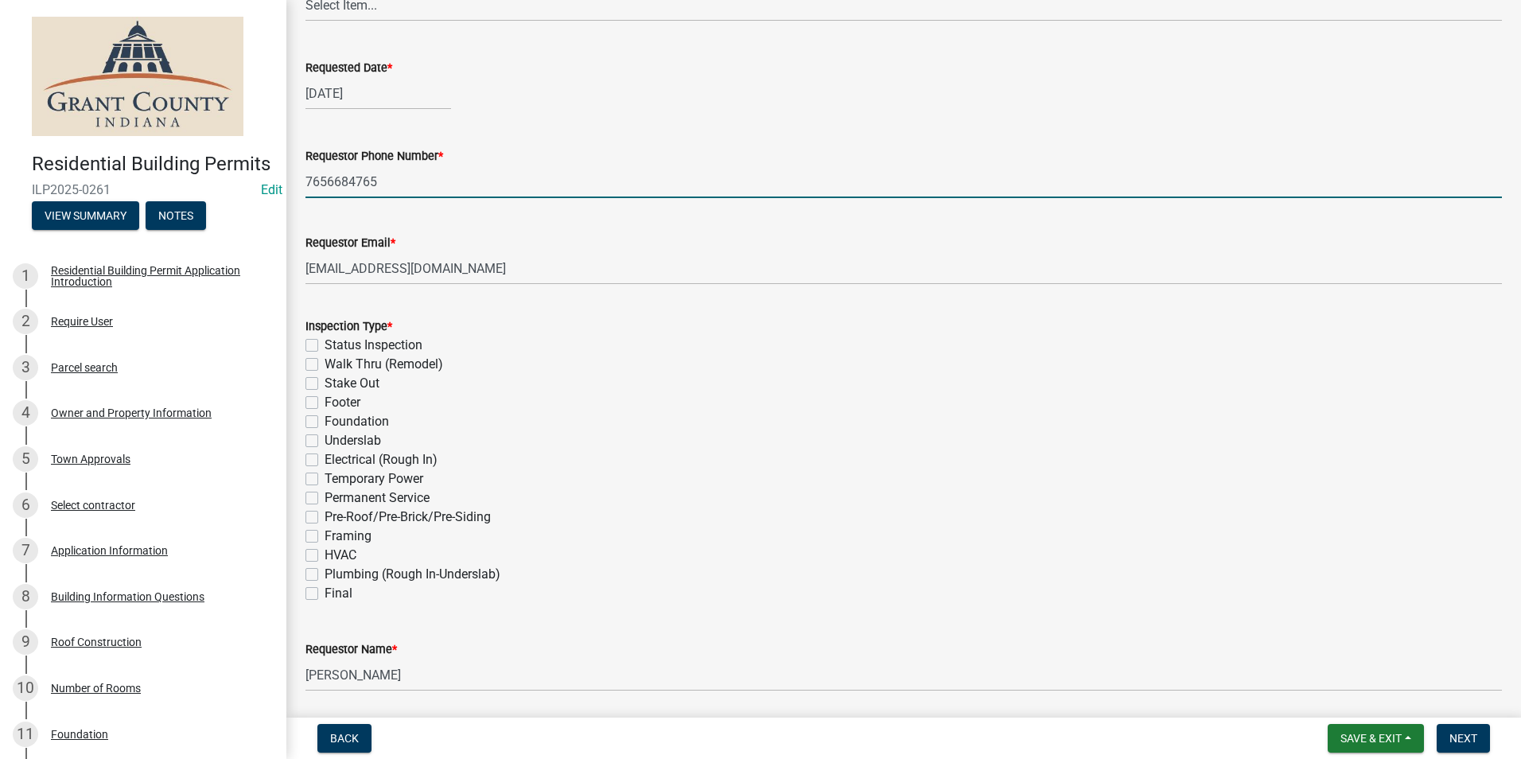
scroll to position [318, 0]
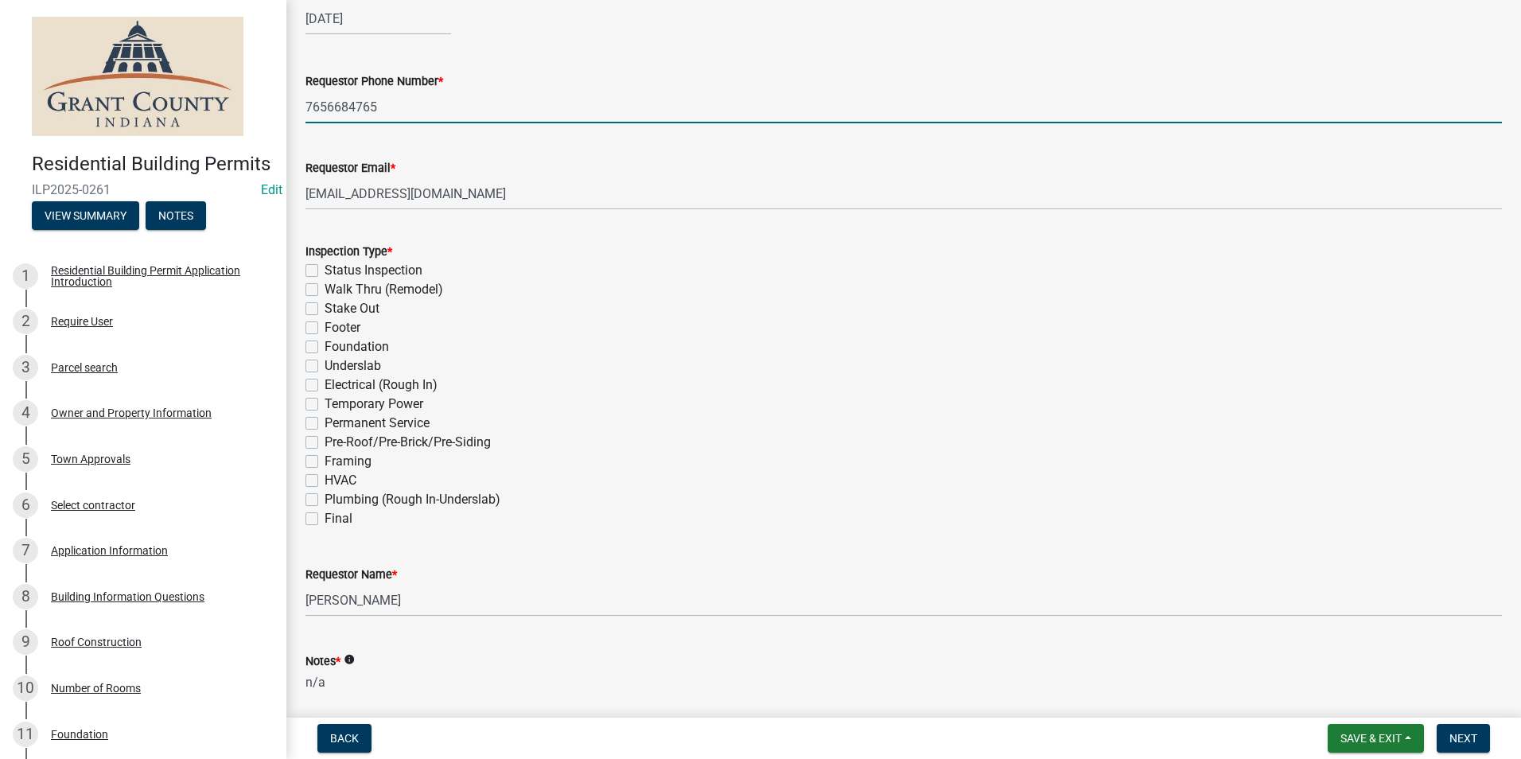
click at [325, 347] on label "Foundation" at bounding box center [357, 346] width 64 height 19
click at [325, 347] on input "Foundation" at bounding box center [330, 342] width 10 height 10
checkbox input "true"
checkbox input "false"
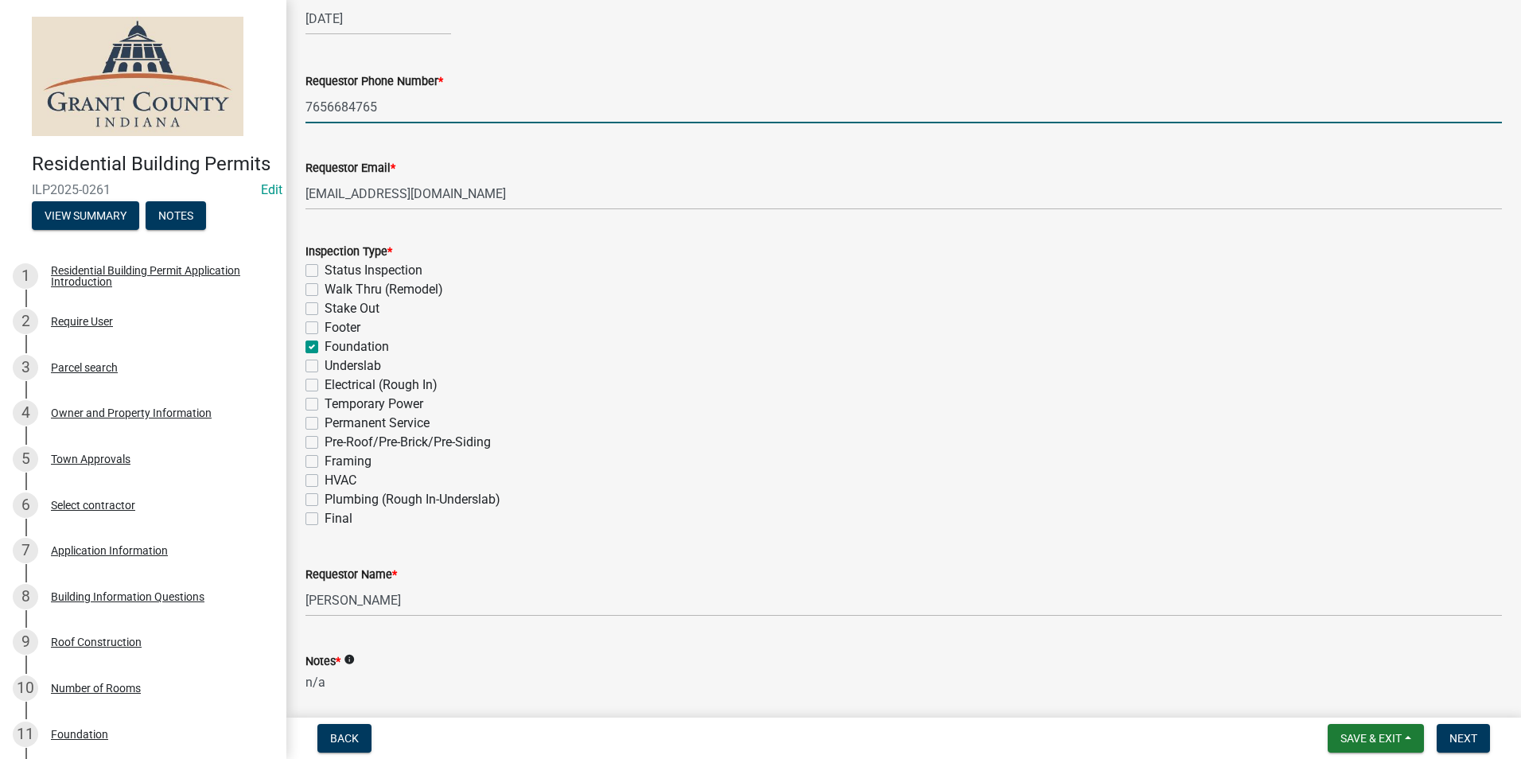
checkbox input "false"
checkbox input "true"
checkbox input "false"
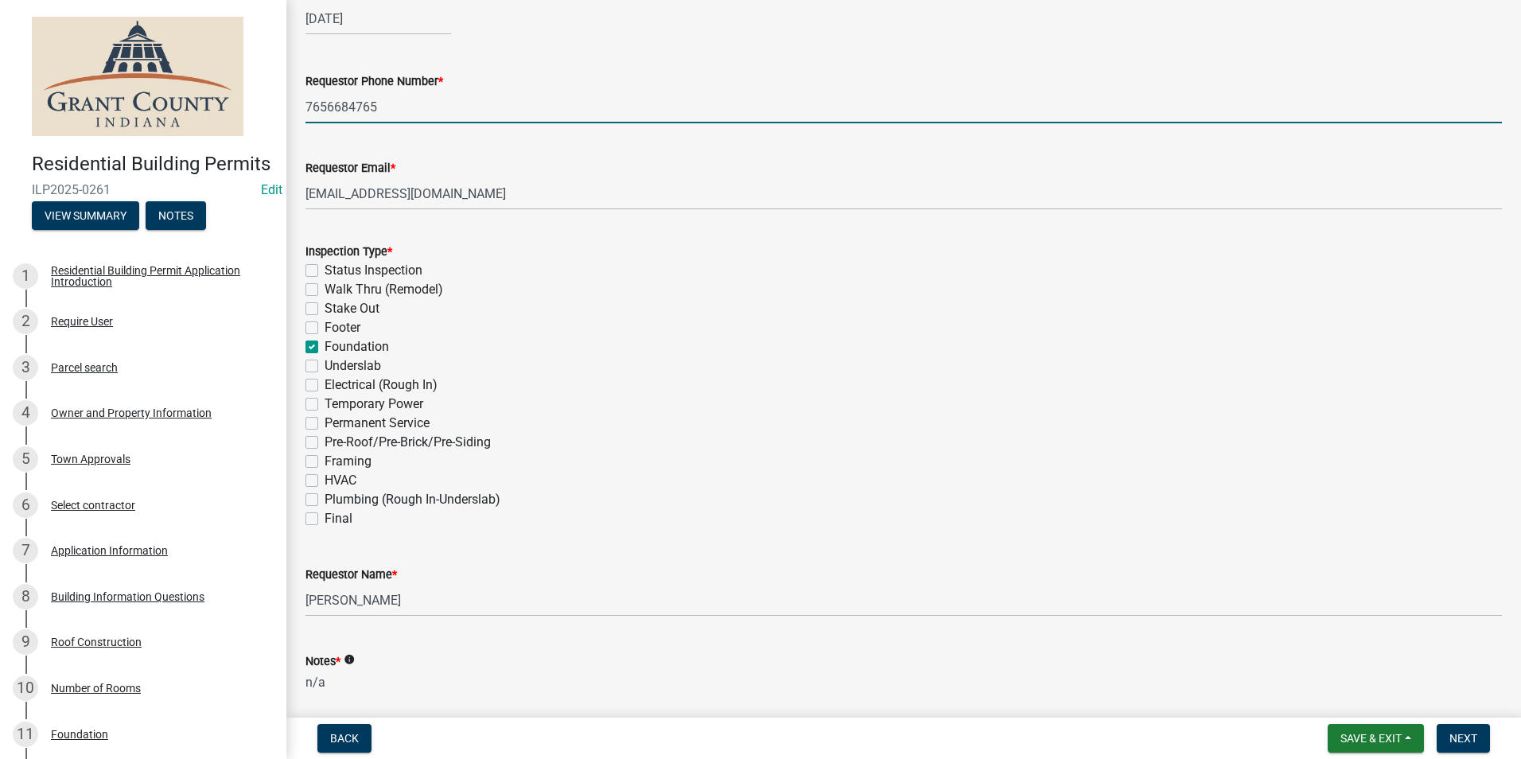
checkbox input "false"
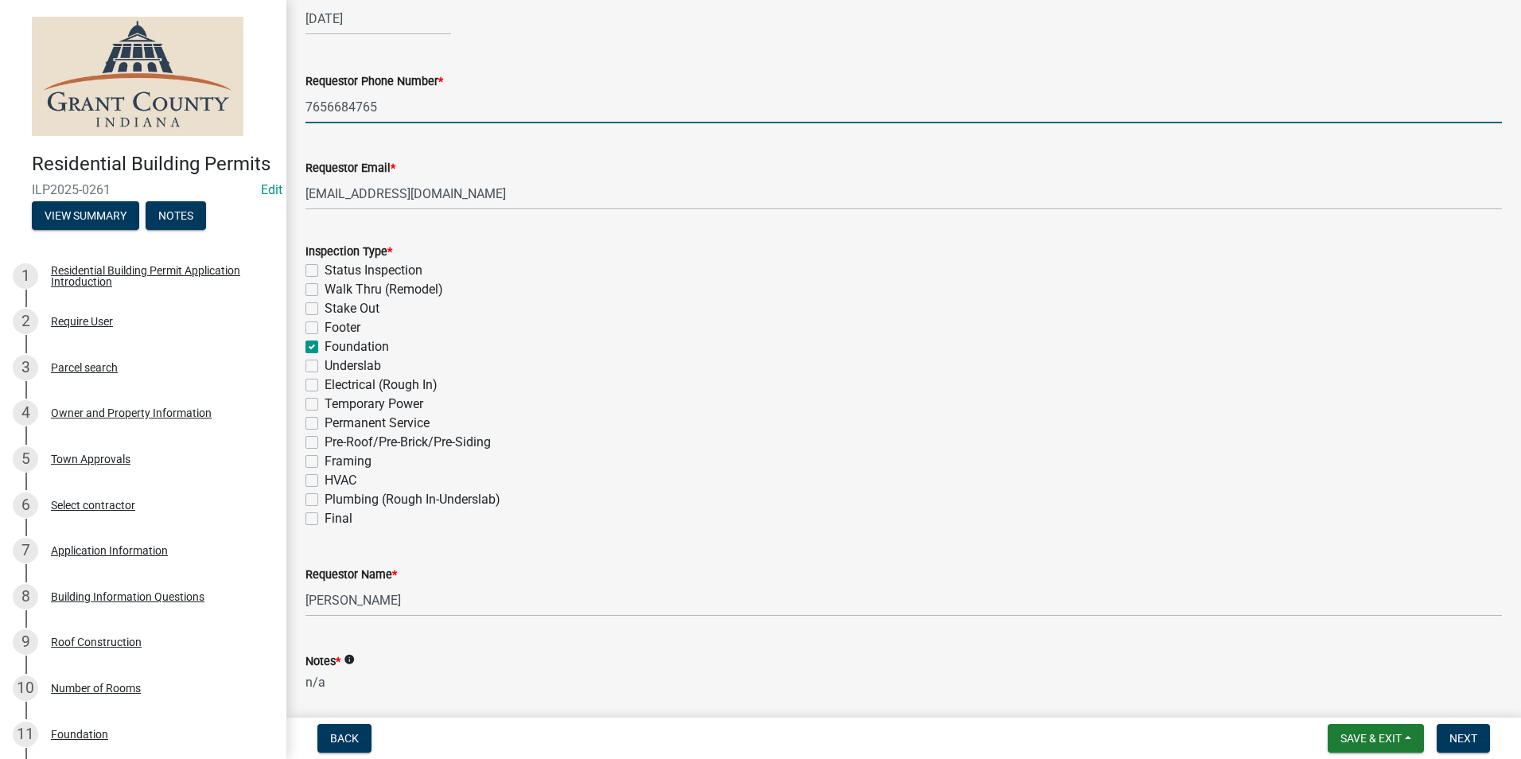
checkbox input "false"
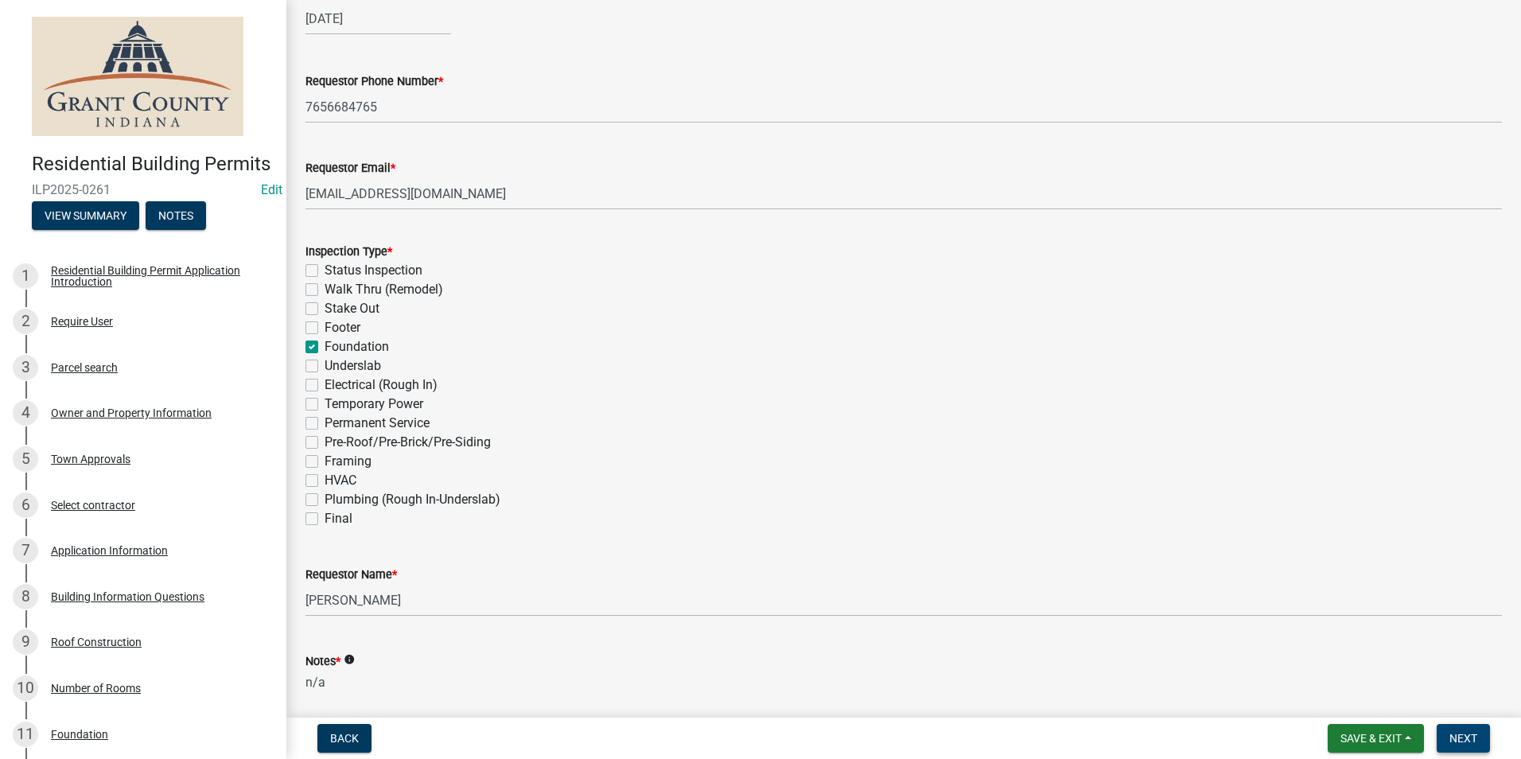
click at [1459, 739] on span "Next" at bounding box center [1463, 738] width 28 height 13
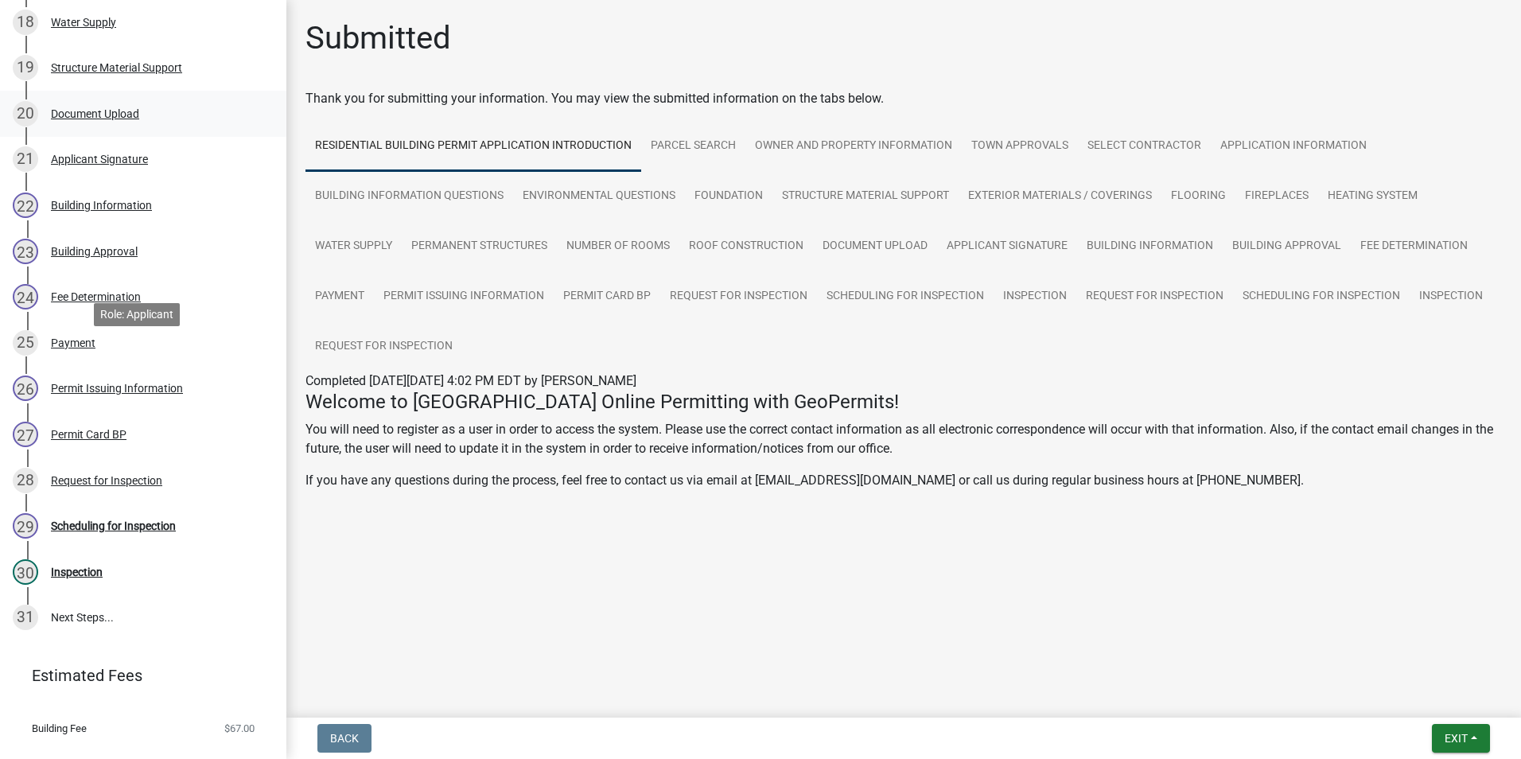
scroll to position [1034, 0]
click at [164, 530] on div "Scheduling for Inspection" at bounding box center [113, 524] width 125 height 11
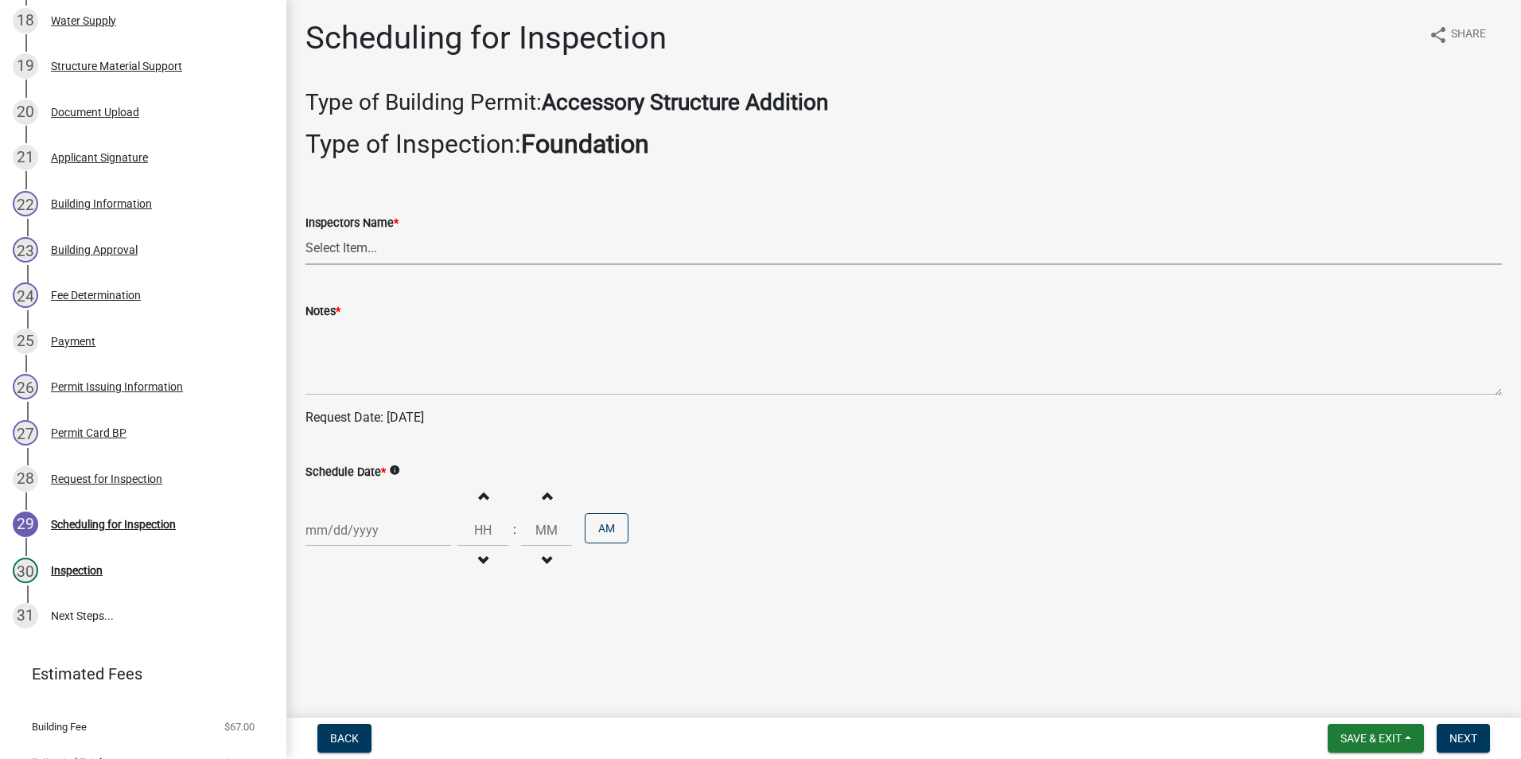
click at [372, 253] on select "Select Item... rberryhill ([PERSON_NAME]) [PERSON_NAME] ([PERSON_NAME]) BBenefi…" at bounding box center [903, 248] width 1196 height 33
select select "d7f9a44a-d2ea-4d3c-83b3-1aa71c950bd5"
click at [305, 232] on select "Select Item... rberryhill ([PERSON_NAME]) [PERSON_NAME] ([PERSON_NAME]) BBenefi…" at bounding box center [903, 248] width 1196 height 33
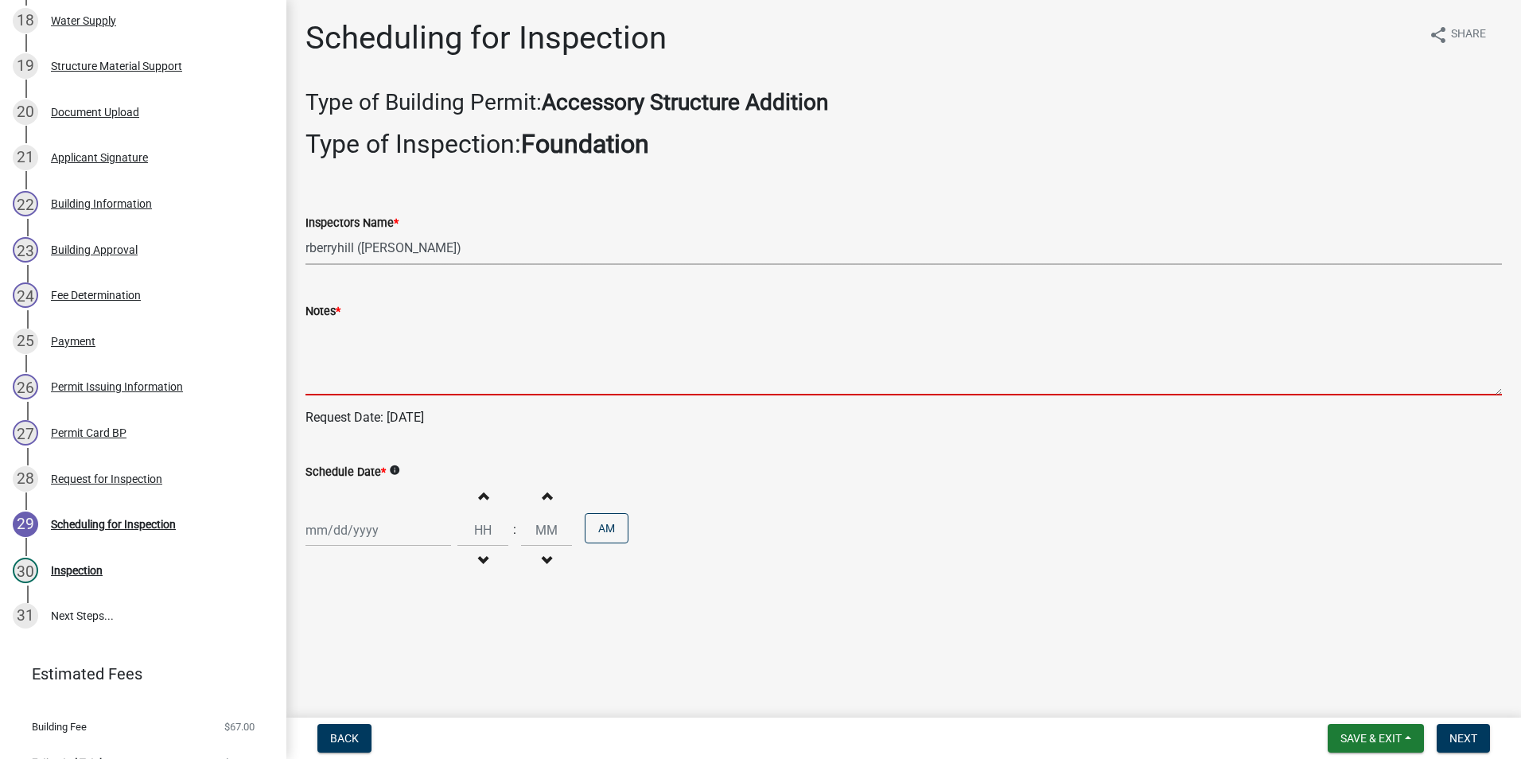
click at [329, 360] on textarea "Notes *" at bounding box center [903, 358] width 1196 height 75
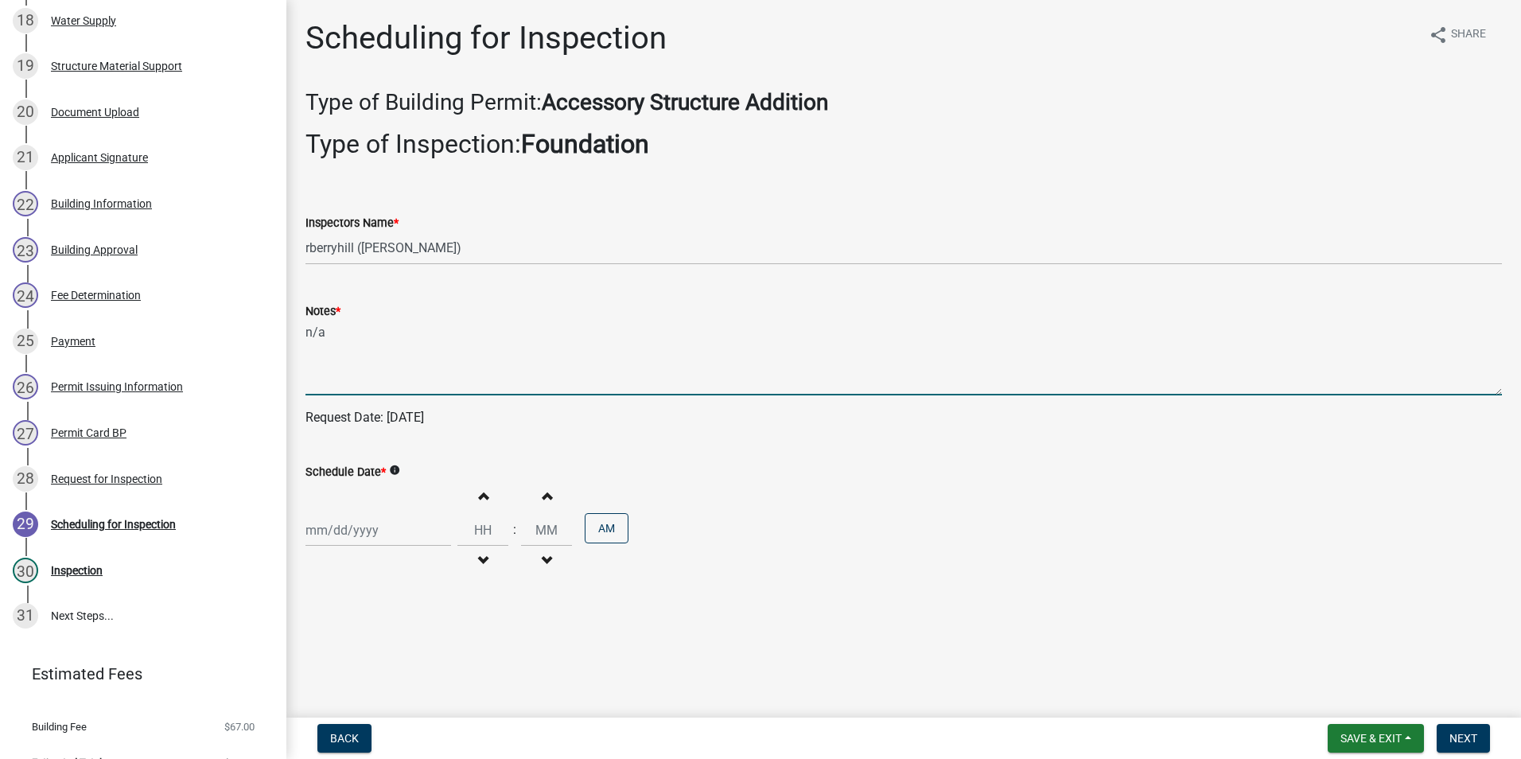
type textarea "n/a"
click at [341, 535] on div at bounding box center [378, 530] width 146 height 33
select select "9"
select select "2025"
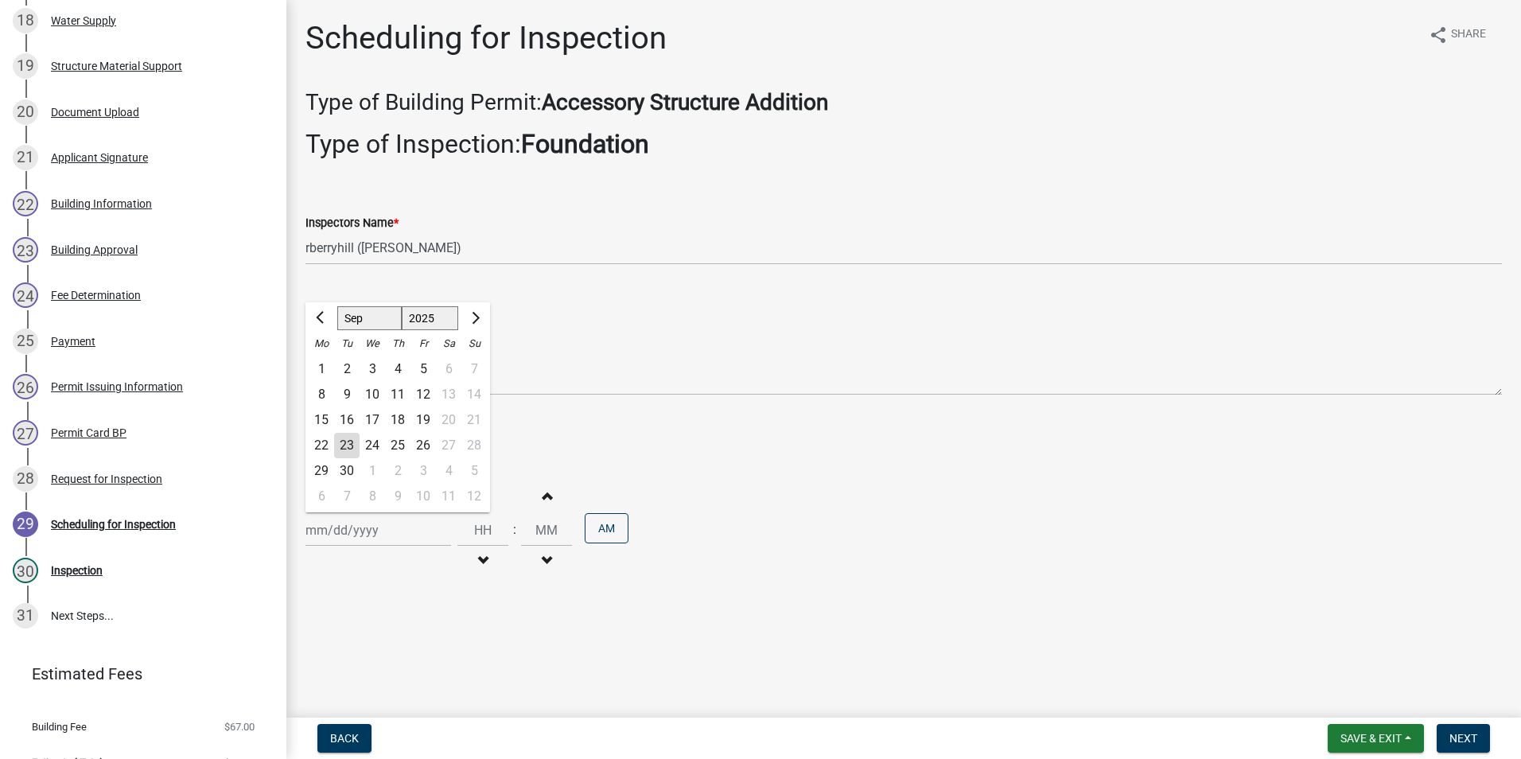
click at [344, 445] on div "23" at bounding box center [346, 445] width 25 height 25
type input "[DATE]"
click at [1462, 736] on span "Next" at bounding box center [1463, 738] width 28 height 13
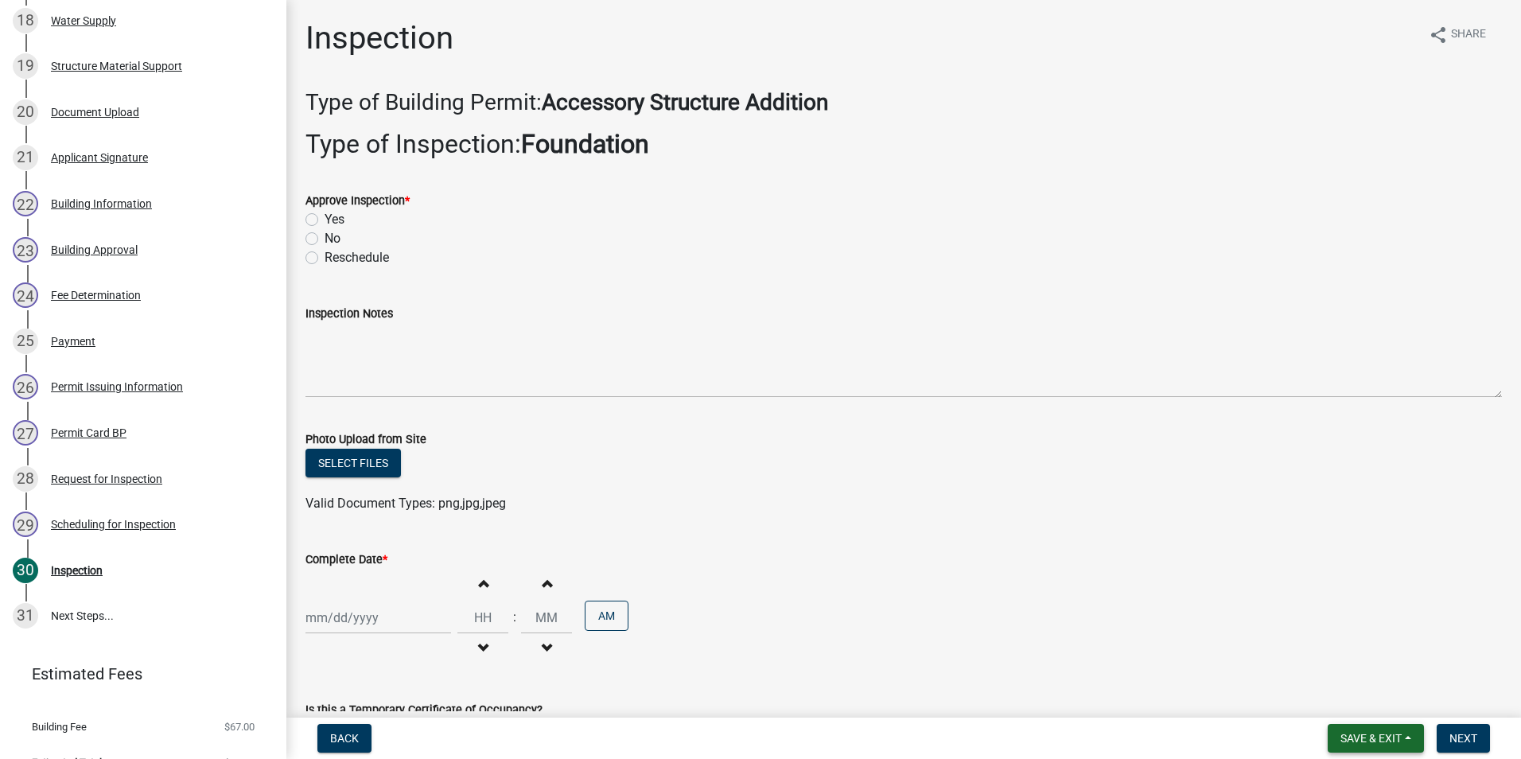
click at [1352, 730] on button "Save & Exit" at bounding box center [1376, 738] width 96 height 29
click at [1343, 691] on button "Save & Exit" at bounding box center [1360, 697] width 127 height 38
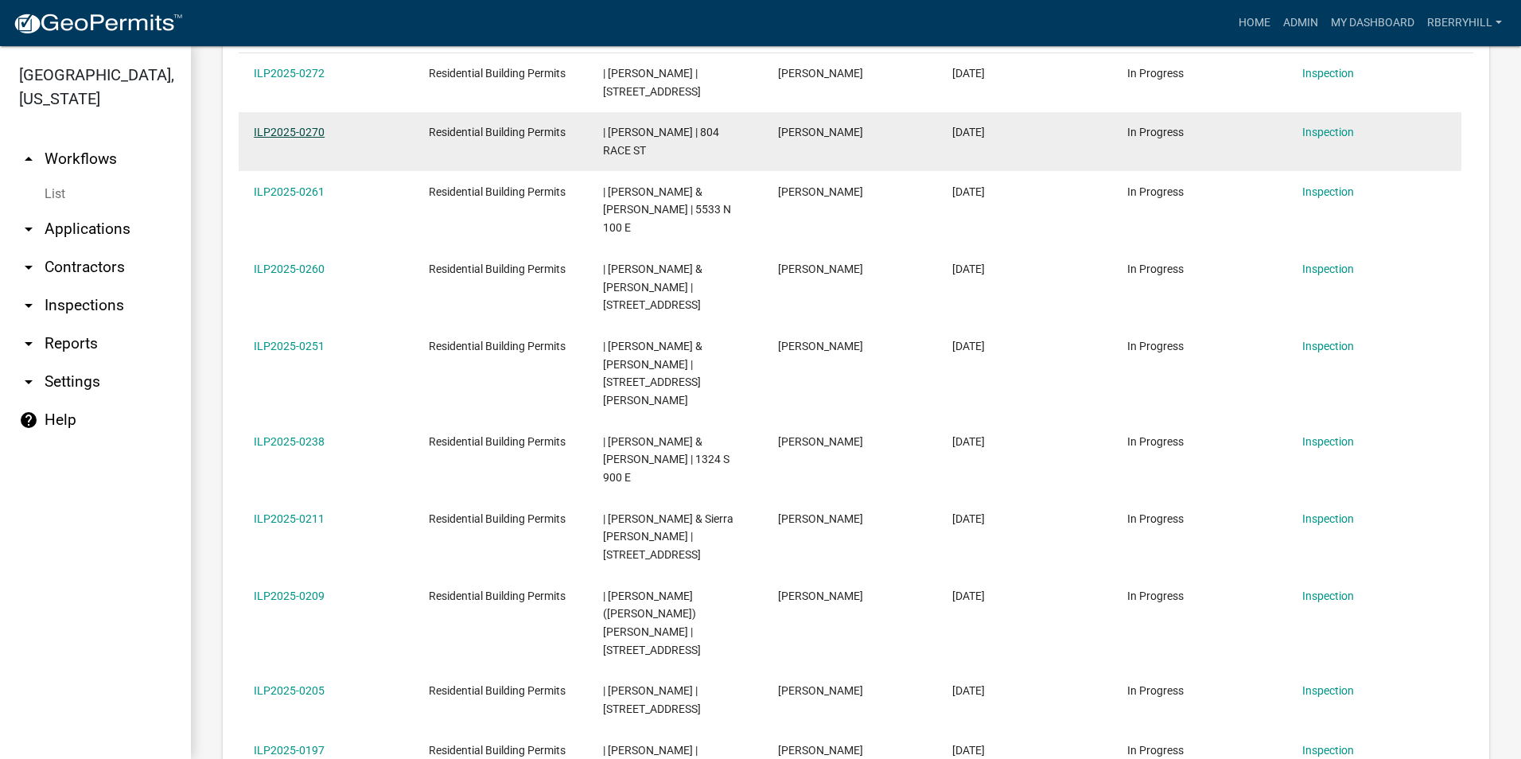
scroll to position [477, 0]
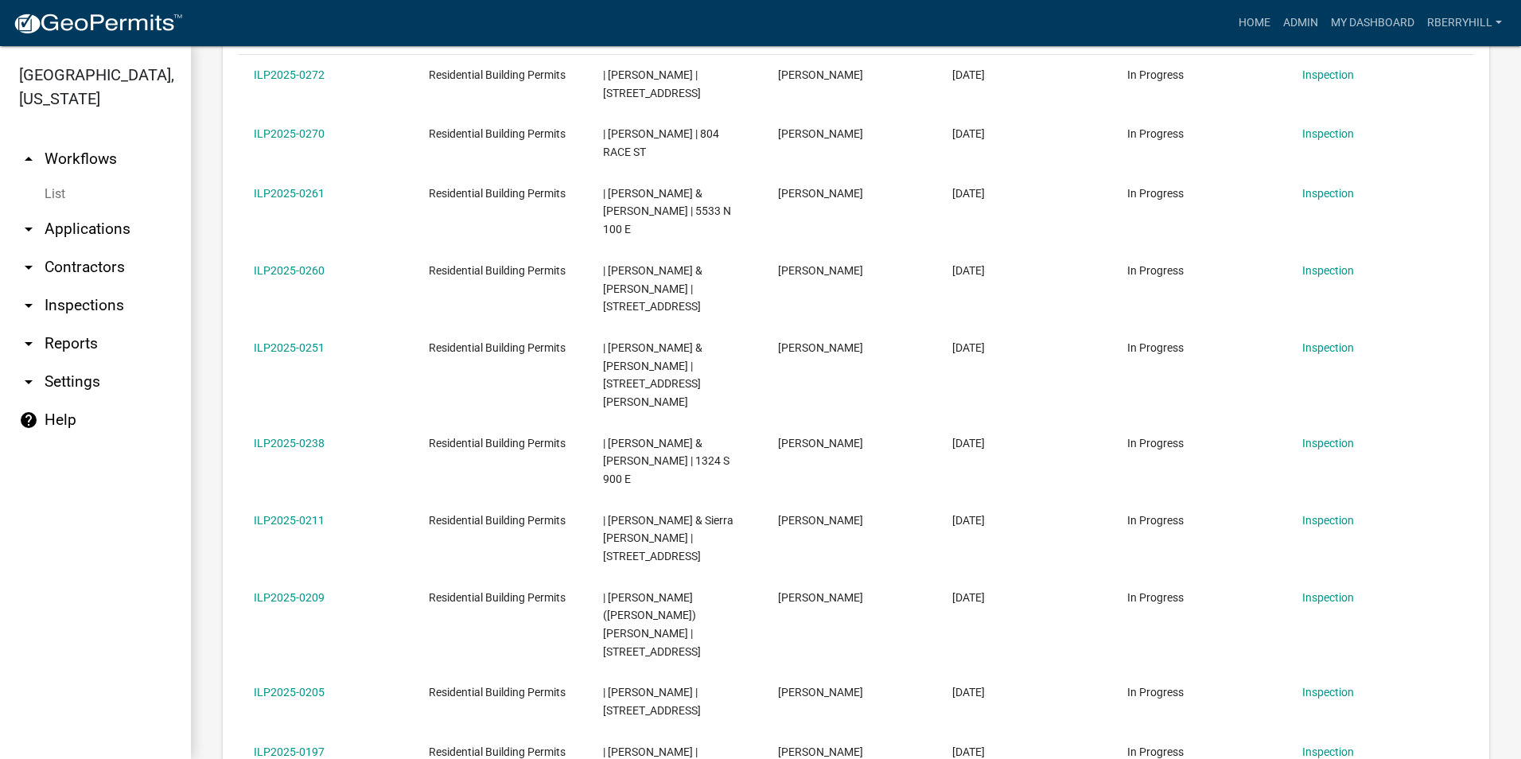
click at [91, 286] on link "arrow_drop_down Inspections" at bounding box center [95, 305] width 191 height 38
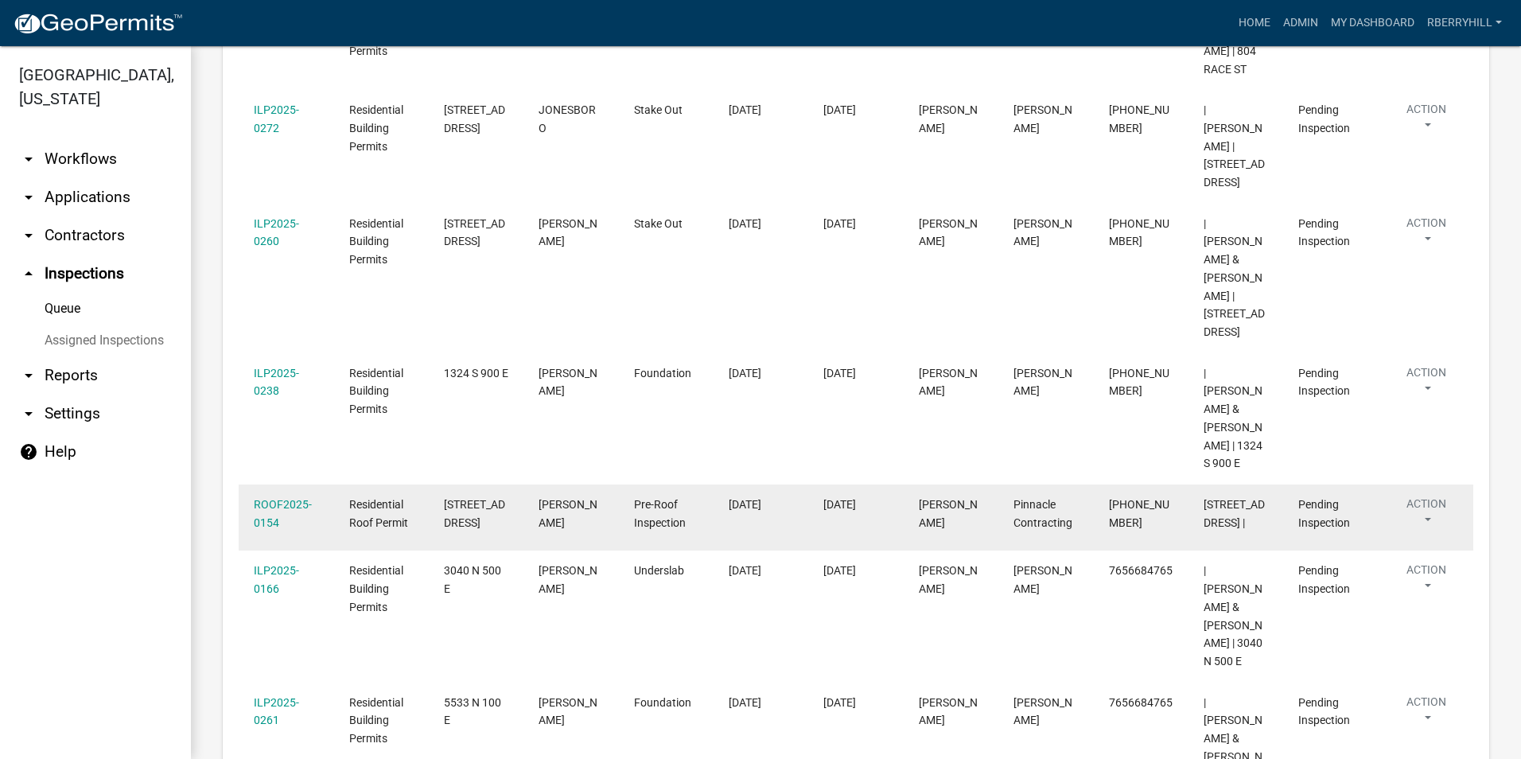
scroll to position [457, 0]
